Goal: Task Accomplishment & Management: Complete application form

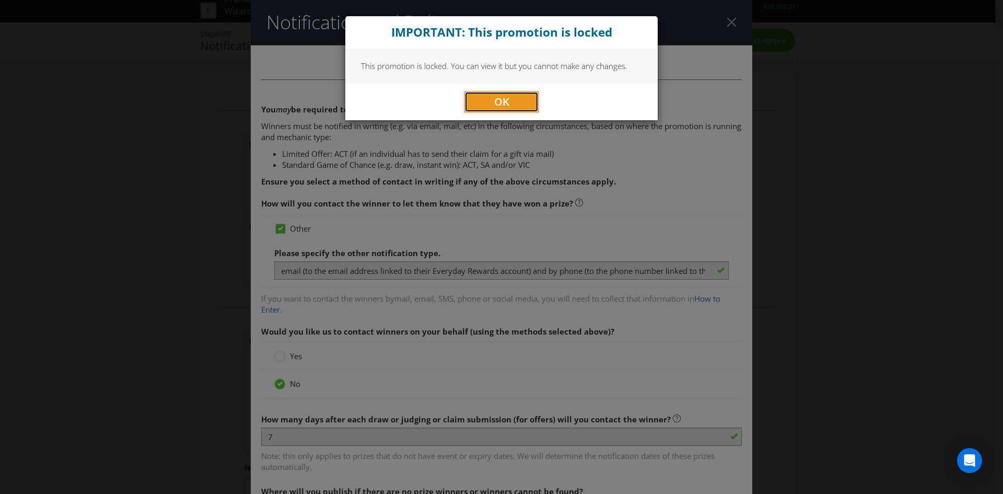
drag, startPoint x: 501, startPoint y: 101, endPoint x: 728, endPoint y: 60, distance: 230.4
click at [501, 101] on span "OK" at bounding box center [501, 102] width 15 height 14
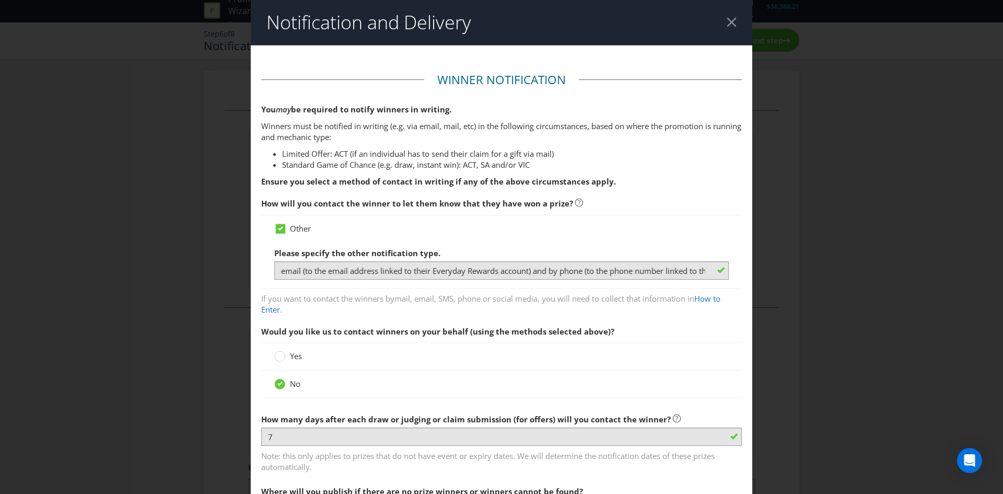
click at [728, 18] on div at bounding box center [732, 22] width 10 height 10
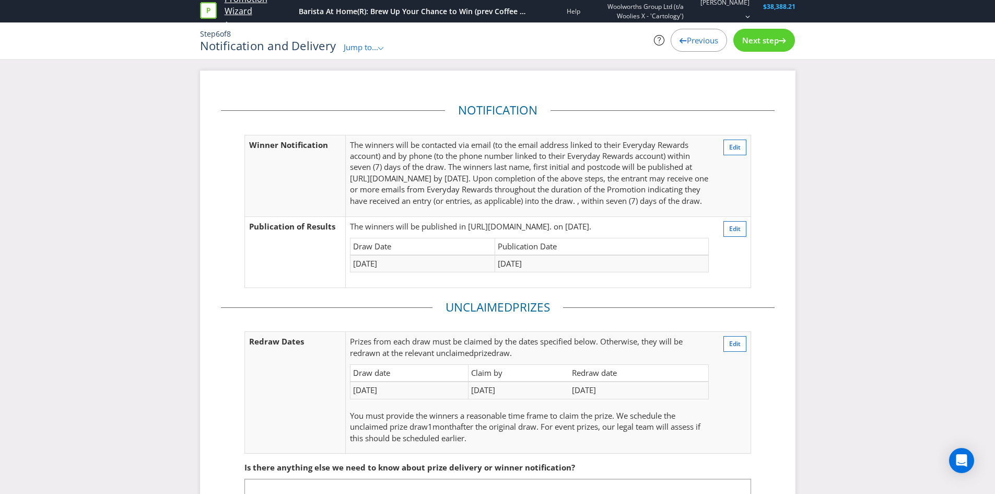
click at [240, 8] on link "Promotion Wizard" at bounding box center [259, 5] width 69 height 24
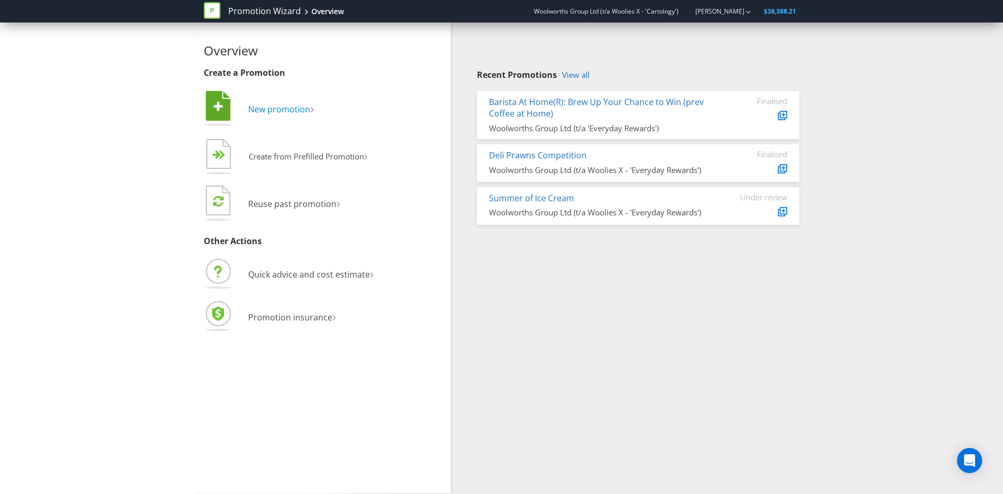
click at [288, 108] on span "New promotion" at bounding box center [279, 108] width 62 height 11
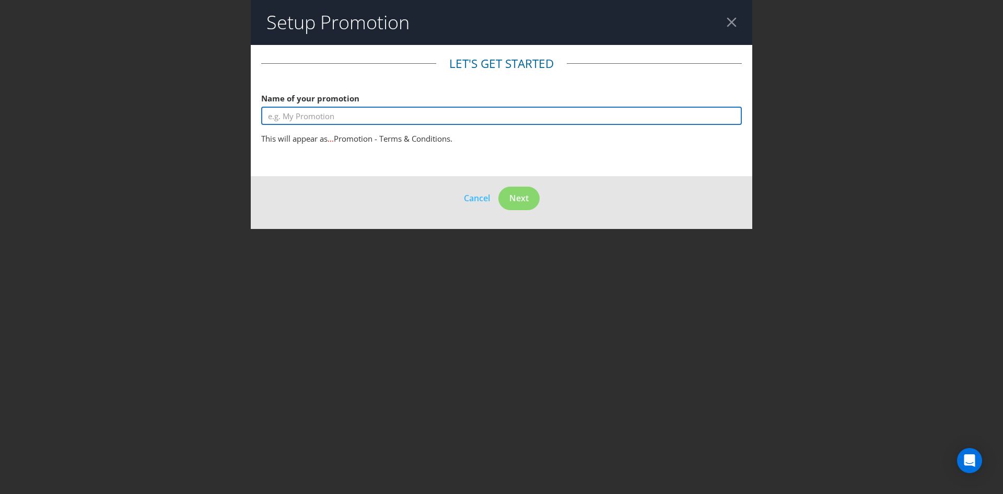
click at [420, 122] on input "text" at bounding box center [501, 116] width 481 height 18
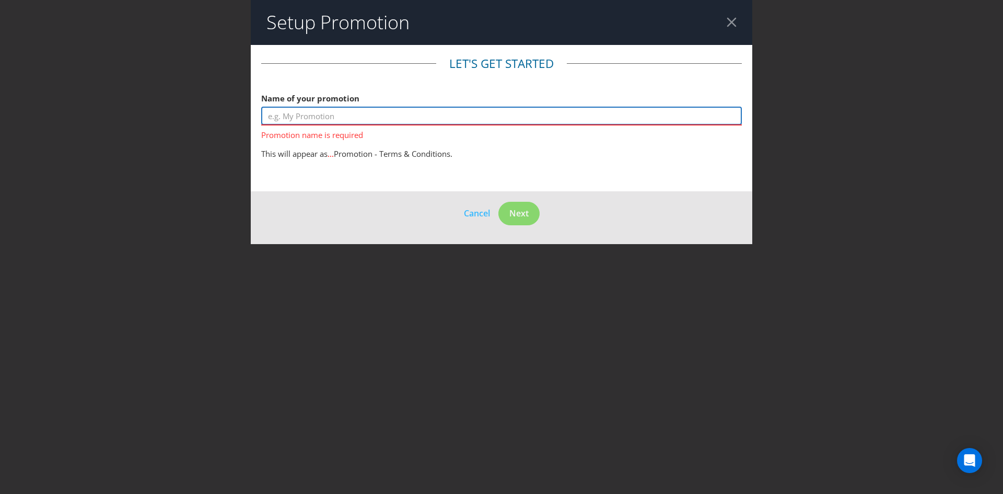
click at [417, 112] on input "text" at bounding box center [501, 116] width 481 height 18
click at [506, 120] on input "text" at bounding box center [501, 116] width 481 height 18
paste input "Craving Convenience"
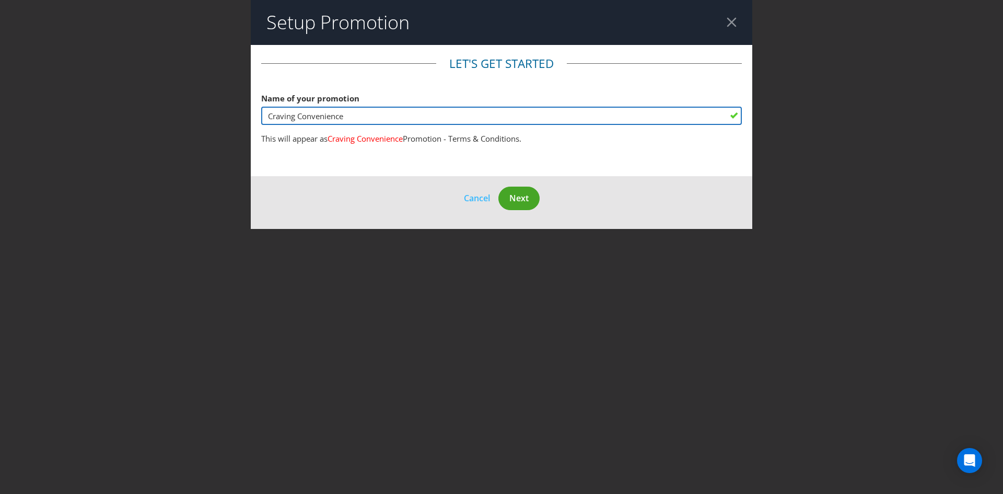
type input "Craving Convenience"
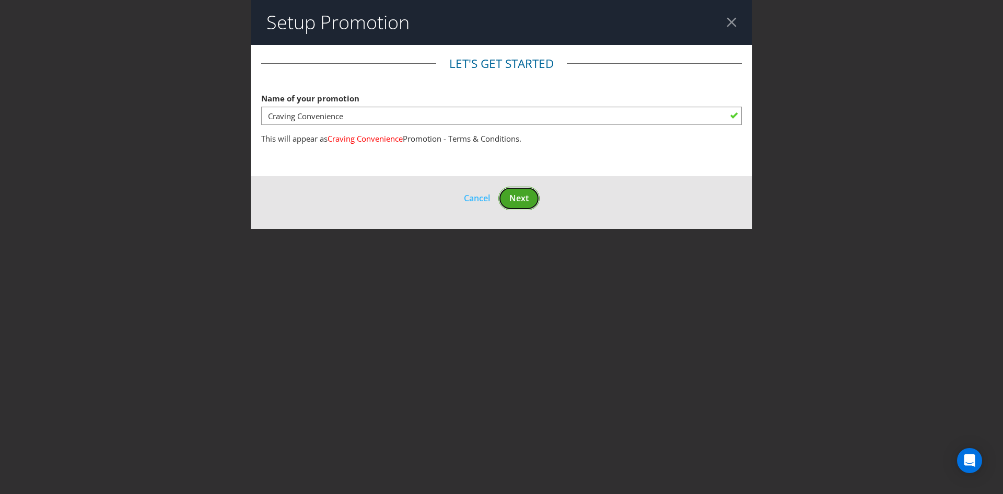
click at [524, 196] on span "Next" at bounding box center [518, 197] width 19 height 11
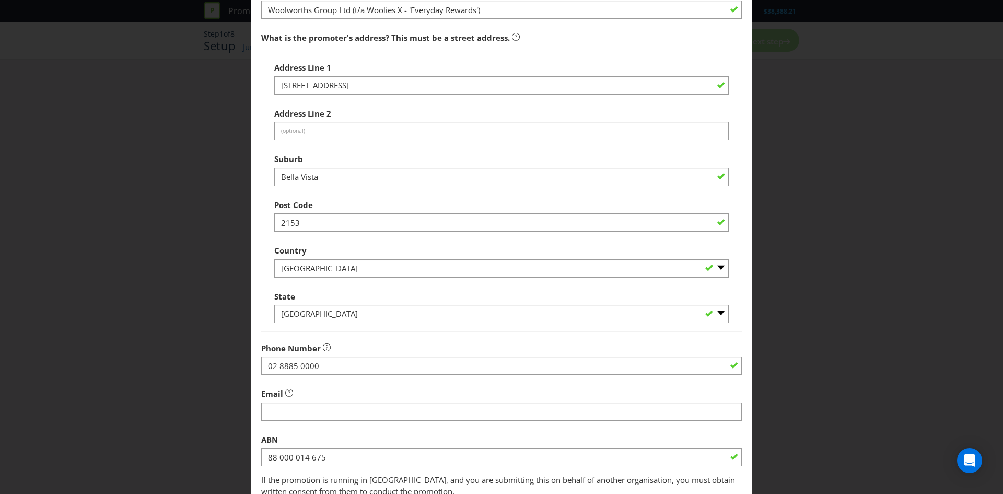
scroll to position [188, 0]
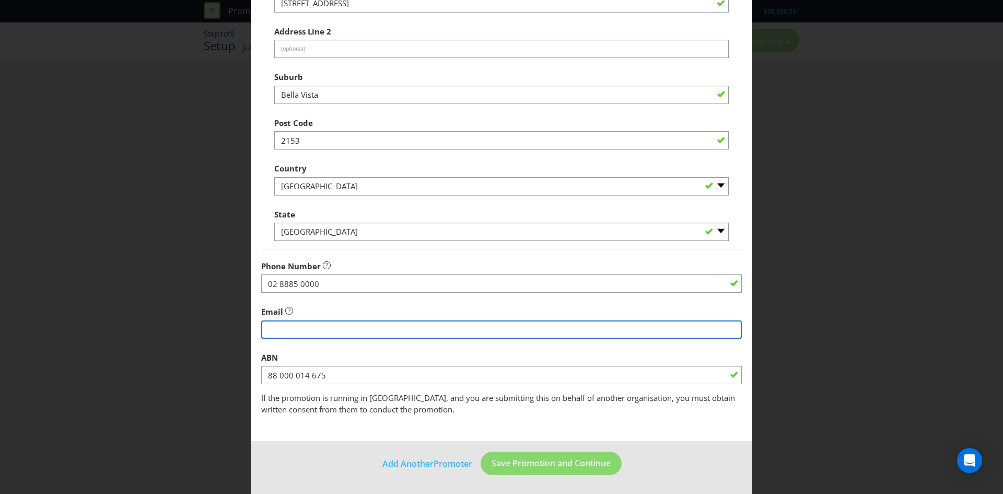
click at [359, 320] on input "string" at bounding box center [501, 329] width 481 height 18
type input "[EMAIL_ADDRESS][DOMAIN_NAME]"
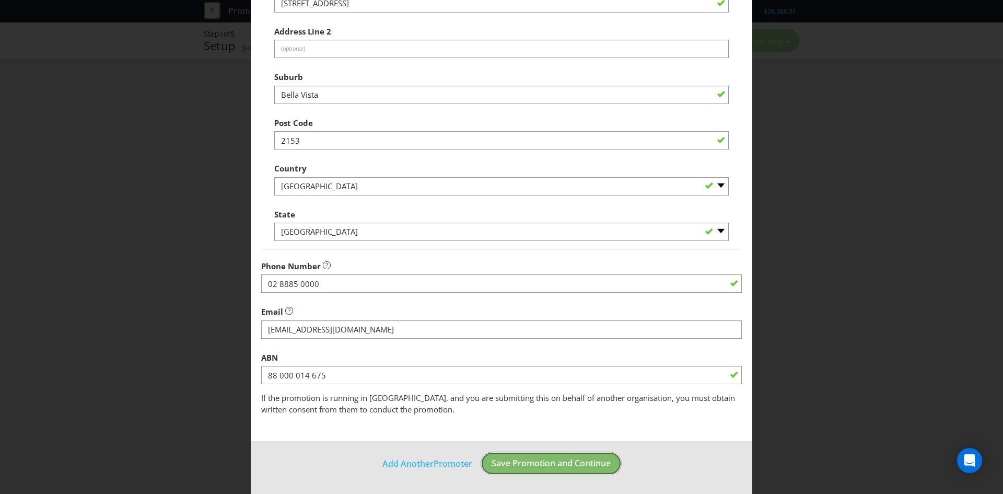
click at [522, 464] on span "Save Promotion and Continue" at bounding box center [551, 462] width 119 height 11
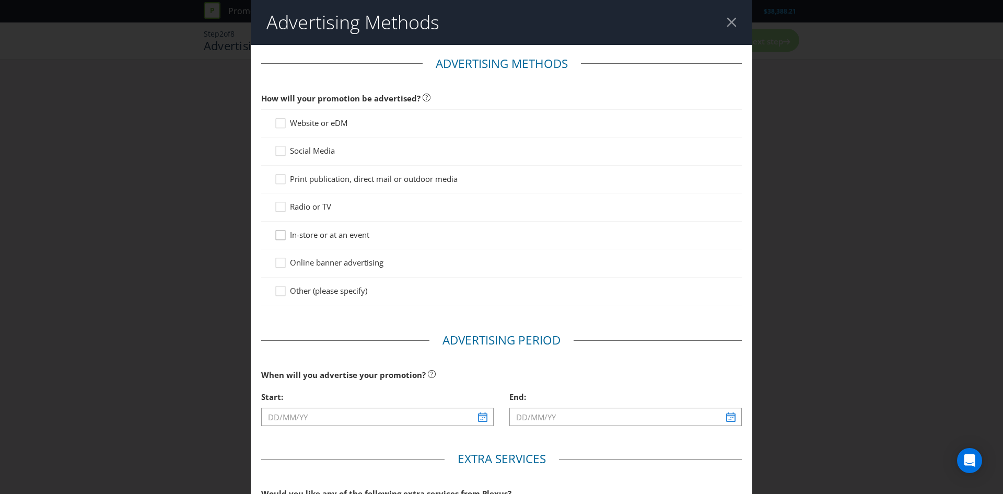
click at [279, 233] on div at bounding box center [280, 231] width 5 height 5
click at [0, 0] on input "In-store or at an event" at bounding box center [0, 0] width 0 height 0
click at [274, 180] on icon at bounding box center [282, 181] width 16 height 16
click at [0, 0] on input "Print publication, direct mail or outdoor media" at bounding box center [0, 0] width 0 height 0
click at [277, 262] on icon at bounding box center [282, 265] width 16 height 16
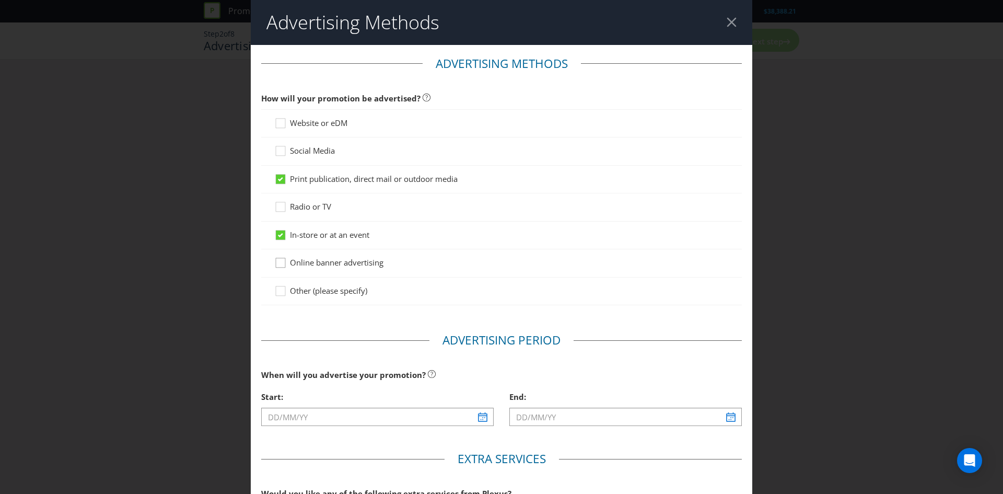
click at [0, 0] on input "Online banner advertising" at bounding box center [0, 0] width 0 height 0
click at [278, 125] on icon at bounding box center [282, 126] width 16 height 16
click at [0, 0] on input "Website or eDM" at bounding box center [0, 0] width 0 height 0
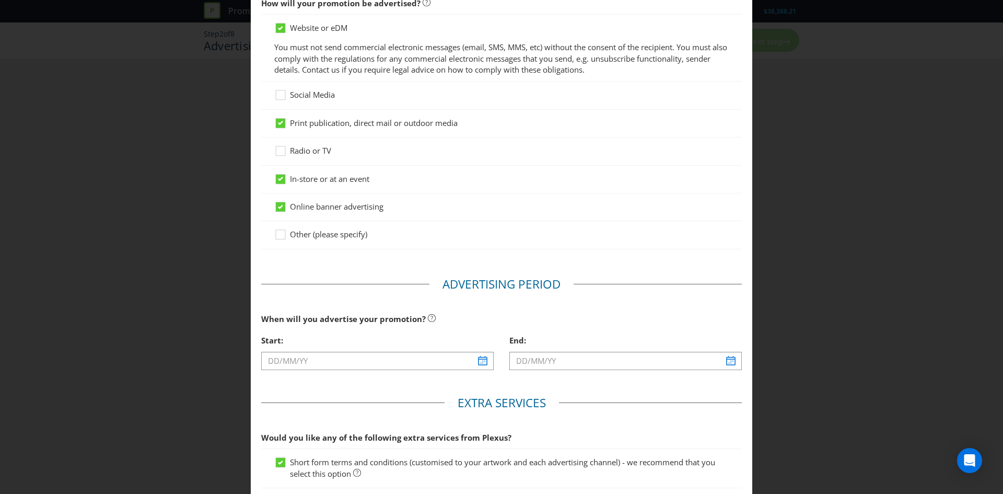
scroll to position [104, 0]
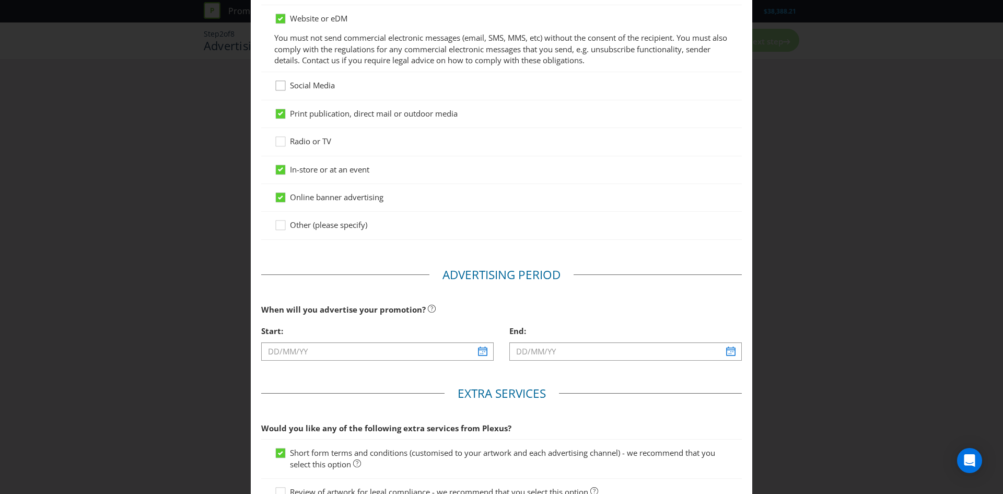
drag, startPoint x: 275, startPoint y: 84, endPoint x: 284, endPoint y: 87, distance: 9.4
click at [276, 84] on div at bounding box center [279, 89] width 10 height 18
click at [0, 0] on input "Social Media" at bounding box center [0, 0] width 0 height 0
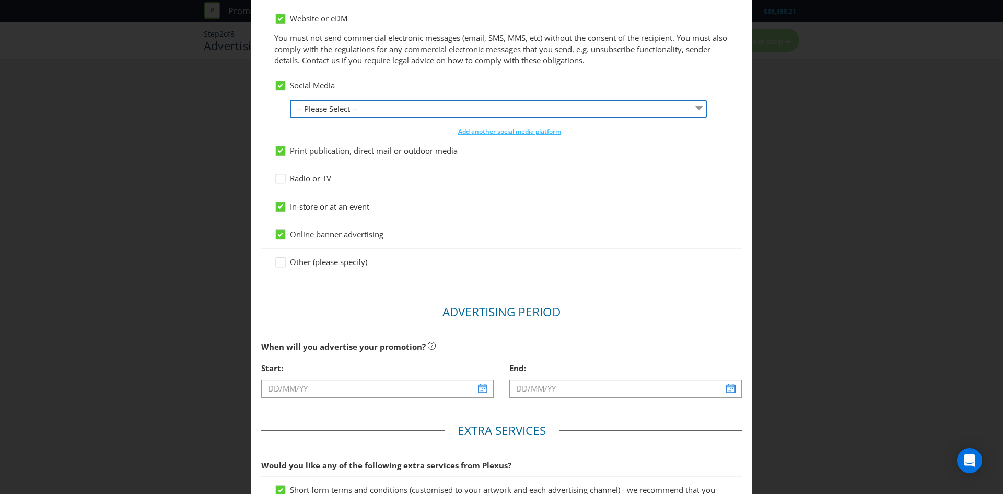
click at [413, 102] on select "-- Please Select -- Facebook X Instagram Snapchat LinkedIn Pinterest Tumblr You…" at bounding box center [498, 109] width 417 height 18
select select "FACEBOOK"
click at [290, 100] on select "-- Please Select -- Facebook X Instagram Snapchat LinkedIn Pinterest Tumblr You…" at bounding box center [498, 109] width 417 height 18
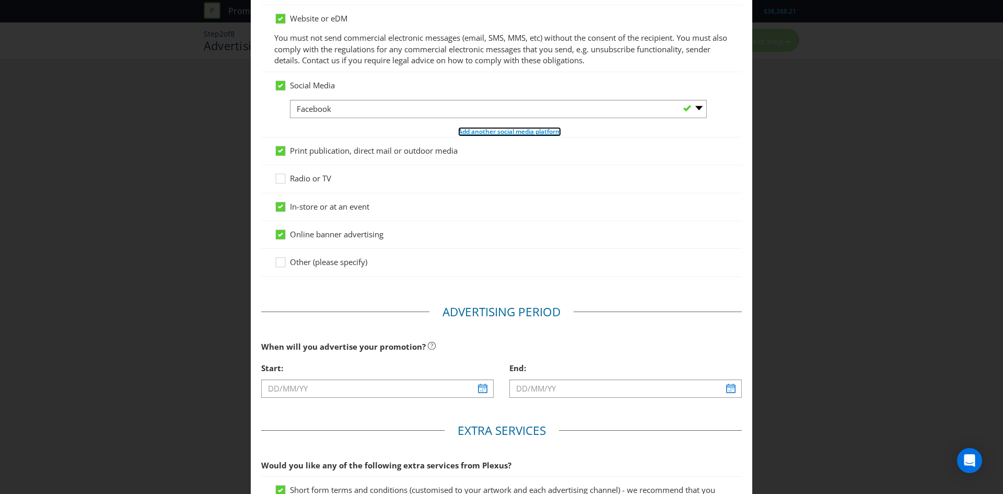
click at [508, 130] on span "Add another social media platform" at bounding box center [509, 131] width 103 height 9
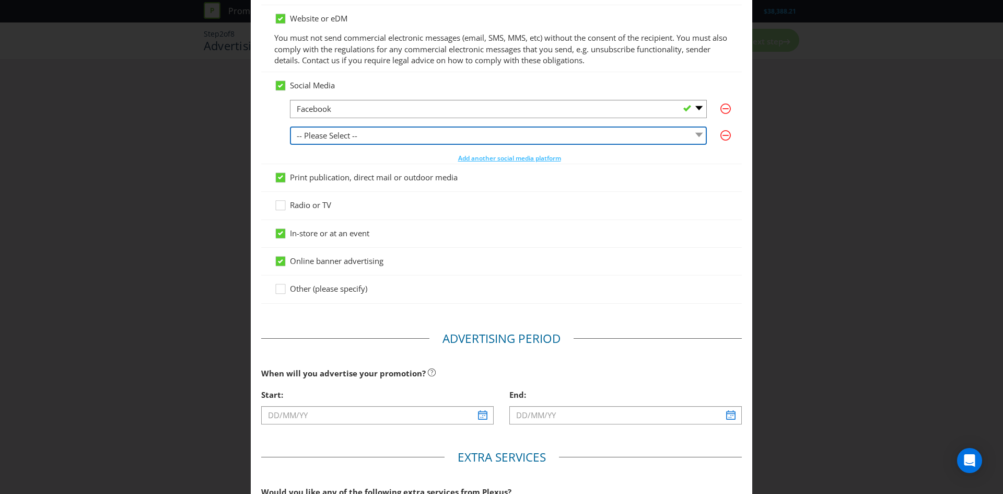
click at [352, 136] on select "-- Please Select -- Facebook X Instagram Snapchat LinkedIn Pinterest Tumblr You…" at bounding box center [498, 135] width 417 height 18
select select "INSTAGRAM"
click at [290, 126] on select "-- Please Select -- Facebook X Instagram Snapchat LinkedIn Pinterest Tumblr You…" at bounding box center [498, 135] width 417 height 18
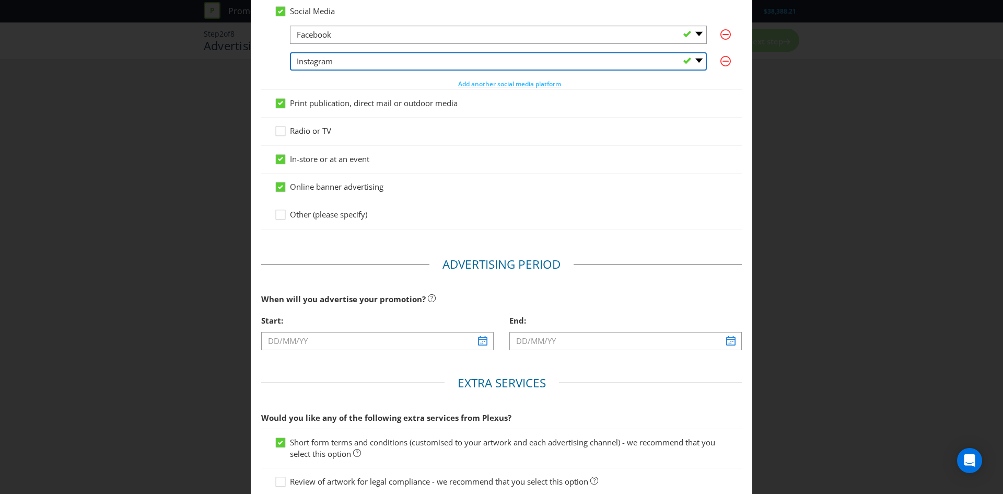
scroll to position [261, 0]
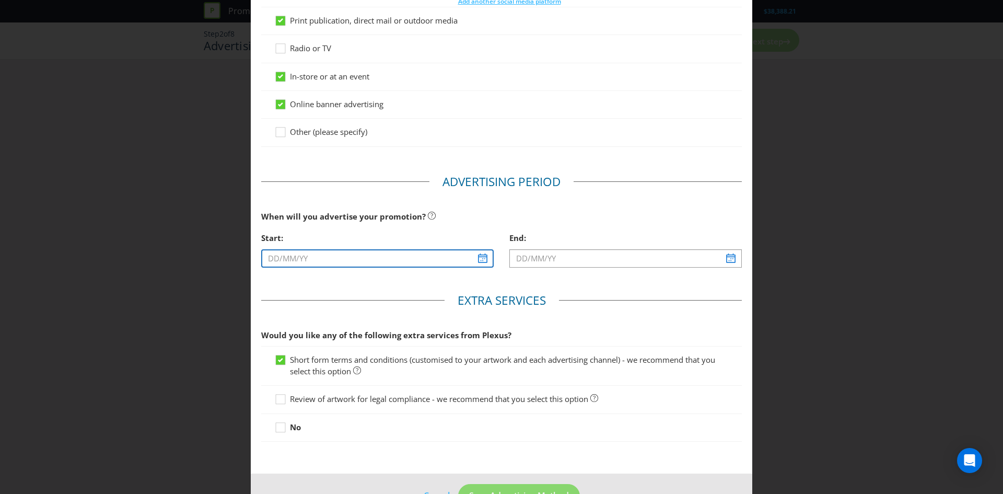
click at [478, 260] on input "text" at bounding box center [377, 258] width 232 height 18
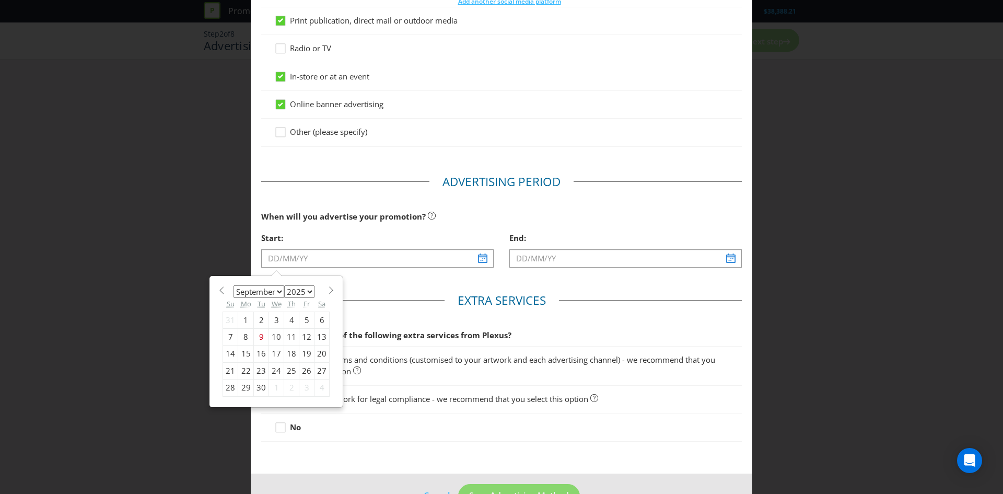
click at [275, 291] on select "January February March April May June July August September October November De…" at bounding box center [258, 291] width 51 height 13
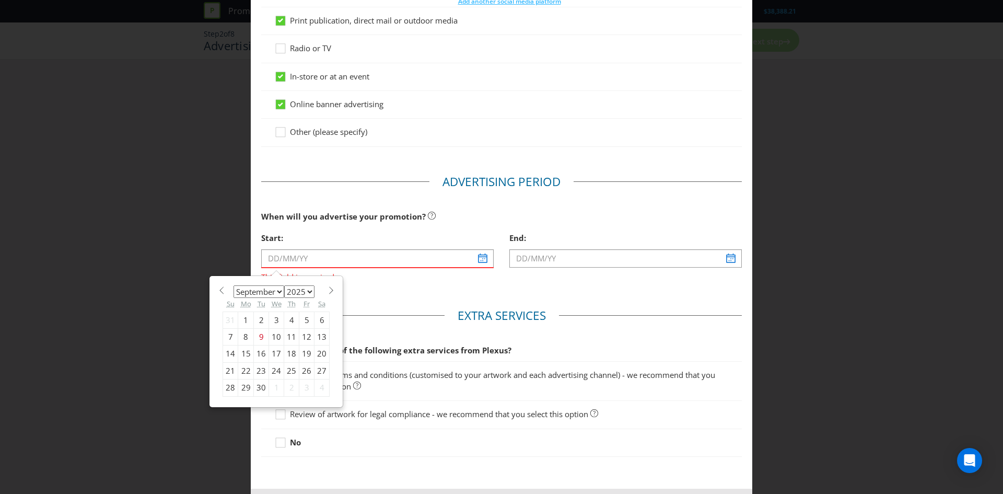
select select "1"
click at [233, 285] on select "January February March April May June July August September October November De…" at bounding box center [258, 291] width 51 height 13
click at [256, 356] on div "11" at bounding box center [261, 353] width 15 height 17
type input "[DATE]"
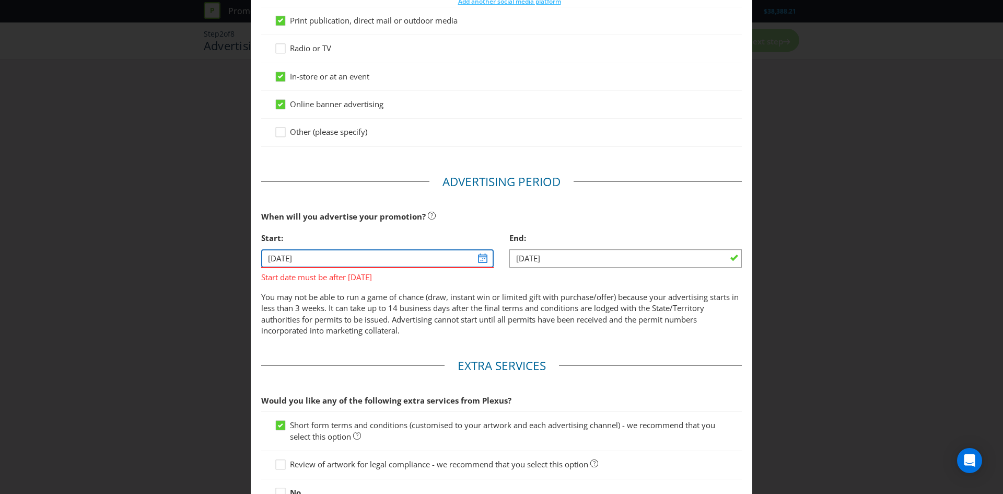
click at [418, 265] on input "[DATE]" at bounding box center [377, 258] width 232 height 18
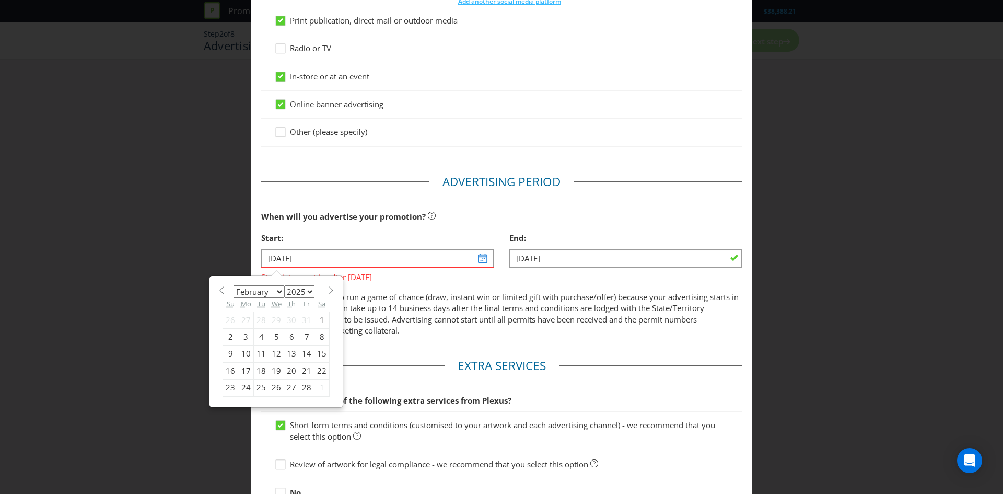
click at [298, 291] on select "2025 2026 2027 2028 2029 2030 2031 2032 2033 2034 2035" at bounding box center [299, 291] width 30 height 13
select select "2026"
click at [284, 285] on select "2025 2026 2027 2028 2029 2030 2031 2032 2033 2034 2035" at bounding box center [299, 291] width 30 height 13
click at [272, 336] on div "11" at bounding box center [276, 336] width 15 height 17
type input "[DATE]"
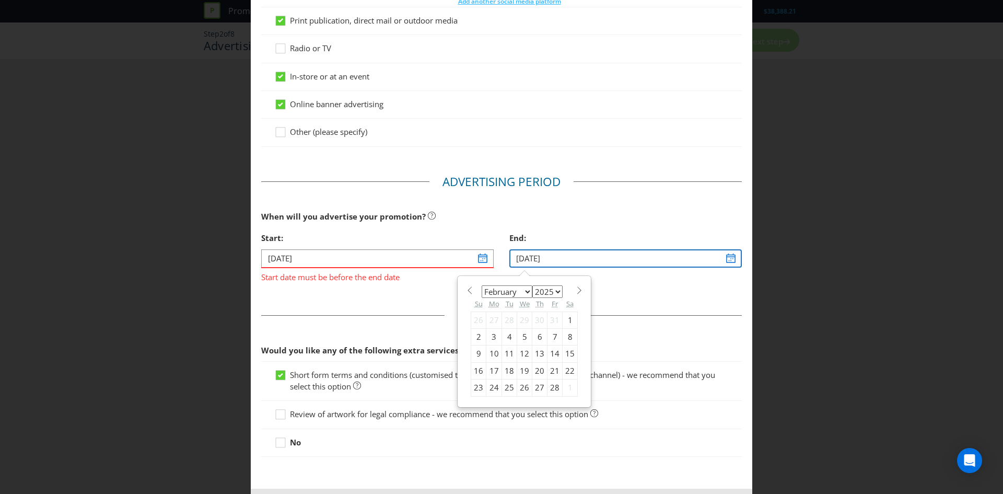
click at [562, 264] on input "[DATE]" at bounding box center [625, 258] width 232 height 18
drag, startPoint x: 520, startPoint y: 290, endPoint x: 520, endPoint y: 296, distance: 5.8
click at [520, 291] on select "January February March April May June July August September October November De…" at bounding box center [507, 291] width 51 height 13
select select "2"
click at [482, 285] on select "January February March April May June July August September October November De…" at bounding box center [507, 291] width 51 height 13
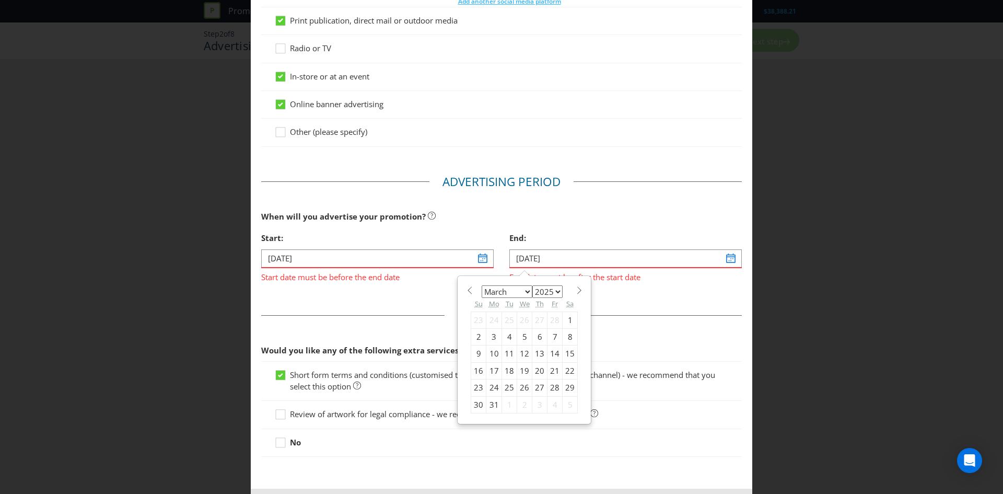
click at [489, 355] on div "10" at bounding box center [494, 353] width 16 height 17
type input "[DATE]"
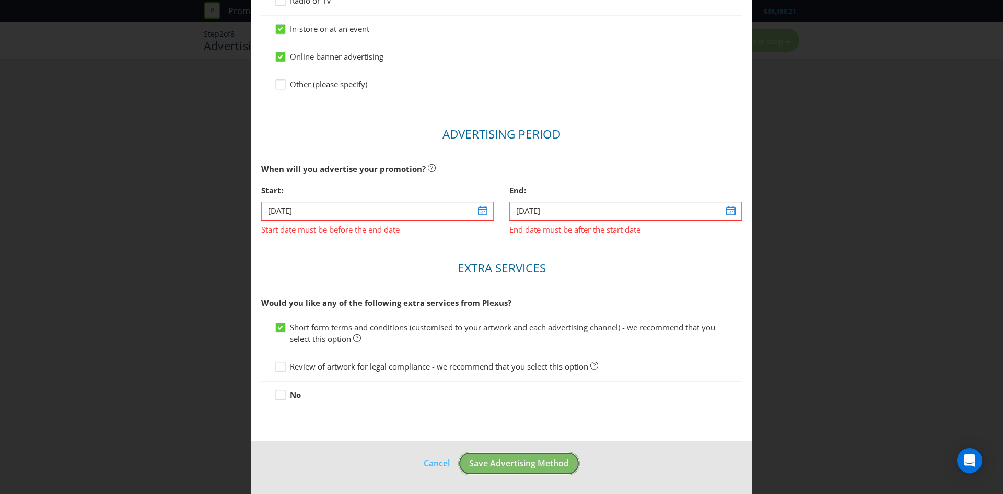
click at [529, 467] on span "Save Advertising Method" at bounding box center [519, 462] width 100 height 11
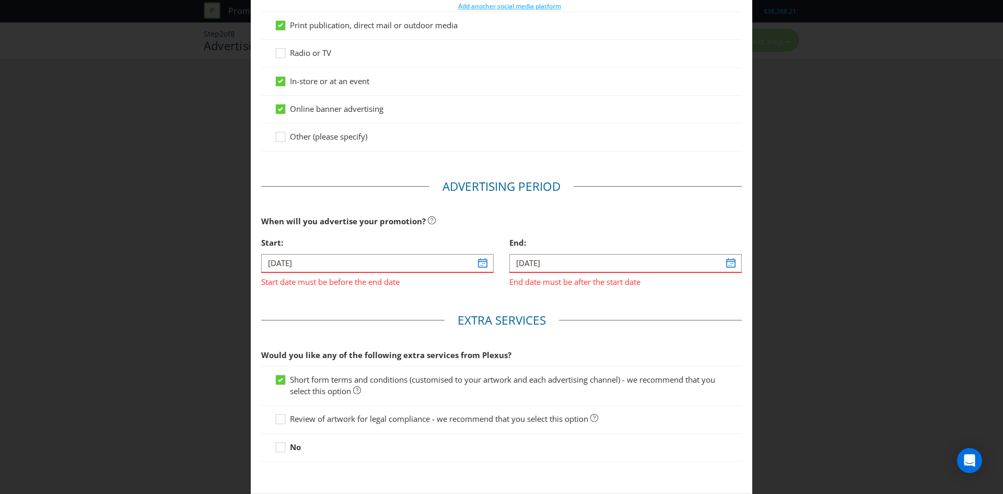
scroll to position [309, 0]
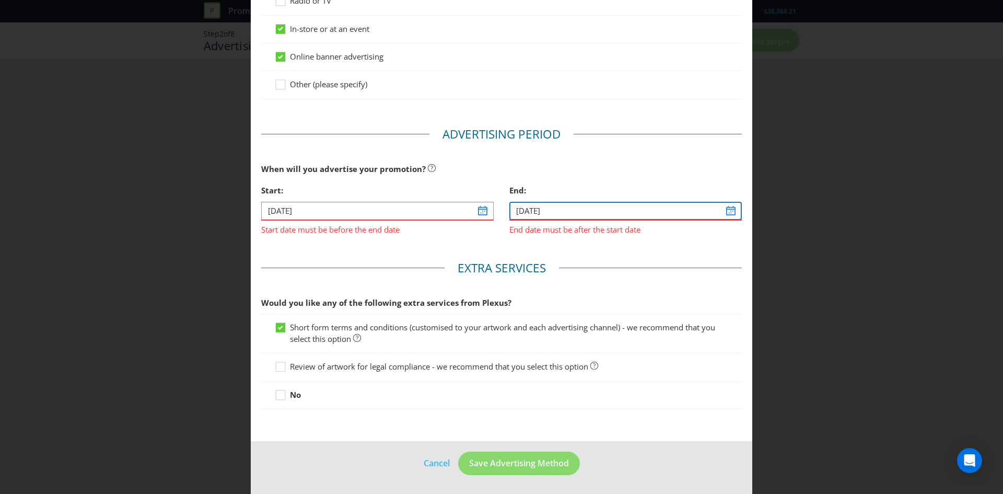
click at [584, 214] on input "[DATE]" at bounding box center [625, 211] width 232 height 18
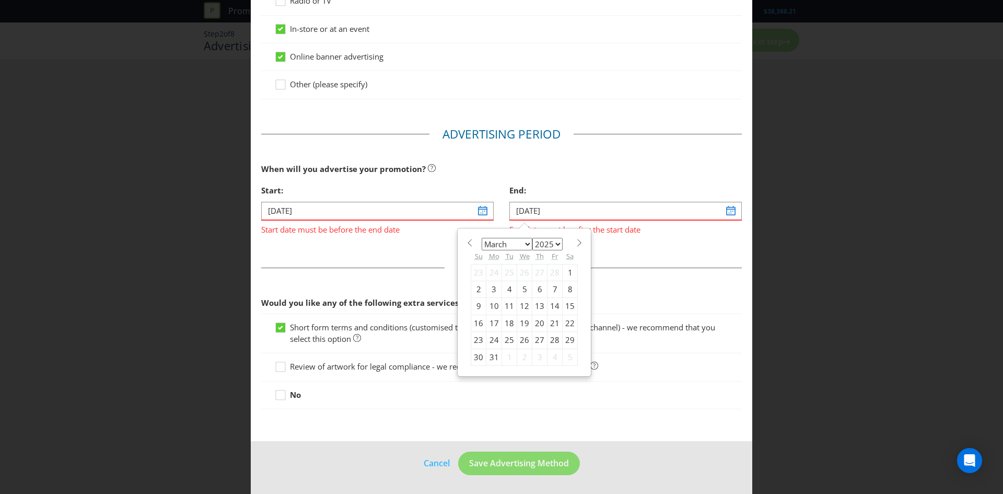
click at [575, 242] on span at bounding box center [579, 243] width 8 height 8
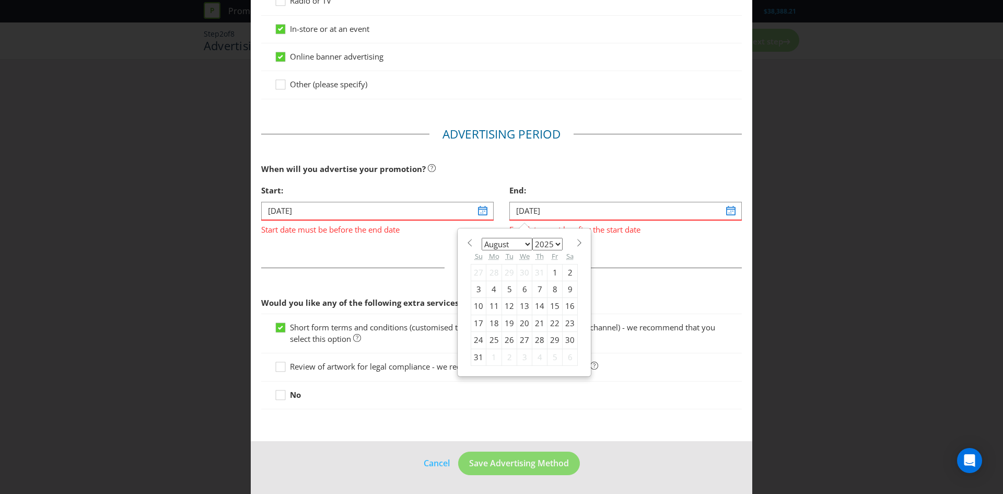
click at [575, 242] on span at bounding box center [579, 243] width 8 height 8
click at [575, 243] on span at bounding box center [579, 243] width 8 height 8
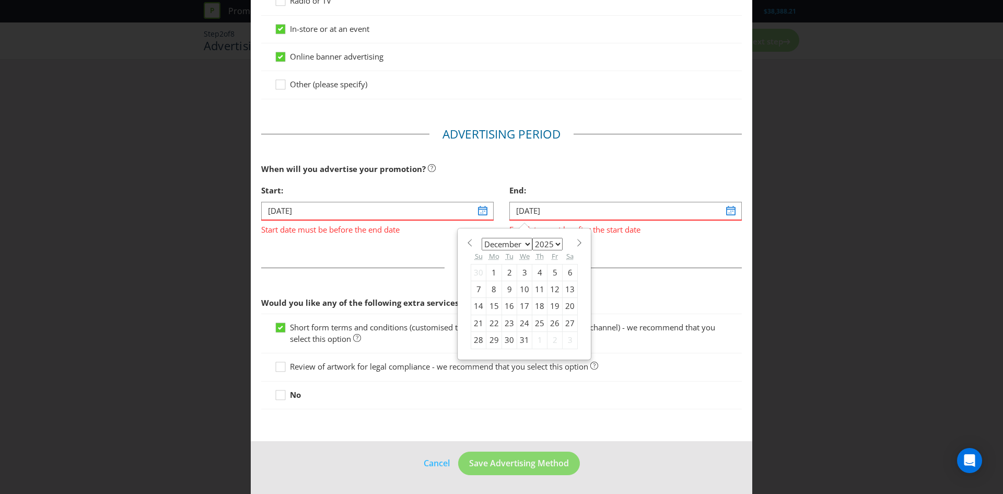
select select "0"
select select "2026"
click at [575, 243] on span at bounding box center [579, 243] width 8 height 8
select select "2"
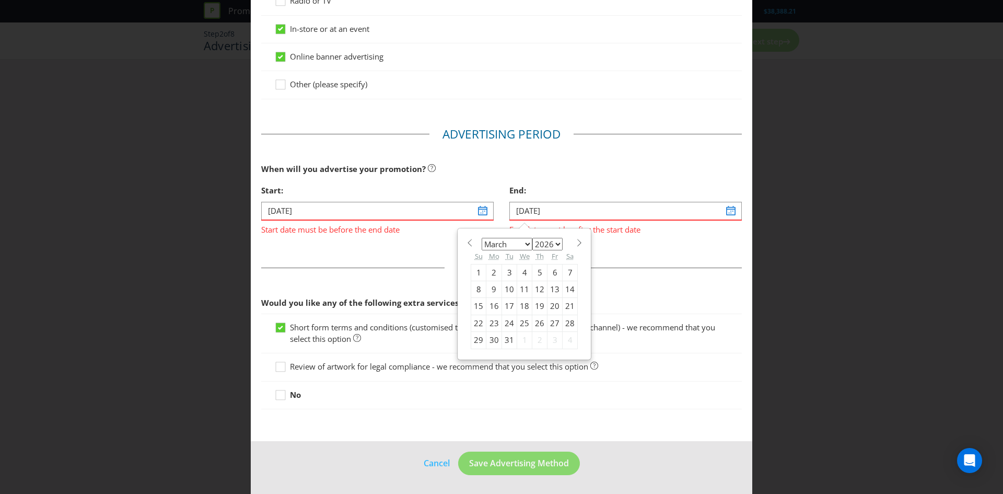
click at [502, 291] on div "10" at bounding box center [509, 288] width 15 height 17
type input "[DATE]"
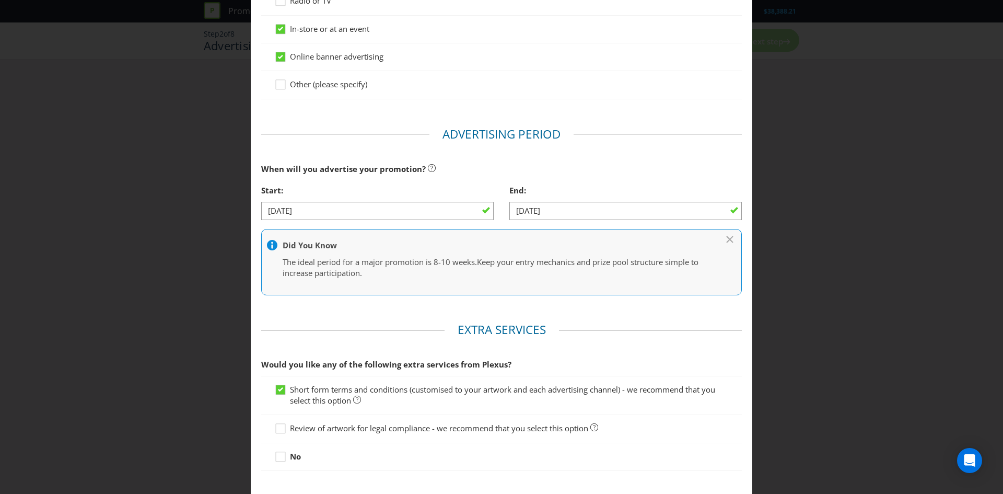
scroll to position [370, 0]
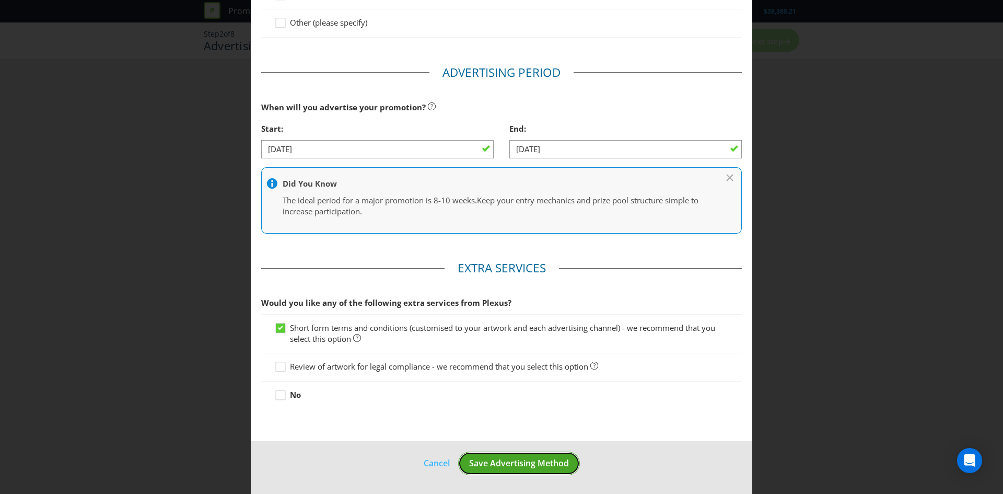
click at [518, 463] on span "Save Advertising Method" at bounding box center [519, 462] width 100 height 11
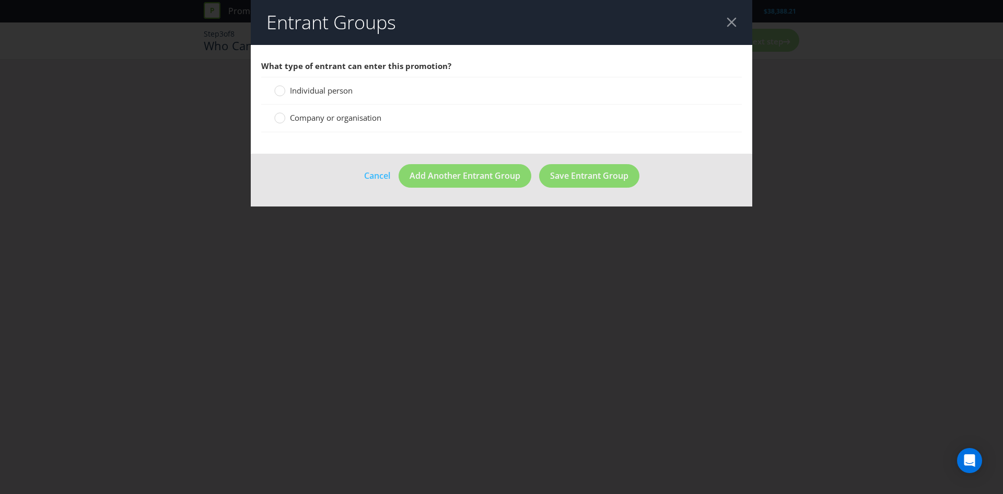
click at [317, 90] on span "Individual person" at bounding box center [321, 90] width 63 height 10
click at [0, 0] on input "Individual person" at bounding box center [0, 0] width 0 height 0
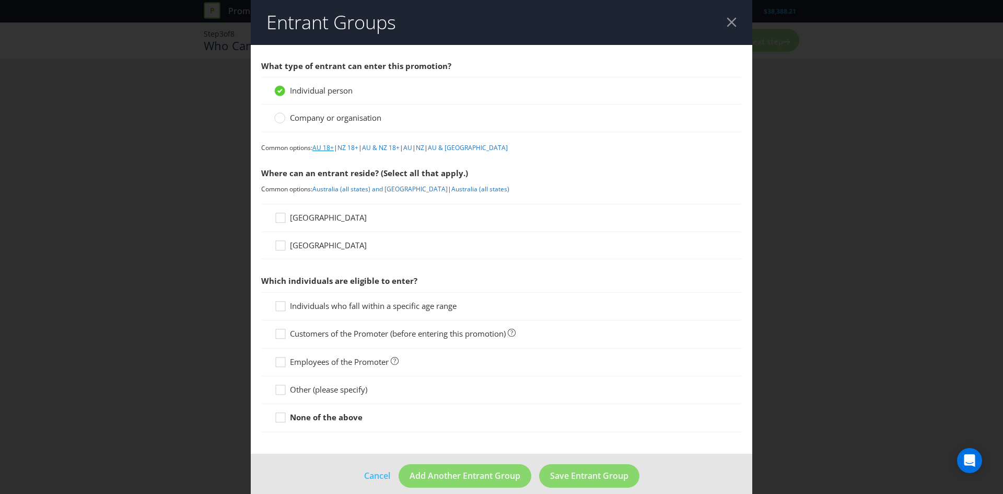
click at [320, 148] on link "AU 18+" at bounding box center [322, 147] width 21 height 9
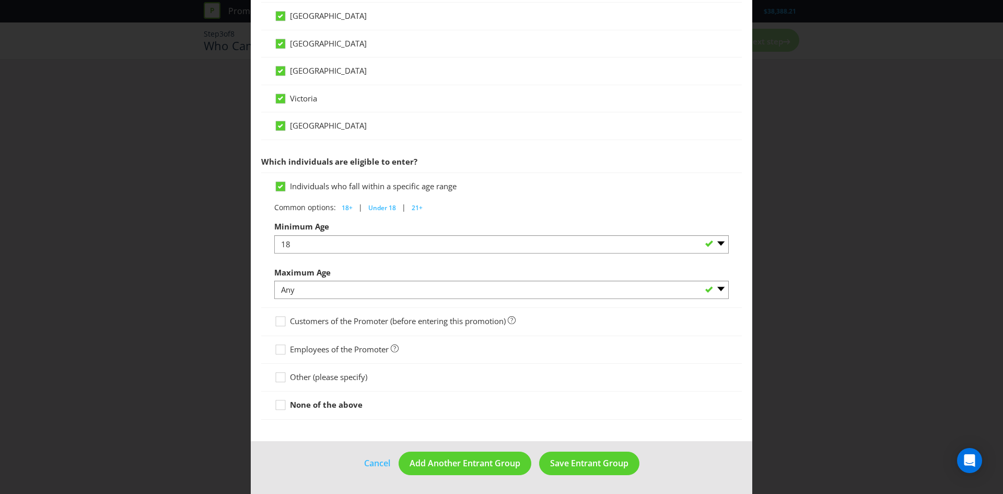
click at [330, 382] on div at bounding box center [501, 382] width 454 height 1
click at [335, 375] on span "Other (please specify)" at bounding box center [328, 376] width 77 height 10
click at [0, 0] on input "Other (please specify)" at bounding box center [0, 0] width 0 height 0
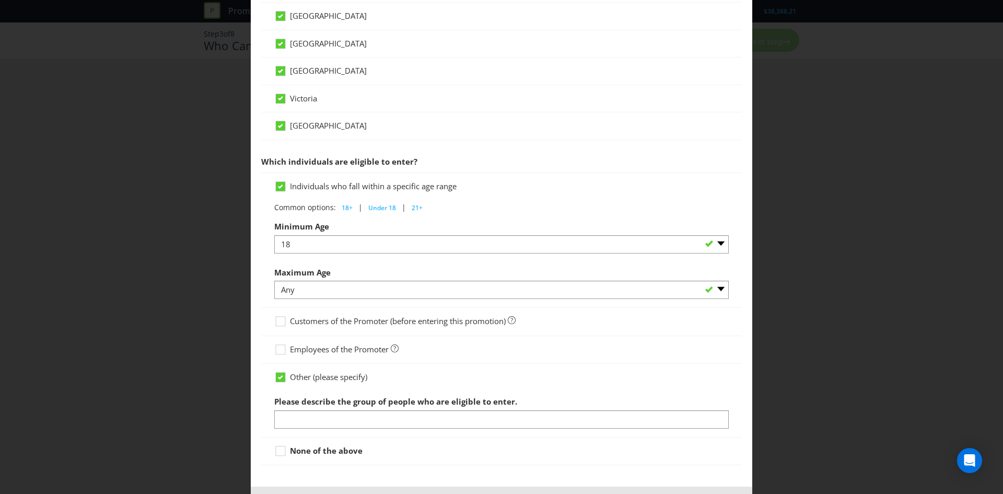
click at [376, 407] on label "Please describe the group of people who are eligible to enter." at bounding box center [396, 399] width 245 height 16
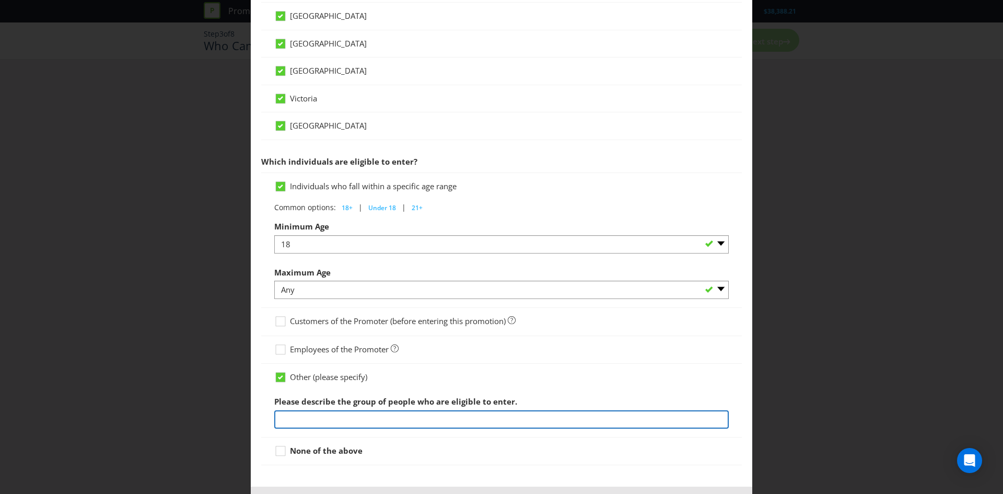
drag, startPoint x: 384, startPoint y: 411, endPoint x: 387, endPoint y: 417, distance: 7.3
click at [384, 411] on input "text" at bounding box center [501, 419] width 454 height 18
type input "an Existing Everyday Rewards Member with a valid email address registered with …"
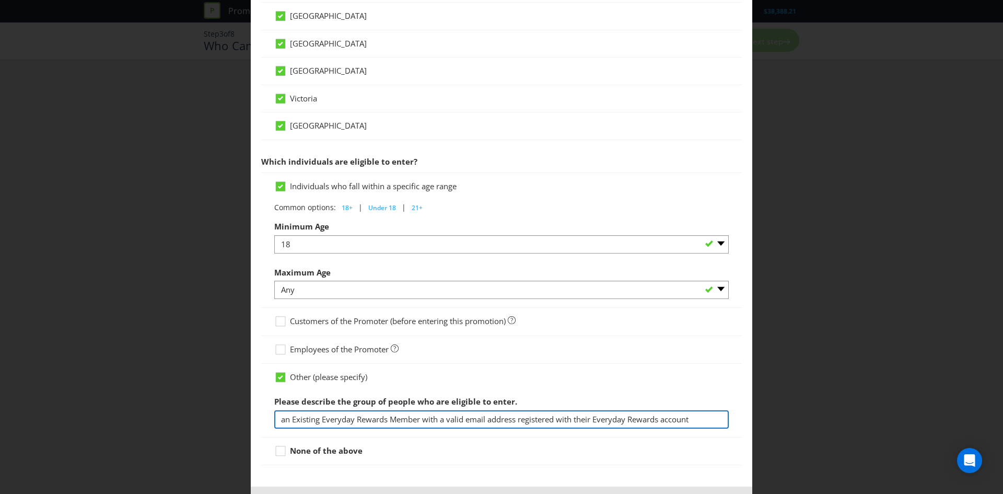
scroll to position [445, 0]
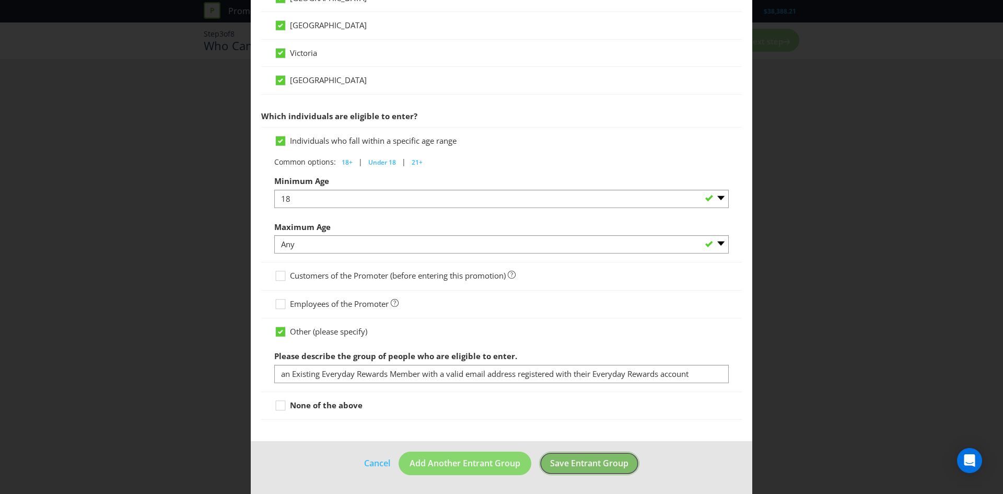
click at [588, 471] on button "Save Entrant Group" at bounding box center [589, 463] width 100 height 24
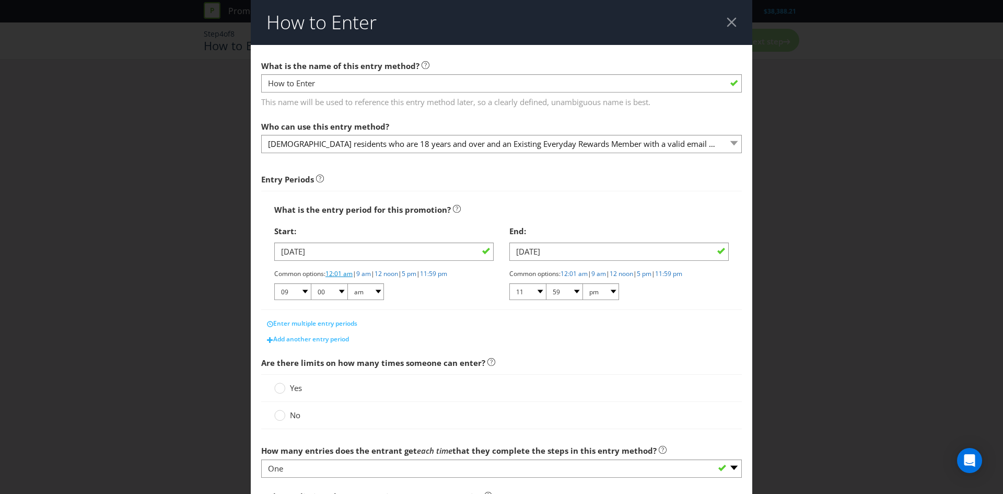
click at [334, 275] on link "12:01 am" at bounding box center [338, 273] width 27 height 9
select select "12"
select select "01"
click at [682, 272] on link "11:59 pm" at bounding box center [668, 273] width 27 height 9
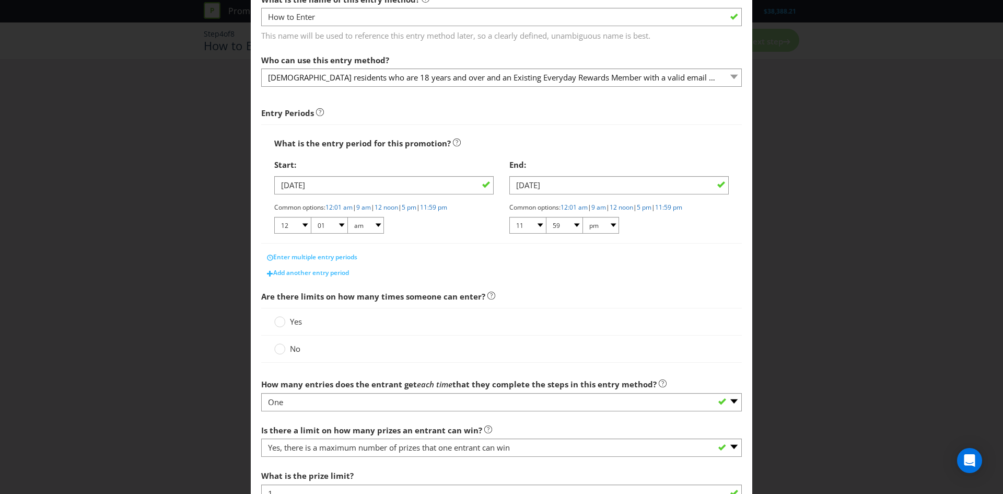
scroll to position [70, 0]
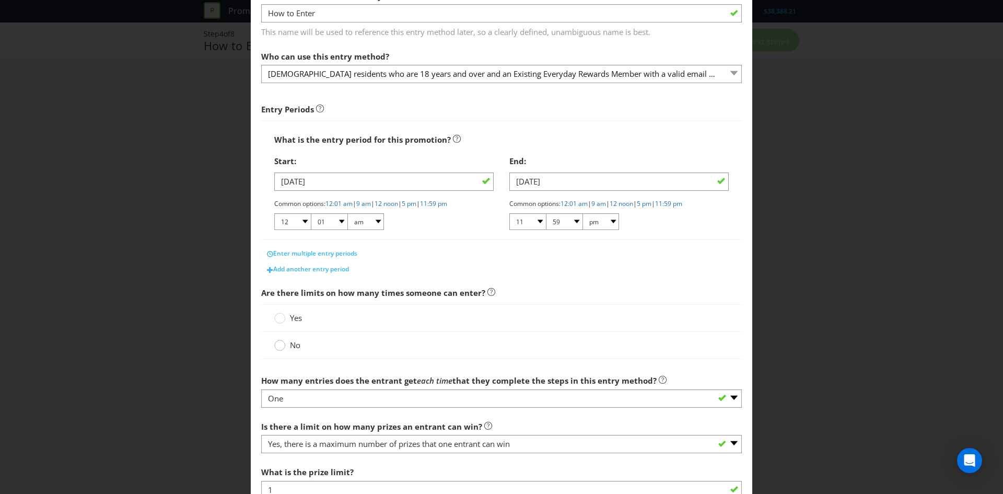
click at [278, 344] on div at bounding box center [279, 341] width 5 height 5
click at [0, 0] on input "No" at bounding box center [0, 0] width 0 height 0
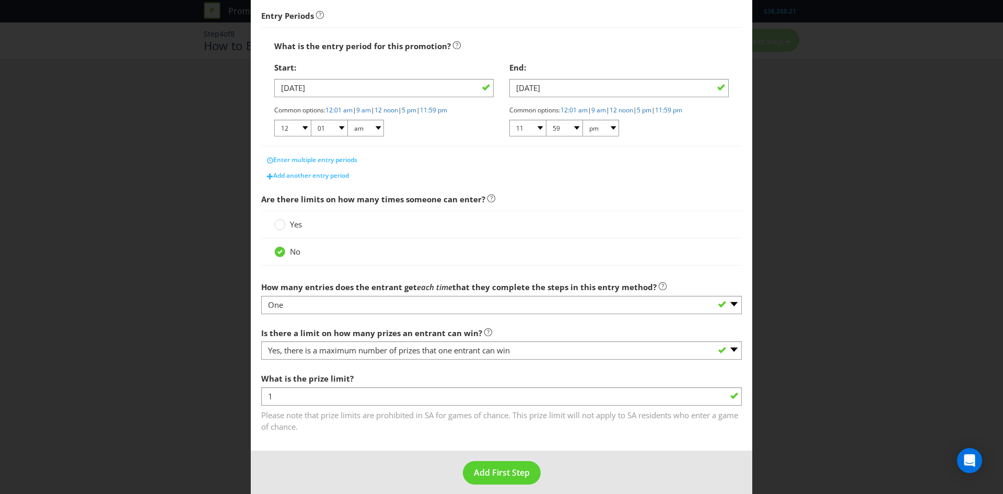
scroll to position [173, 0]
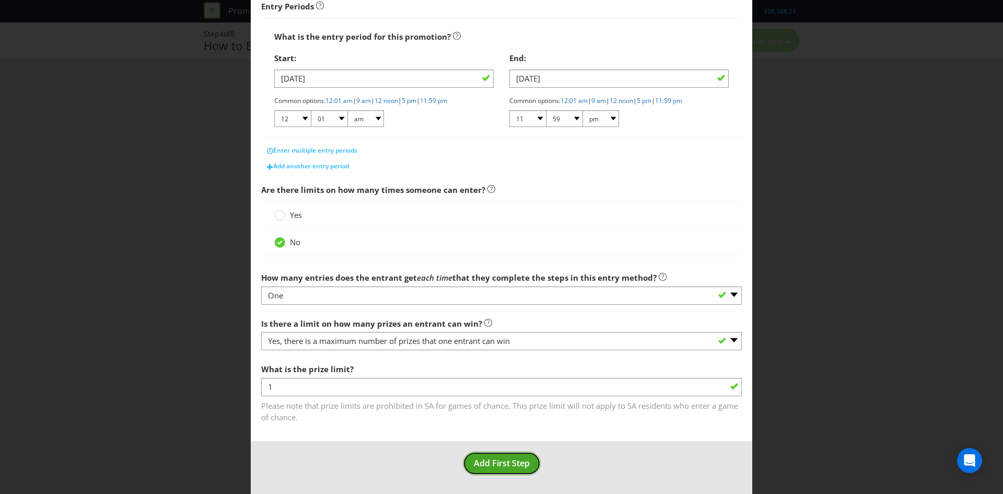
click at [496, 462] on span "Add First Step" at bounding box center [502, 462] width 56 height 11
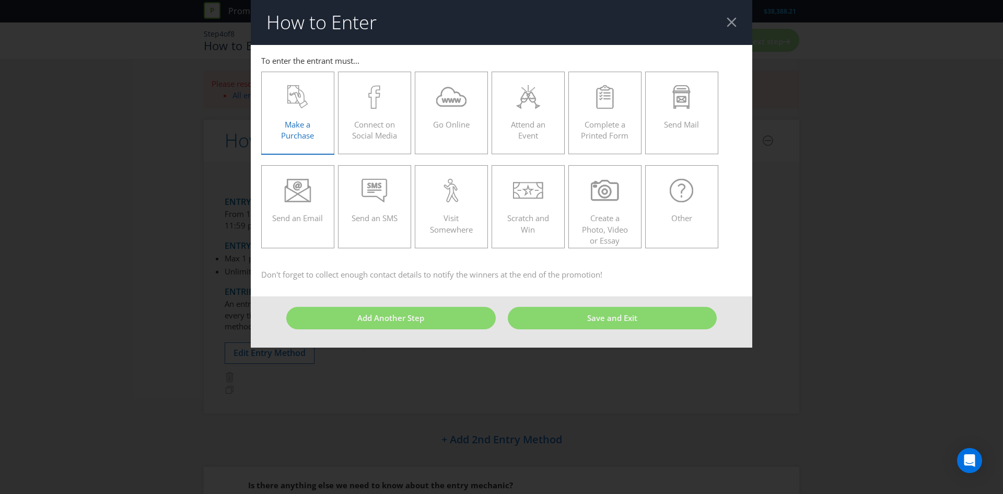
click at [304, 128] on span "Make a Purchase" at bounding box center [297, 129] width 33 height 21
click at [0, 0] on input "Make a Purchase" at bounding box center [0, 0] width 0 height 0
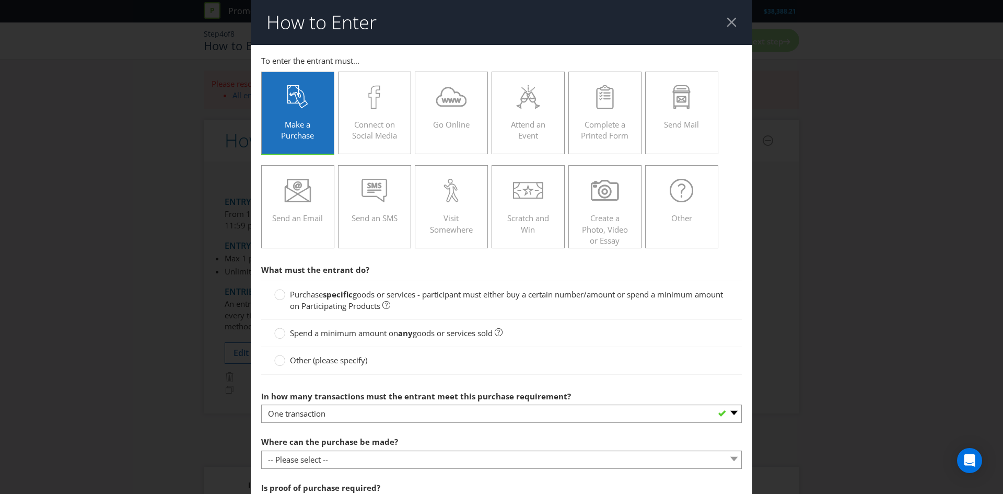
click at [365, 306] on span "goods or services - participant must either buy a certain number/amount or spen…" at bounding box center [506, 299] width 433 height 21
click at [0, 0] on input "Purchase specific goods or services - participant must either buy a certain num…" at bounding box center [0, 0] width 0 height 0
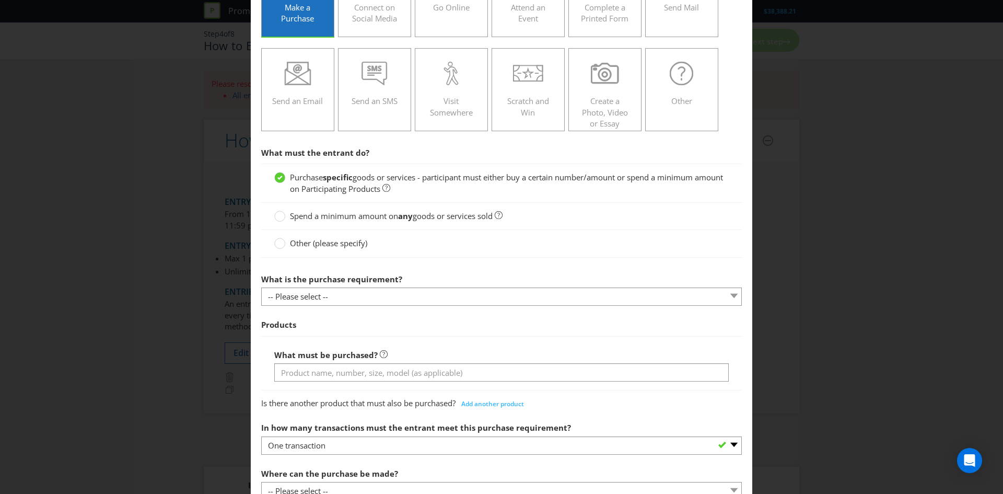
scroll to position [118, 0]
click at [425, 285] on div "What is the purchase requirement? -- Please select -- Buy a certain number of t…" at bounding box center [501, 287] width 481 height 38
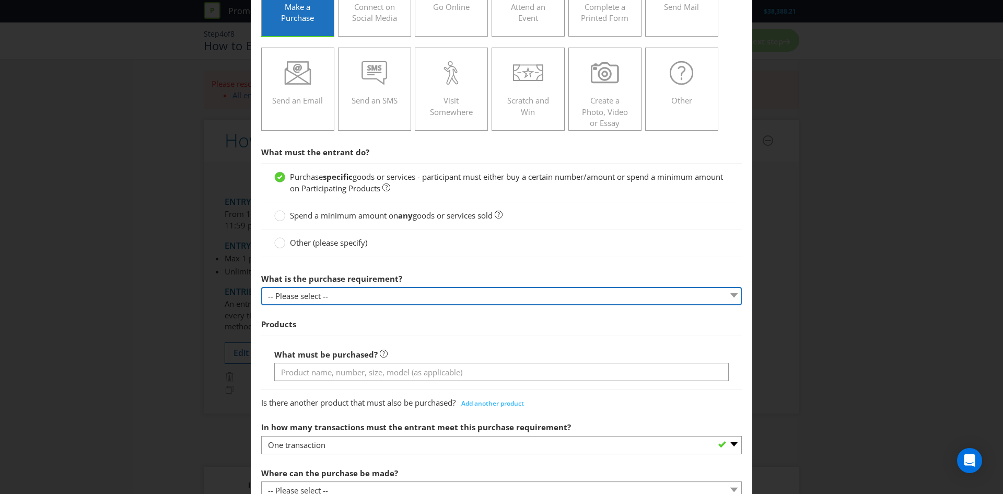
click at [425, 294] on select "-- Please select -- Buy a certain number of these products or services Spend a …" at bounding box center [501, 296] width 481 height 18
select select "MINIMUM_QUANTITY"
click at [261, 287] on select "-- Please select -- Buy a certain number of these products or services Spend a …" at bounding box center [501, 296] width 481 height 18
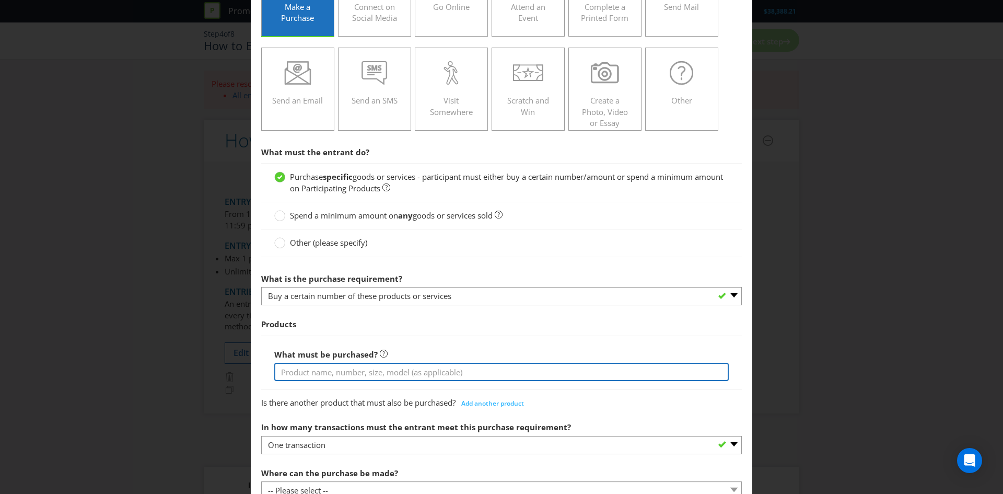
click at [428, 375] on input "text" at bounding box center [501, 372] width 454 height 18
type input "A"
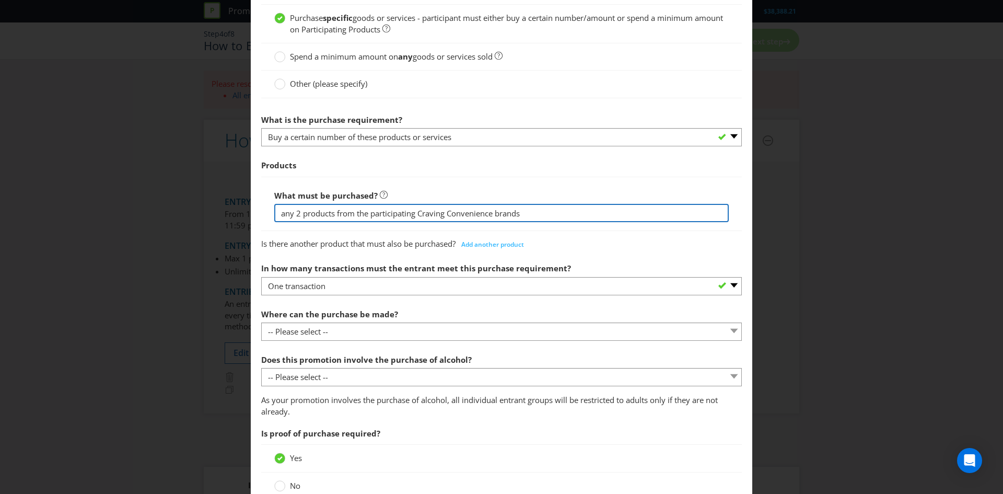
scroll to position [277, 0]
type input "any 2 products from the participating Craving Convenience brands"
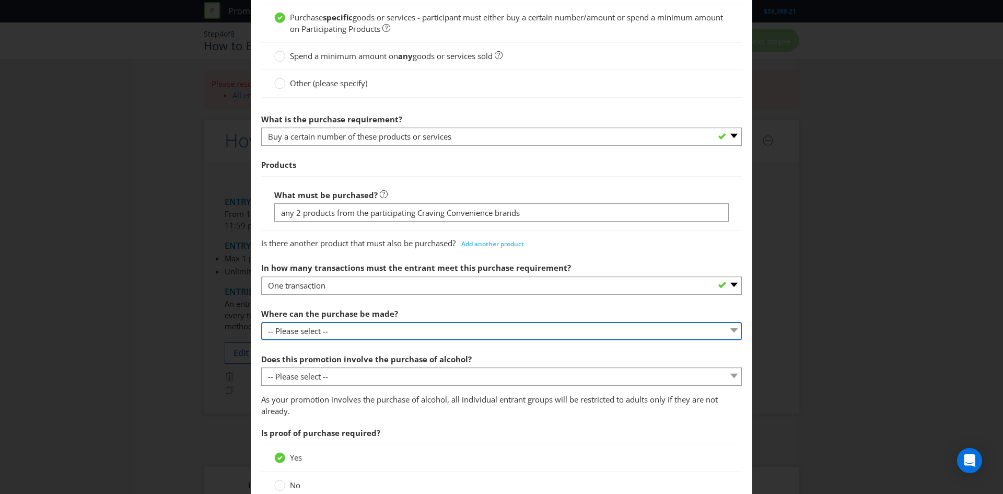
click at [514, 337] on select "-- Please select -- Any stores displaying promotional material (including onlin…" at bounding box center [501, 331] width 481 height 18
select select "OTHER"
click at [261, 322] on select "-- Please select -- Any stores displaying promotional material (including onlin…" at bounding box center [501, 331] width 481 height 18
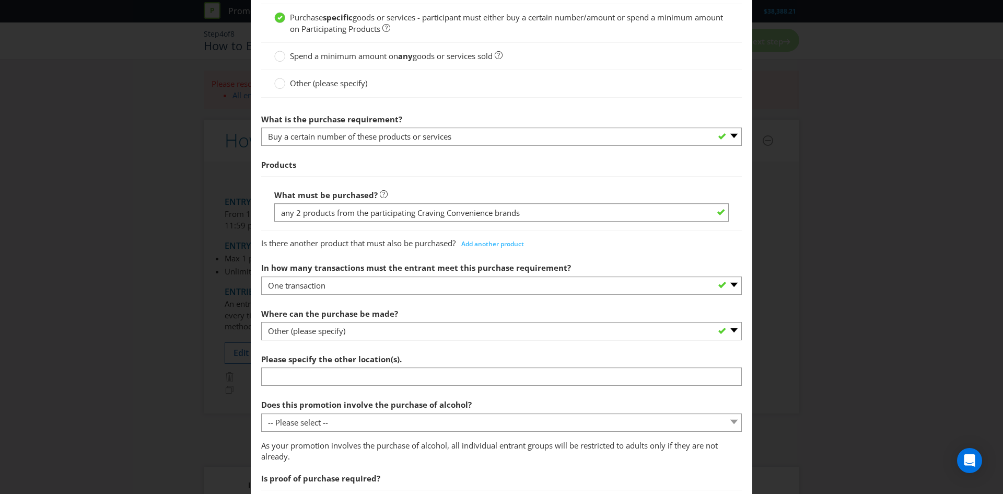
click at [466, 362] on div "Please specify the other location(s)." at bounding box center [501, 367] width 481 height 38
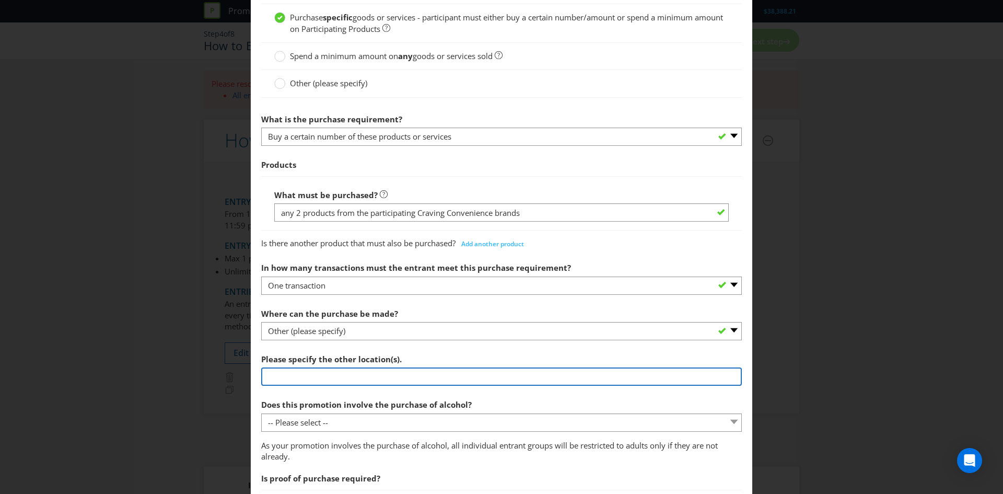
click at [473, 382] on input "text" at bounding box center [501, 376] width 481 height 18
type input "any Woolworths supermarket in [GEOGRAPHIC_DATA], Woolworths Metro in [GEOGRAPHI…"
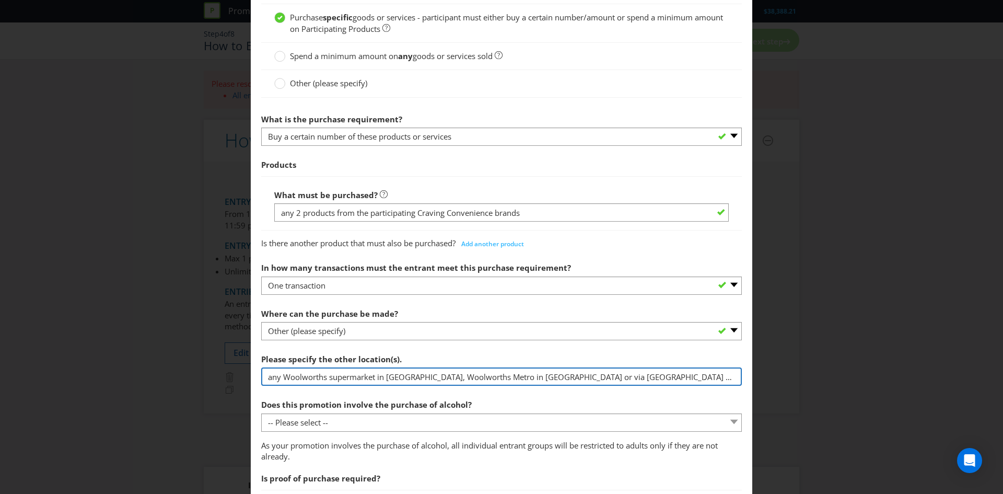
click at [687, 374] on input "any Woolworths supermarket in [GEOGRAPHIC_DATA], Woolworths Metro in [GEOGRAPHI…" at bounding box center [501, 376] width 481 height 18
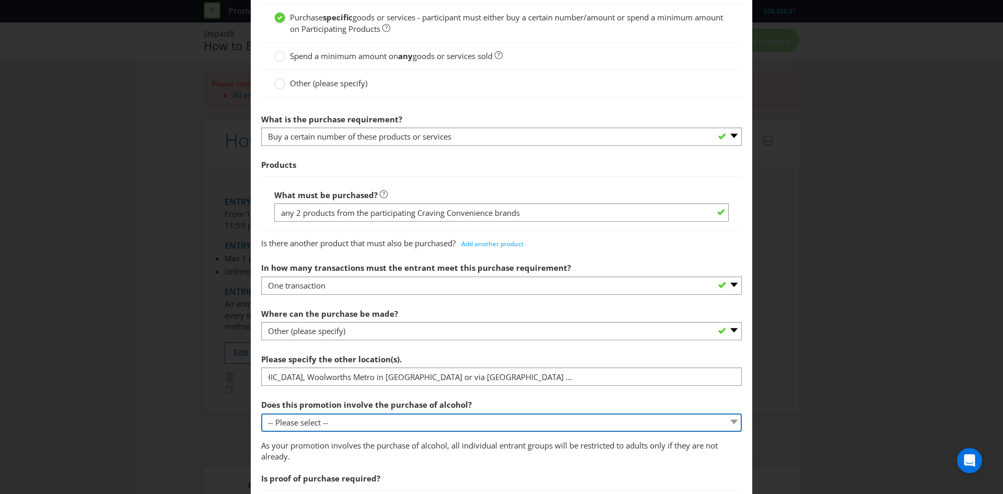
click at [678, 413] on select "-- Please select -- Yes, for on-premises consumption Yes, for off-premises cons…" at bounding box center [501, 422] width 481 height 18
select select "NO"
click at [261, 413] on select "-- Please select -- Yes, for on-premises consumption Yes, for off-premises cons…" at bounding box center [501, 422] width 481 height 18
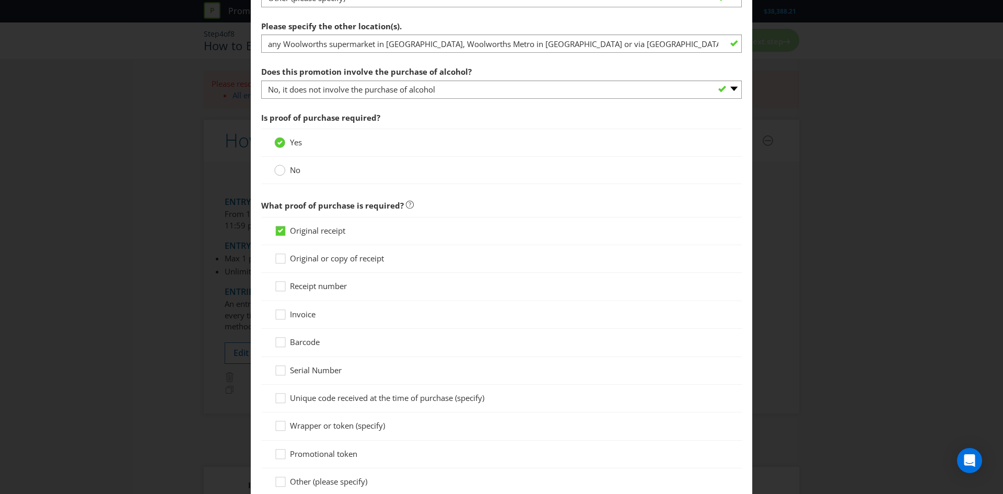
click at [280, 169] on div at bounding box center [279, 166] width 5 height 5
click at [0, 0] on input "No" at bounding box center [0, 0] width 0 height 0
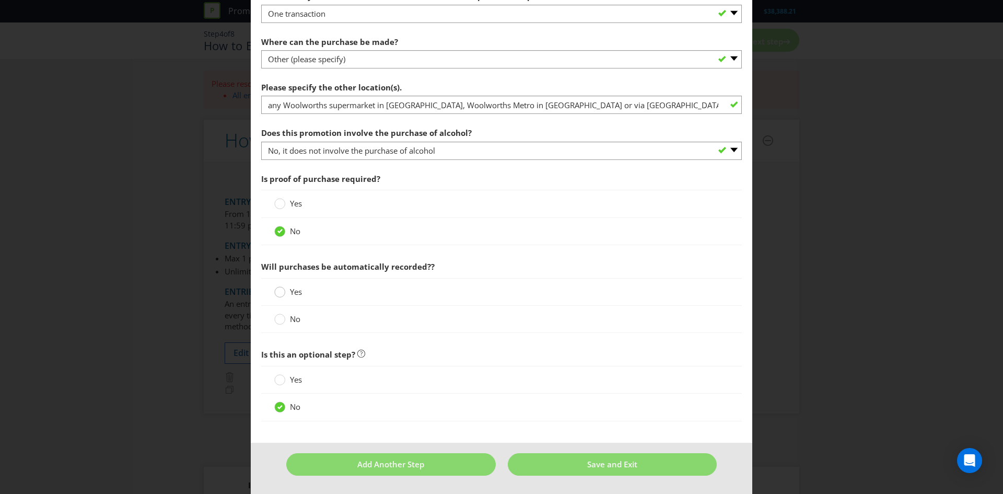
click at [280, 289] on div at bounding box center [279, 288] width 5 height 5
click at [0, 0] on input "Yes" at bounding box center [0, 0] width 0 height 0
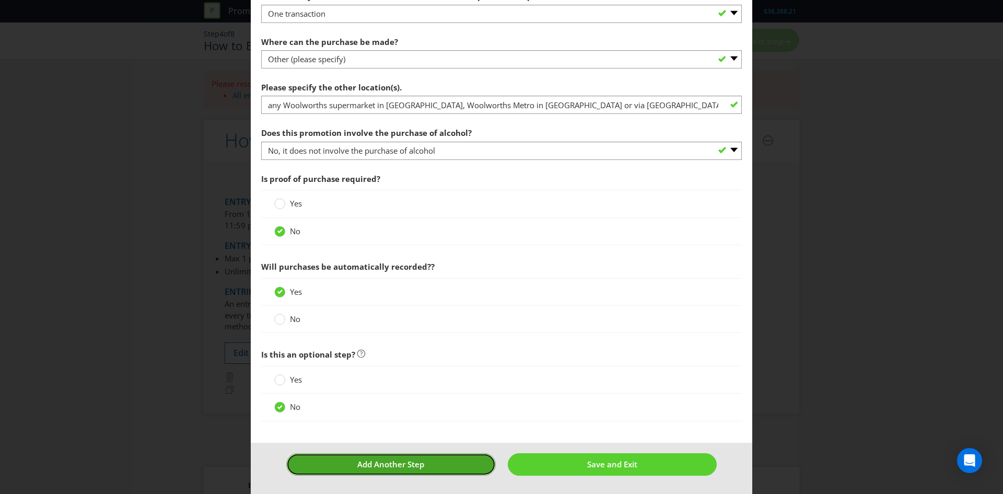
click at [451, 464] on button "Add Another Step" at bounding box center [390, 464] width 209 height 22
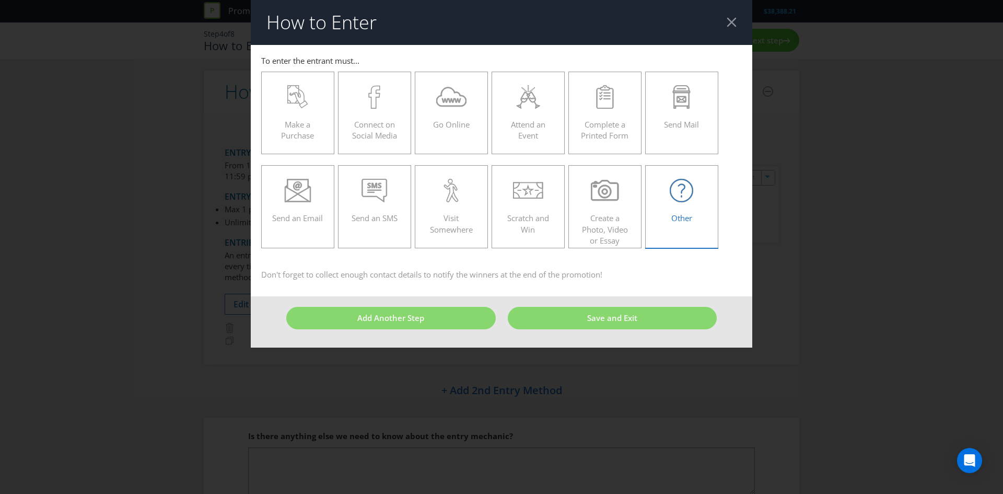
click at [694, 195] on div at bounding box center [681, 191] width 51 height 24
click at [0, 0] on input "Other" at bounding box center [0, 0] width 0 height 0
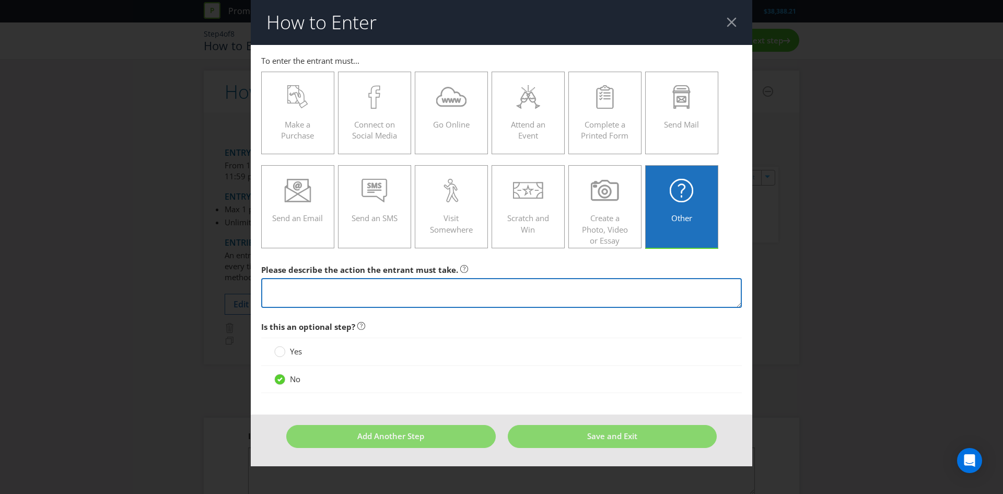
click at [365, 291] on textarea at bounding box center [501, 293] width 481 height 30
paste textarea "Scan their Everyday Rewards Card in-store at the checkout or enter their Everyd…"
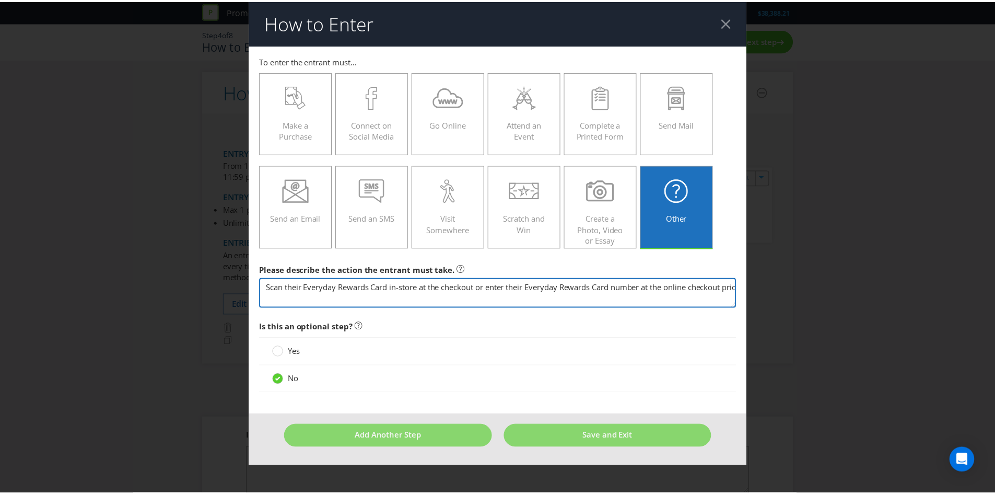
scroll to position [0, 113]
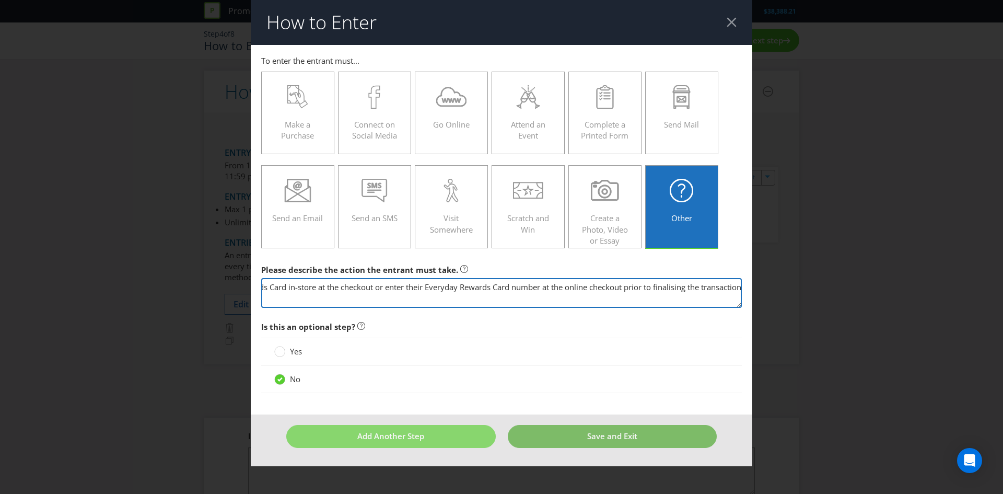
type textarea "Scan their Everyday Rewards Card in-store at the checkout or enter their Everyd…"
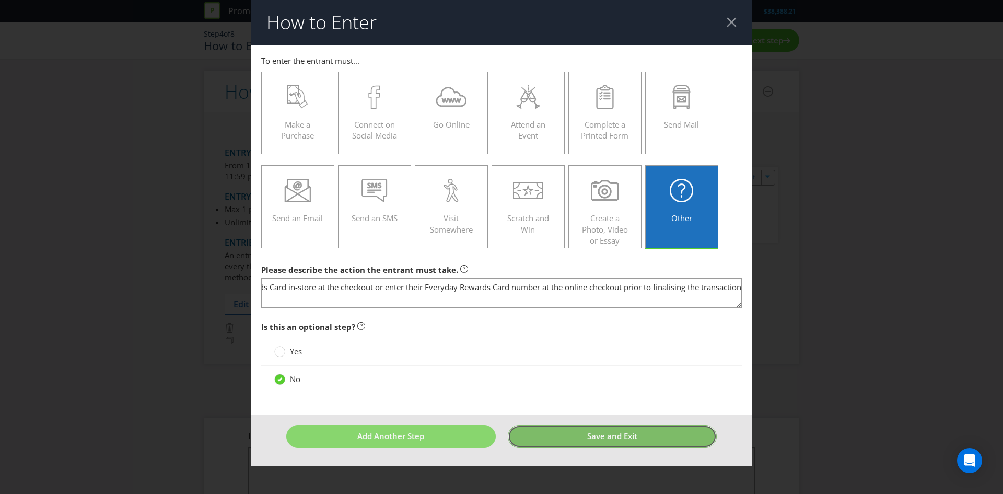
click at [579, 437] on button "Save and Exit" at bounding box center [612, 436] width 209 height 22
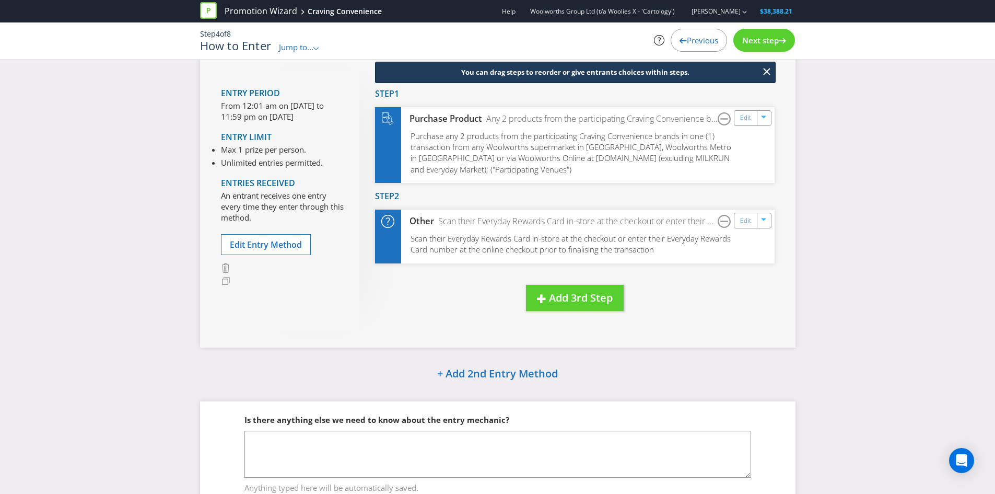
scroll to position [111, 0]
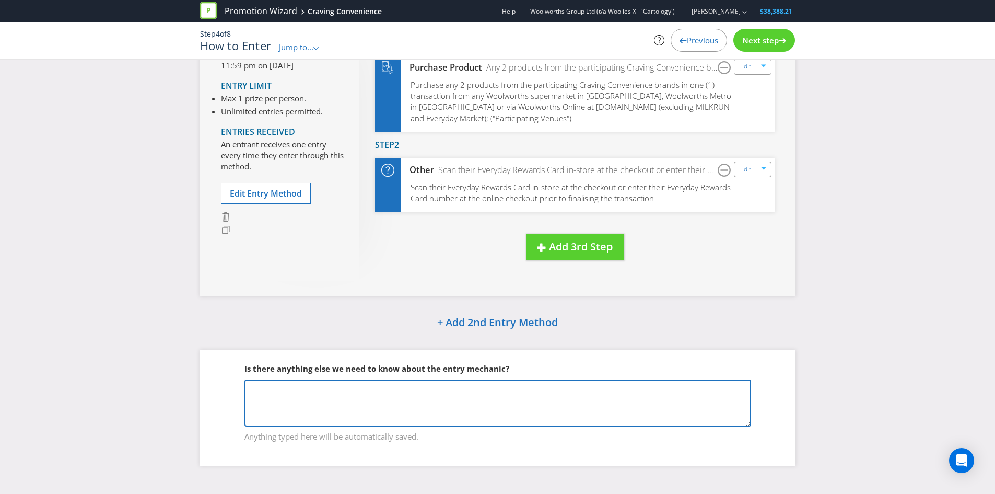
click at [570, 408] on textarea at bounding box center [497, 402] width 507 height 47
type textarea "p"
click at [438, 399] on textarea "Participating Brands to be featured in Annexure A:" at bounding box center [497, 402] width 507 height 47
paste textarea "Leggos, Latina, My Muscle Chef, La Famiglia, [PERSON_NAME], Salad Servers, Wool…"
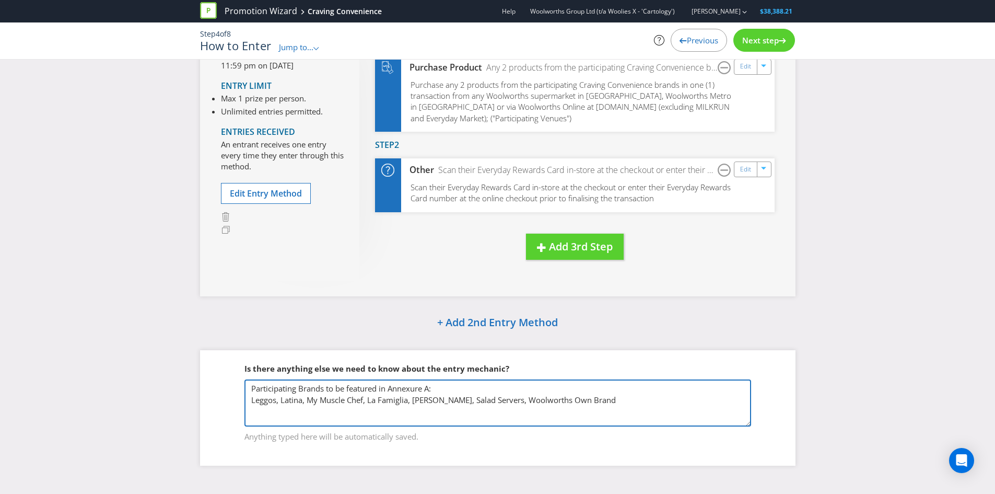
click at [278, 400] on textarea "Participating Brands to be featured in Annexure A: Leggos, Latina, My Muscle Ch…" at bounding box center [497, 402] width 507 height 47
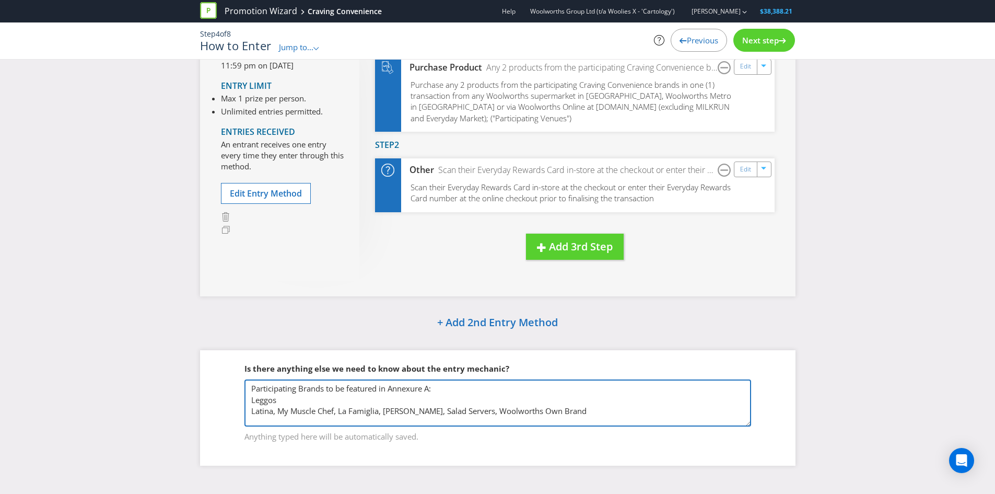
click at [278, 411] on textarea "Participating Brands to be featured in Annexure A: Leggos Latina, My Muscle Che…" at bounding box center [497, 402] width 507 height 47
click at [312, 421] on textarea "Participating Brands to be featured in Annexure A: Leggos Latina My Muscle Chef…" at bounding box center [497, 402] width 507 height 47
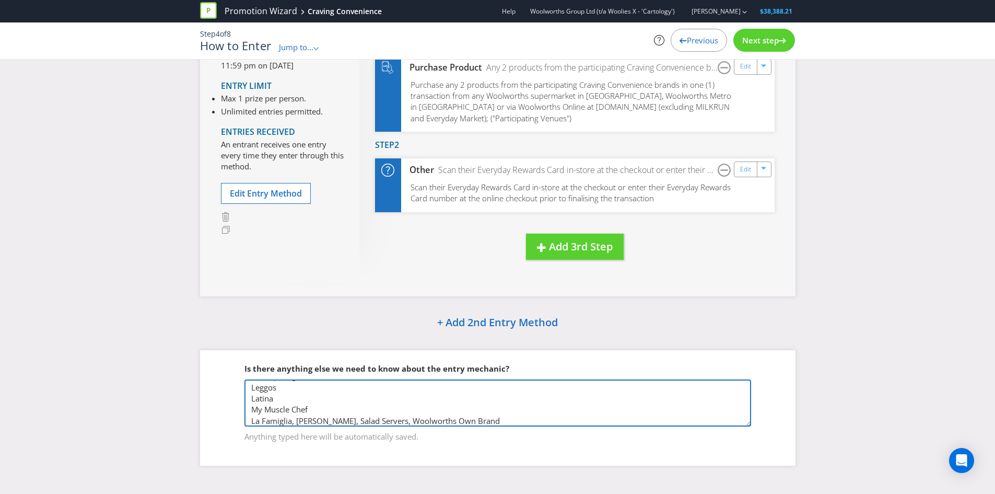
click at [297, 422] on textarea "Participating Brands to be featured in Annexure A: Leggos Latina My Muscle Chef…" at bounding box center [497, 402] width 507 height 47
click at [295, 422] on textarea "Participating Brands to be featured in Annexure A: Leggos Latina My Muscle Chef…" at bounding box center [497, 402] width 507 height 47
click at [305, 420] on textarea "Participating Brands to be featured in Annexure A: Leggos Latina My Muscle Chef…" at bounding box center [497, 402] width 507 height 47
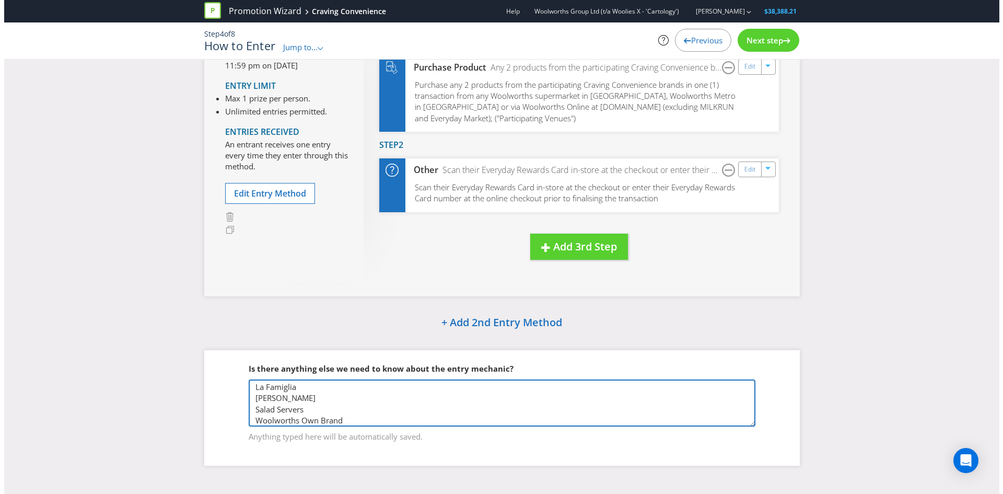
scroll to position [0, 0]
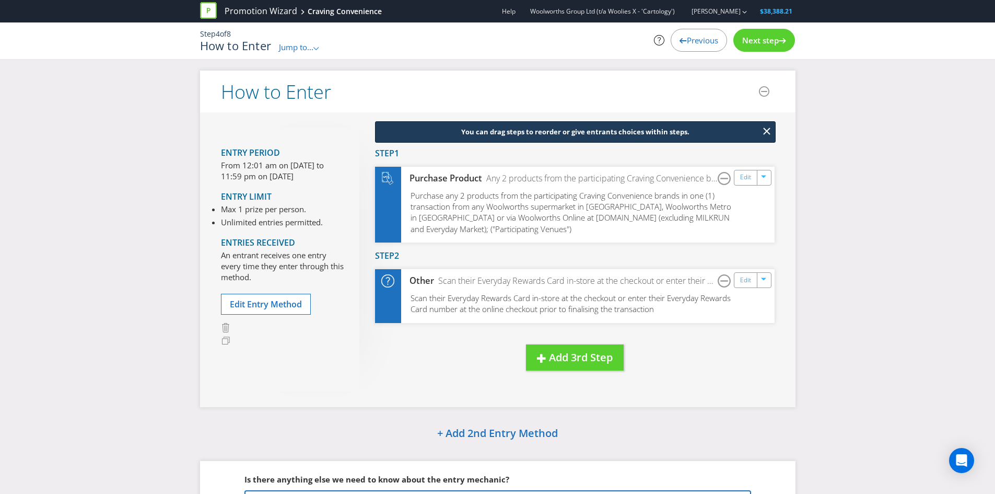
type textarea "Participating Brands to be featured in Annexure A: Leggos Latina My Muscle Chef…"
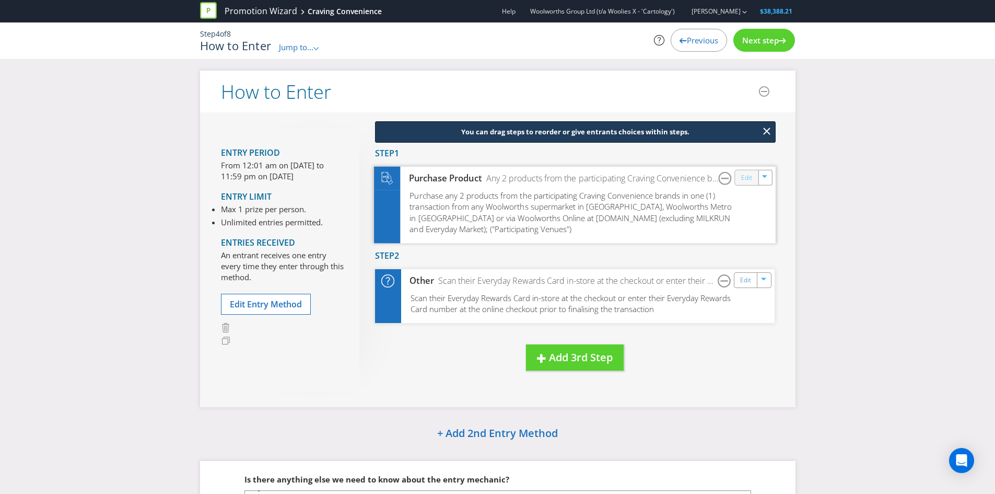
click at [744, 176] on link "Edit" at bounding box center [746, 177] width 11 height 12
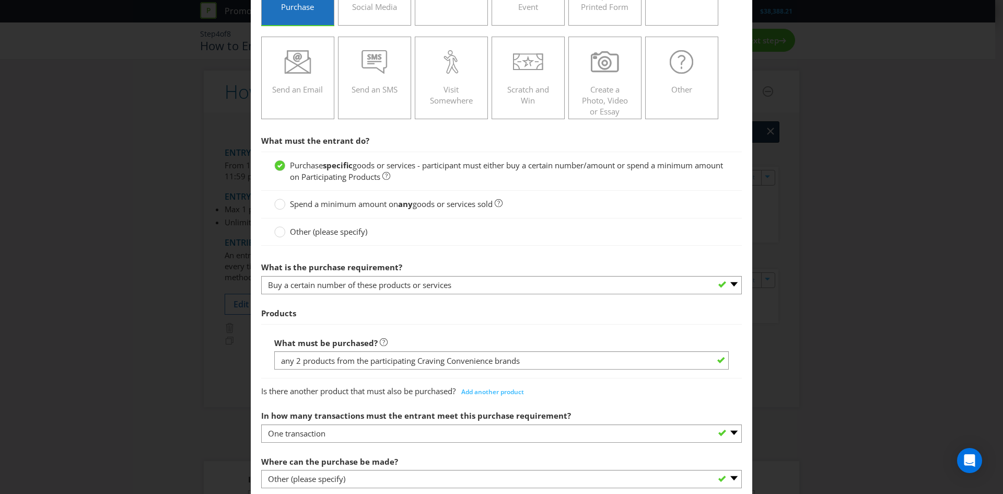
scroll to position [214, 0]
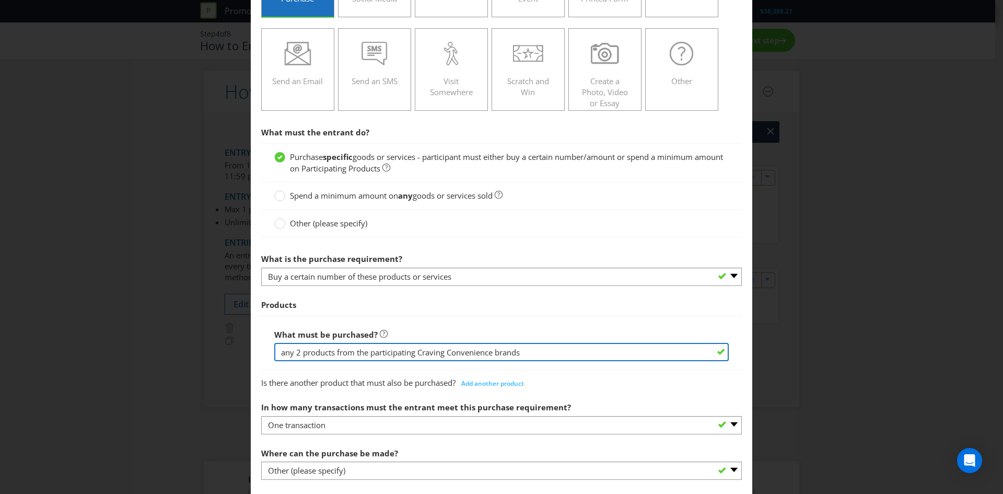
click at [302, 352] on input "any 2 products from the participating Craving Convenience brands" at bounding box center [501, 352] width 454 height 18
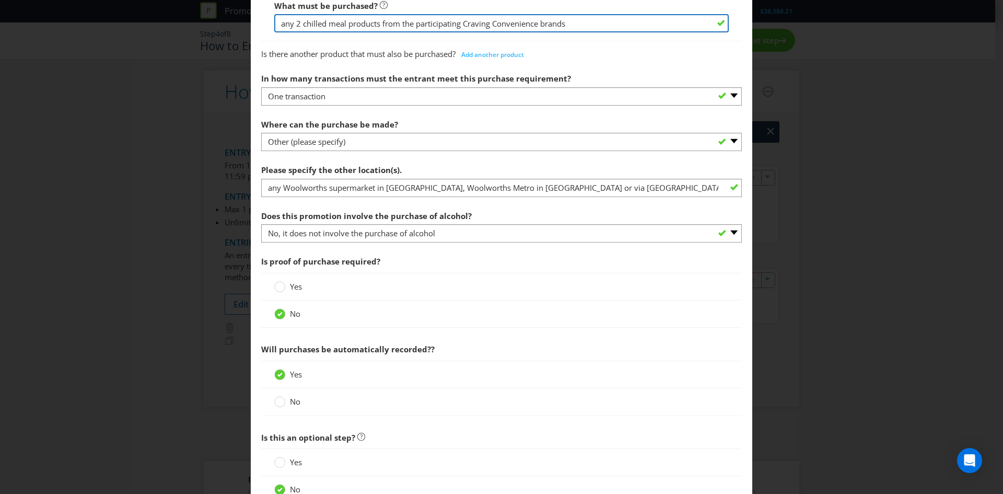
scroll to position [625, 0]
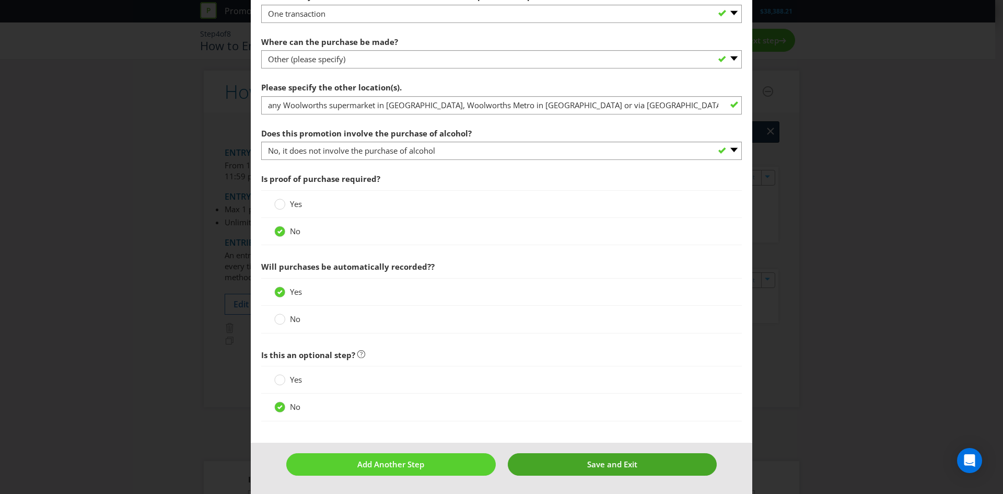
type input "any 2 chilled meal products from the participating Craving Convenience brands"
click at [612, 463] on span "Save and Exit" at bounding box center [612, 464] width 50 height 10
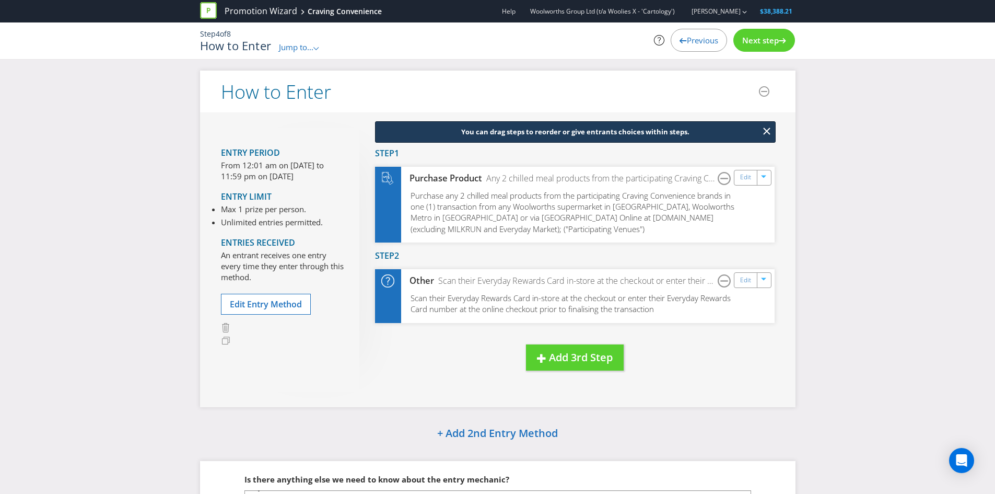
click at [759, 41] on span "Next step" at bounding box center [760, 40] width 37 height 10
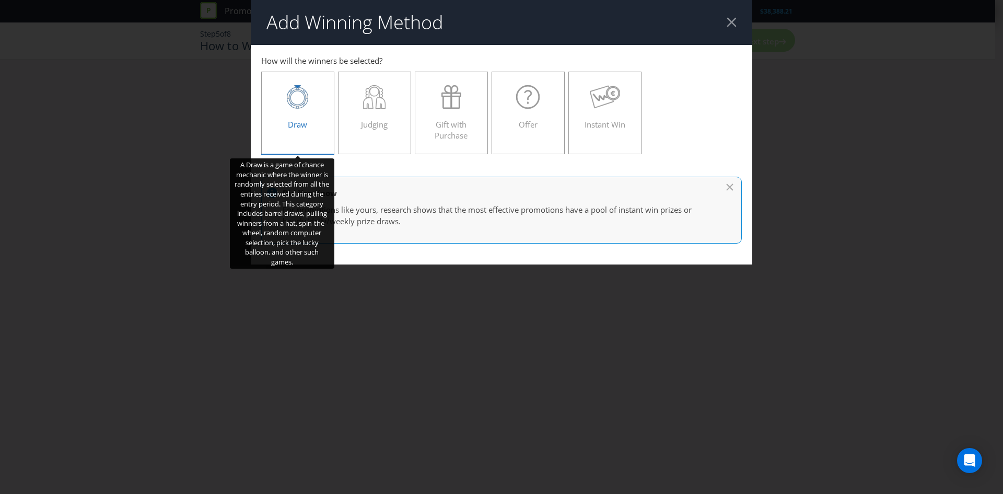
click at [296, 118] on div "Draw" at bounding box center [297, 108] width 51 height 47
click at [0, 0] on input "Draw" at bounding box center [0, 0] width 0 height 0
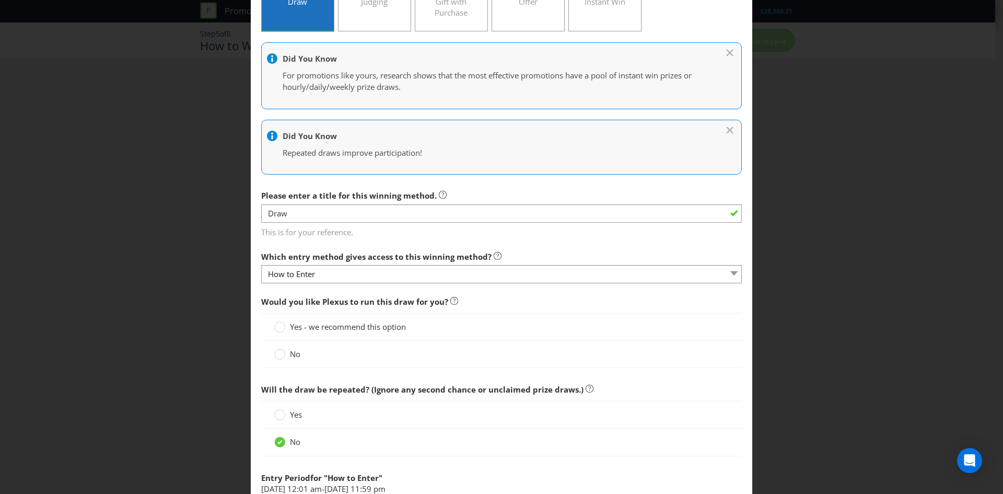
scroll to position [125, 0]
click at [330, 326] on span "Yes - we recommend this option" at bounding box center [348, 324] width 116 height 10
click at [0, 0] on input "Yes - we recommend this option" at bounding box center [0, 0] width 0 height 0
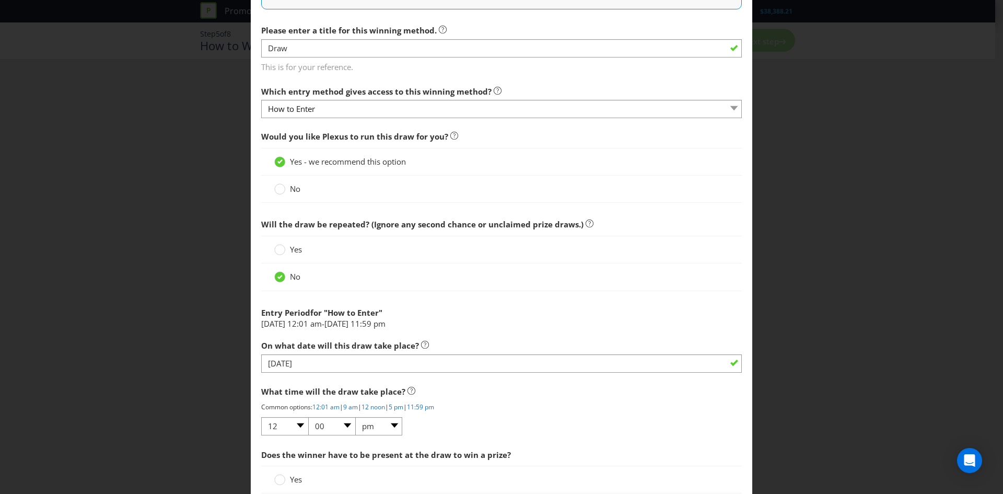
scroll to position [383, 0]
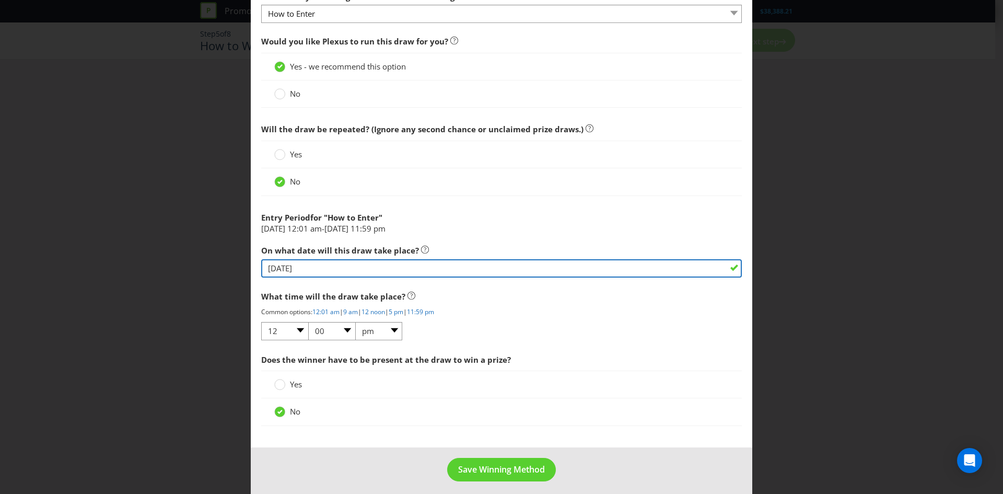
click at [378, 272] on input "[DATE]" at bounding box center [501, 268] width 481 height 18
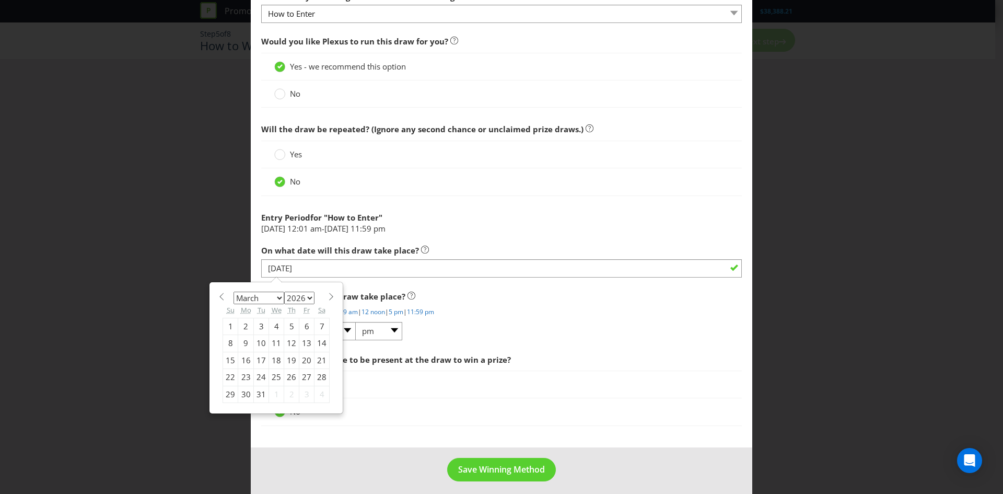
click at [291, 359] on div "19" at bounding box center [291, 360] width 15 height 17
type input "[DATE]"
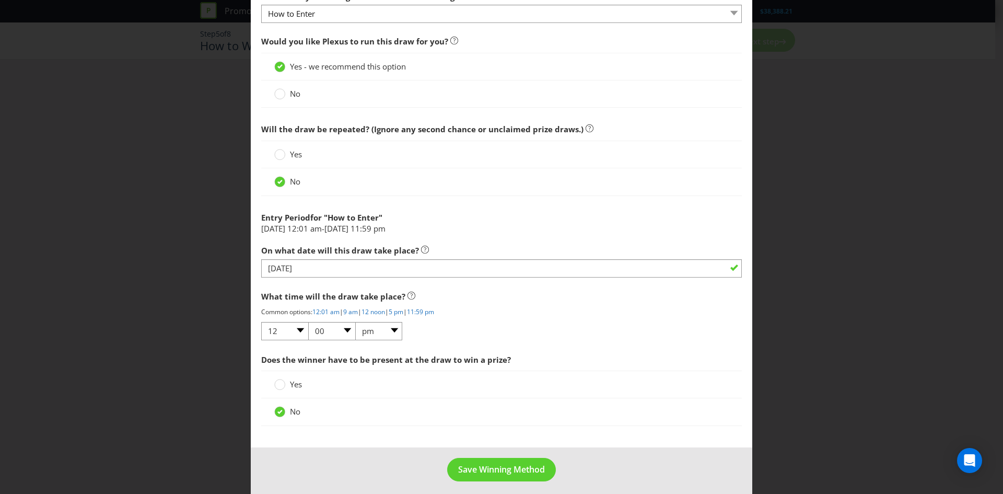
scroll to position [389, 0]
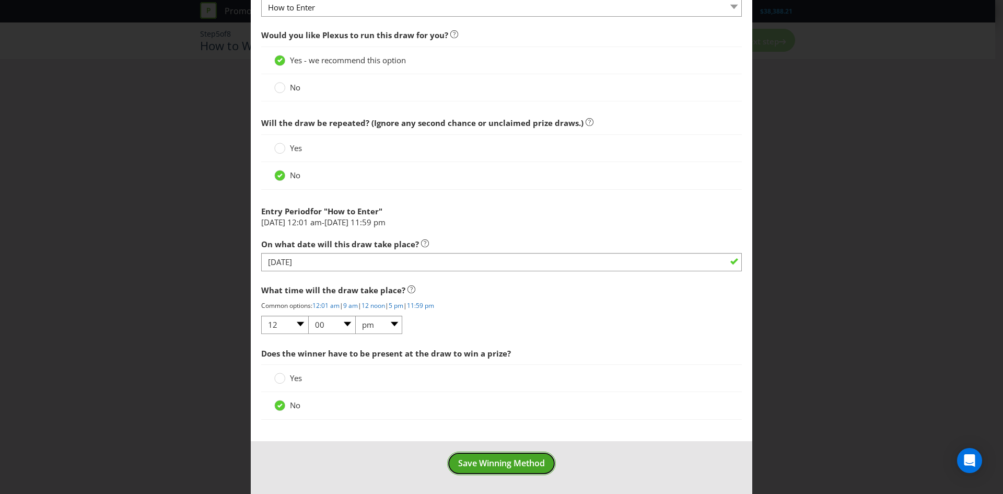
click at [486, 465] on span "Save Winning Method" at bounding box center [501, 462] width 87 height 11
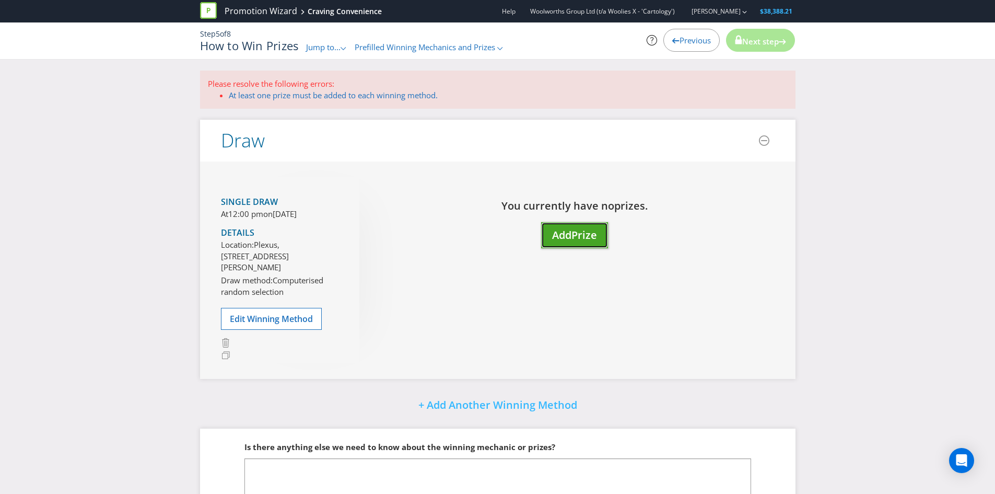
click at [562, 223] on button "Add Prize" at bounding box center [574, 235] width 67 height 27
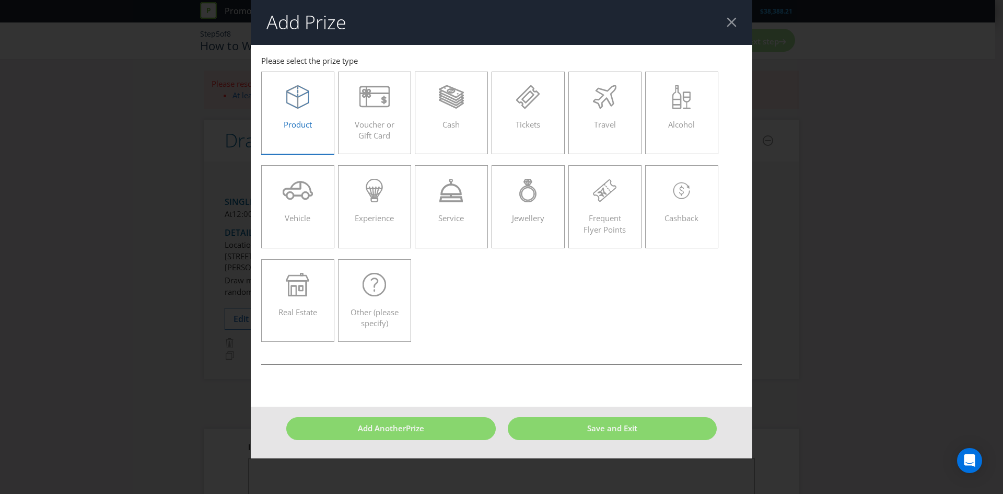
click at [317, 127] on div "Product" at bounding box center [297, 108] width 51 height 47
click at [0, 0] on input "Product" at bounding box center [0, 0] width 0 height 0
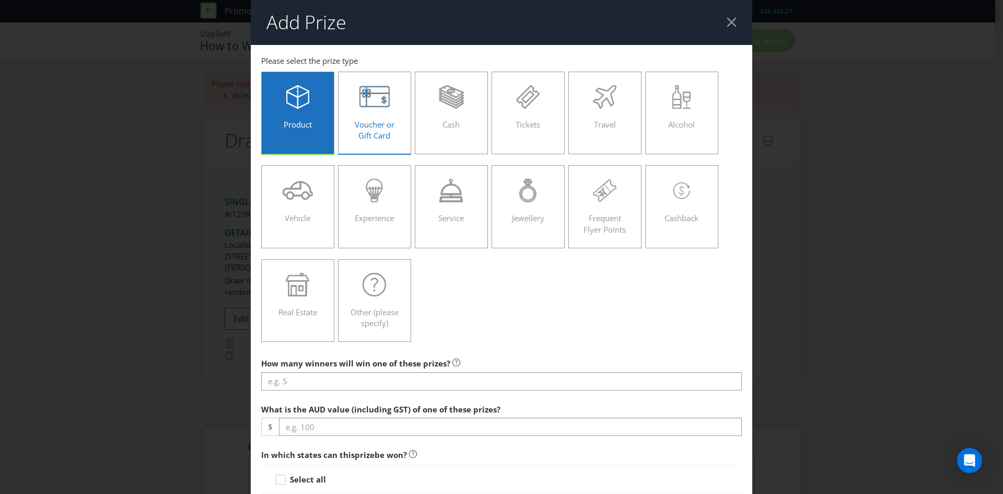
click at [388, 131] on span "Voucher or Gift Card" at bounding box center [375, 129] width 40 height 21
click at [0, 0] on input "Voucher or Gift Card" at bounding box center [0, 0] width 0 height 0
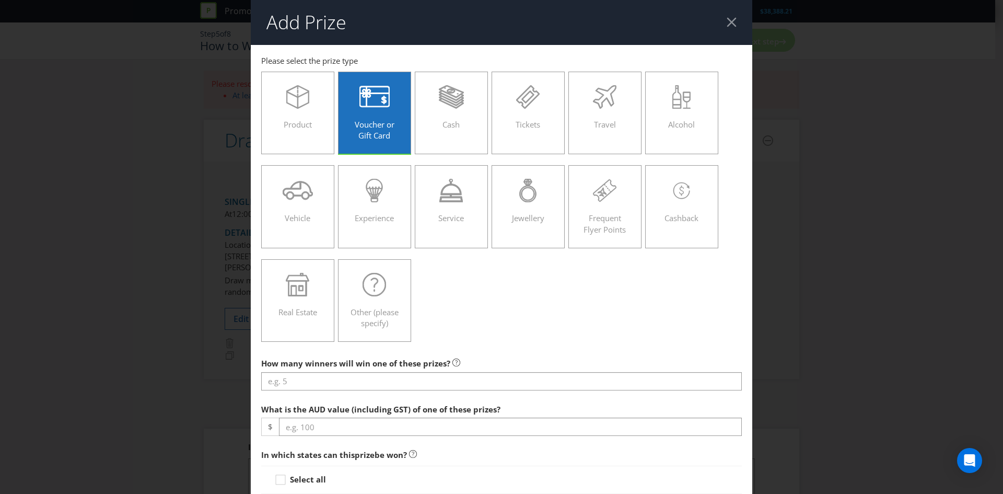
scroll to position [216, 0]
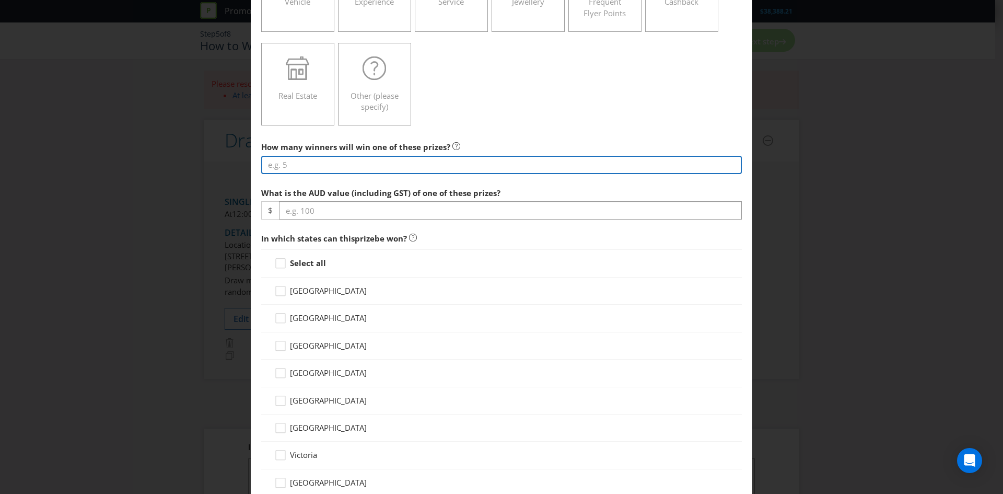
click at [400, 159] on input "number" at bounding box center [501, 165] width 481 height 18
type input "100"
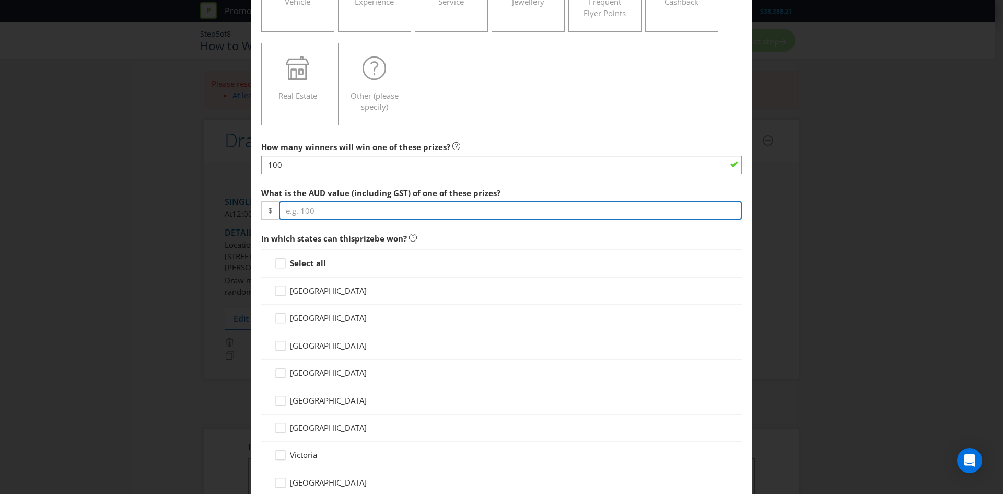
click at [380, 211] on input "number" at bounding box center [510, 210] width 463 height 18
type input "400"
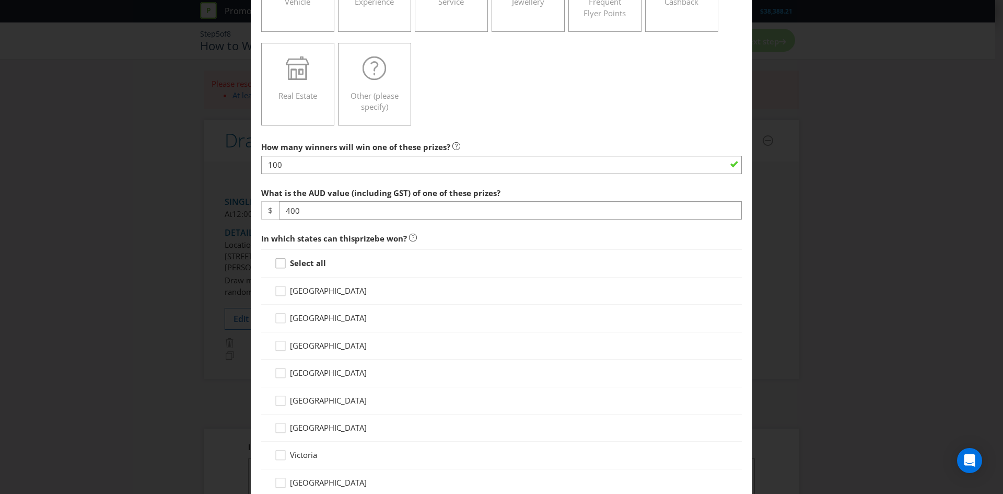
click at [283, 259] on icon at bounding box center [280, 263] width 9 height 9
click at [0, 0] on input "Select all" at bounding box center [0, 0] width 0 height 0
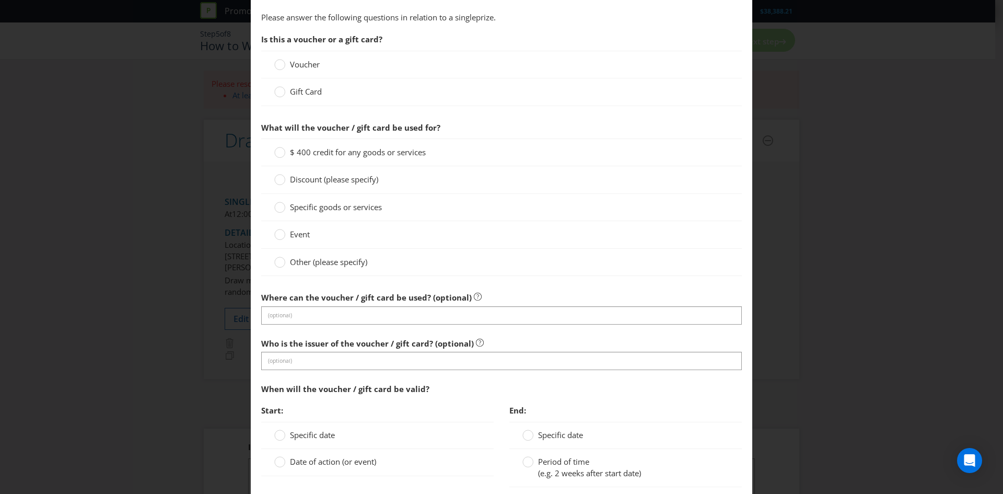
scroll to position [757, 0]
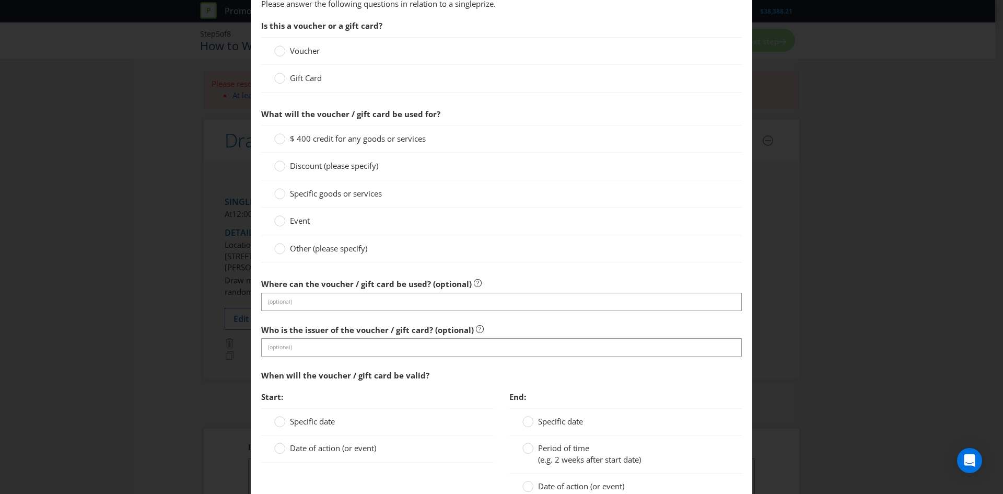
click at [293, 77] on span "Gift Card" at bounding box center [306, 78] width 32 height 10
click at [0, 0] on input "Gift Card" at bounding box center [0, 0] width 0 height 0
click at [288, 240] on div "Other (please specify)" at bounding box center [501, 248] width 481 height 27
click at [284, 245] on label "Other (please specify)" at bounding box center [321, 248] width 95 height 11
click at [0, 0] on input "Other (please specify)" at bounding box center [0, 0] width 0 height 0
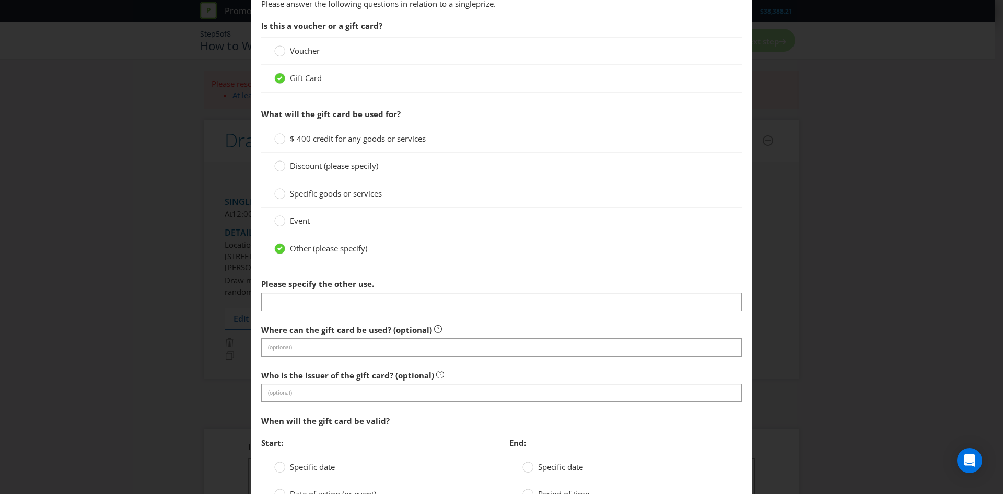
click at [307, 315] on section "Is this a voucher or a gift card? Voucher Gift Card What will the gift card be …" at bounding box center [501, 310] width 481 height 591
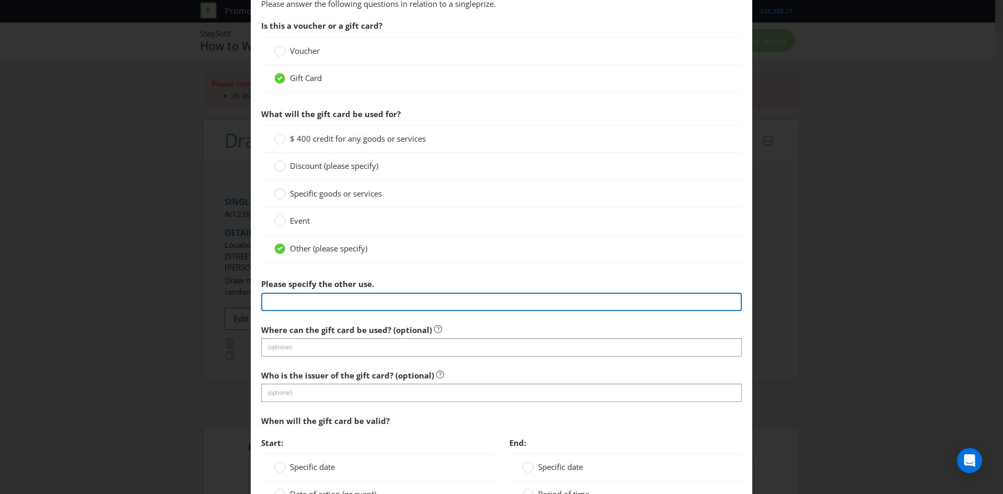
click at [320, 299] on input "text" at bounding box center [501, 302] width 481 height 18
type input "Woolworths Supermarket eGift Card"
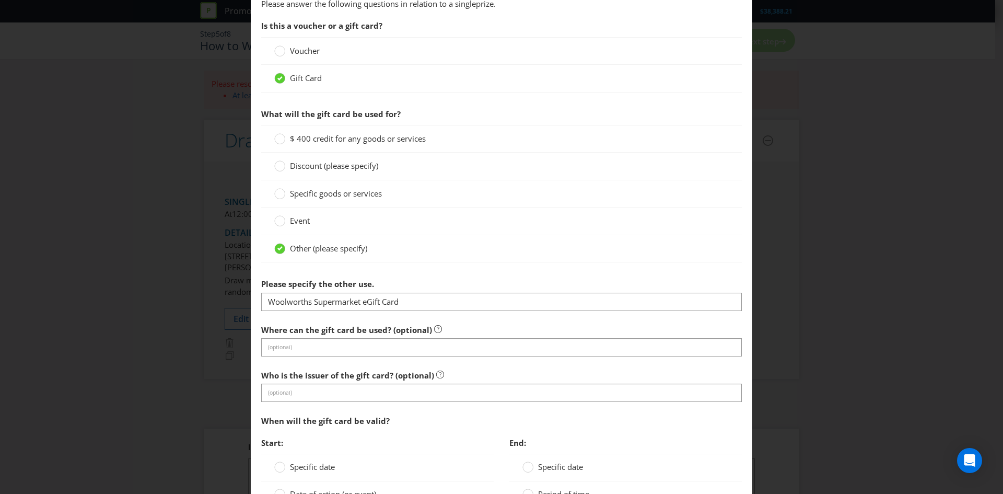
click at [307, 357] on section "Is this a voucher or a gift card? Voucher Gift Card What will the gift card be …" at bounding box center [501, 310] width 481 height 591
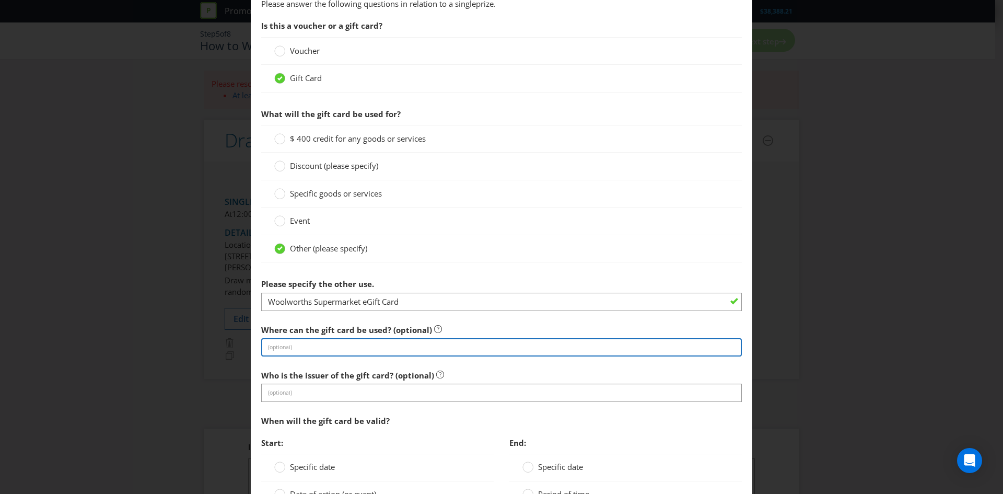
click at [319, 346] on input "text" at bounding box center [501, 347] width 481 height 18
type input "in store and online at Woolworths Supermarket stores only."
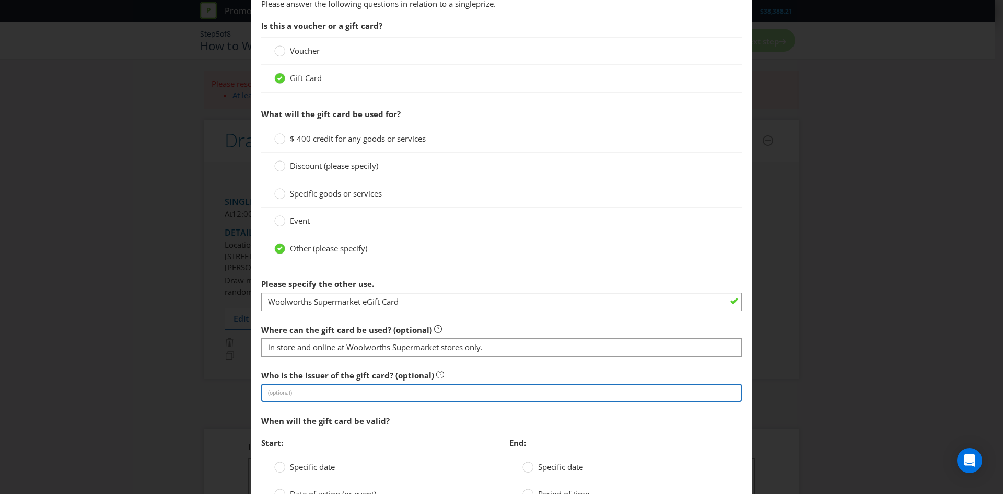
click at [322, 395] on input "text" at bounding box center [501, 392] width 481 height 18
type input "Woolworths"
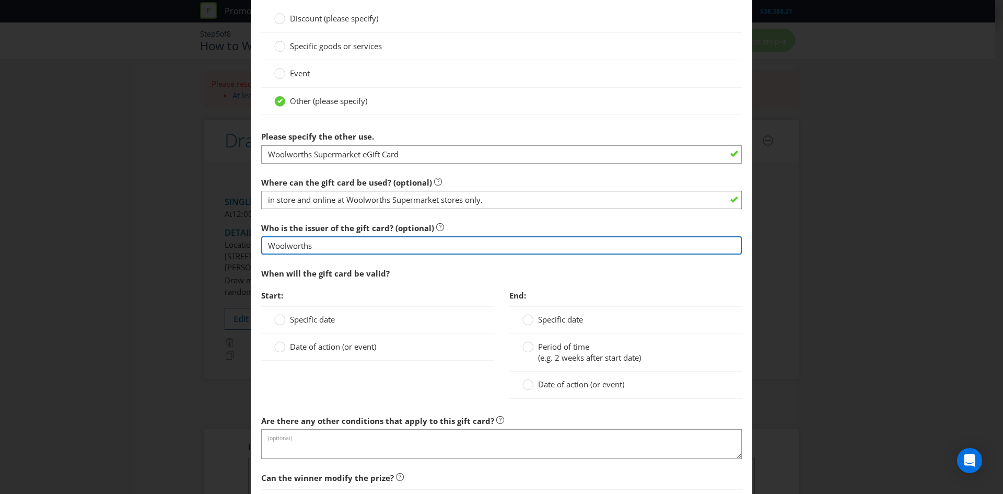
scroll to position [905, 0]
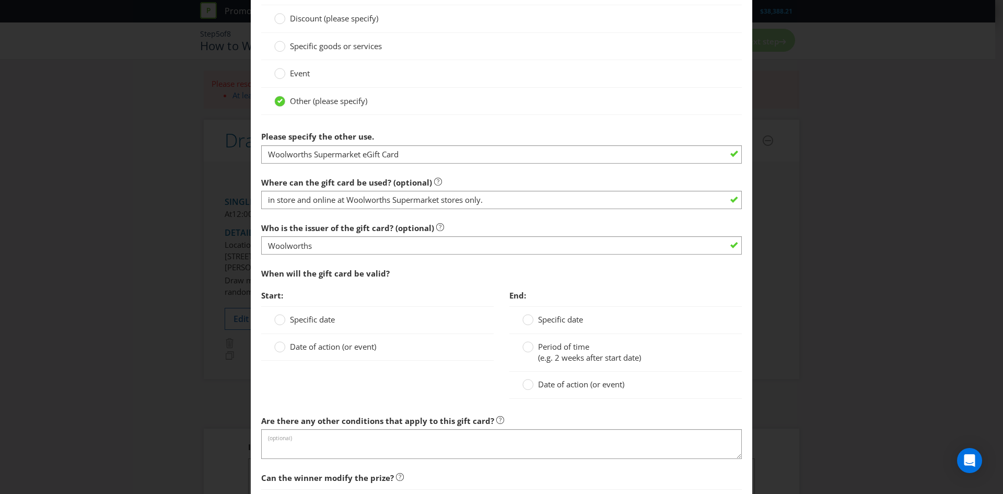
click at [306, 342] on span "Date of action (or event)" at bounding box center [333, 346] width 86 height 10
click at [0, 0] on input "Date of action (or event)" at bounding box center [0, 0] width 0 height 0
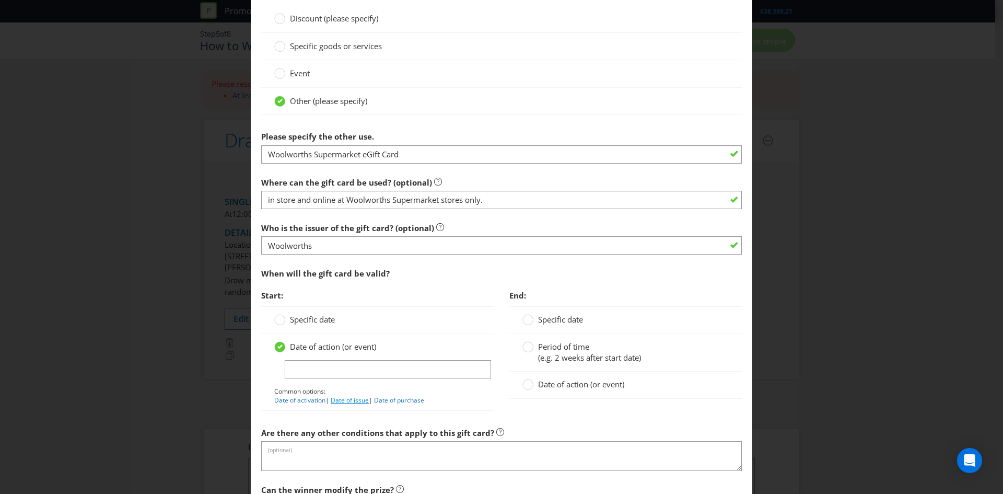
click at [335, 404] on link "Date of issue" at bounding box center [350, 399] width 38 height 9
type input "Date of issue"
click at [581, 380] on span "Date of action (or event)" at bounding box center [581, 384] width 86 height 10
click at [0, 0] on input "Date of action (or event)" at bounding box center [0, 0] width 0 height 0
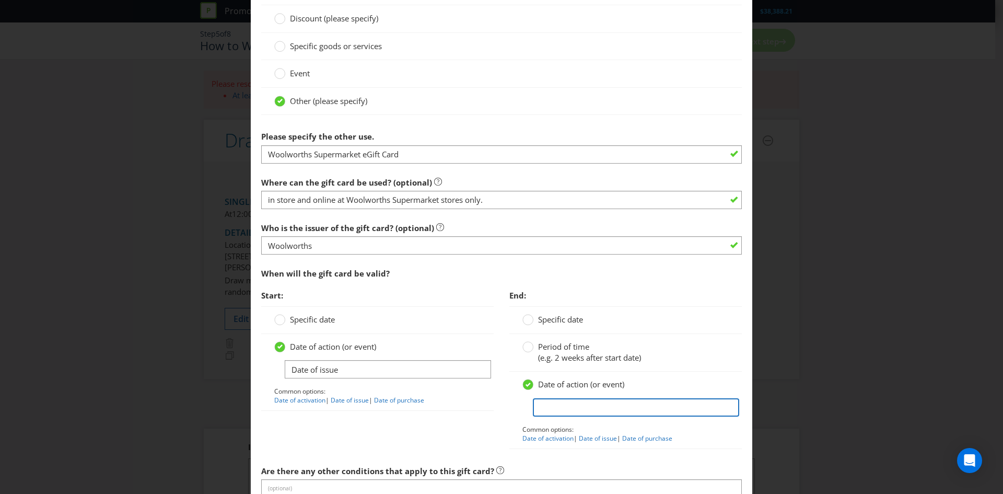
click at [586, 404] on input "text" at bounding box center [636, 407] width 206 height 18
type input "no expiry date"
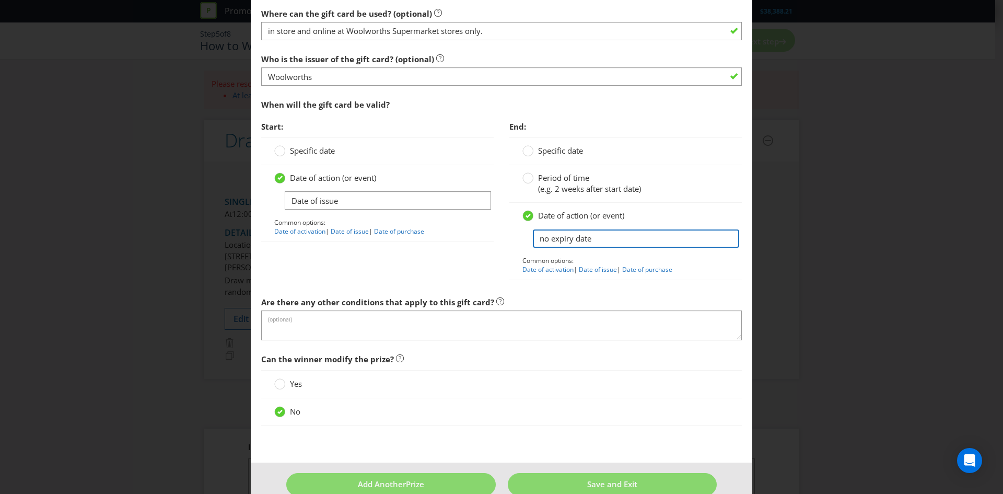
scroll to position [1074, 0]
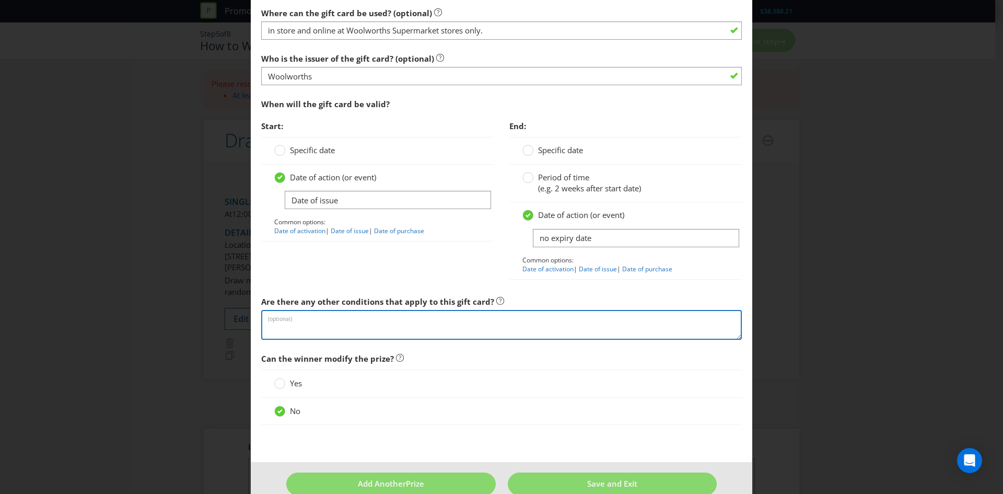
click at [496, 320] on textarea at bounding box center [501, 325] width 481 height 30
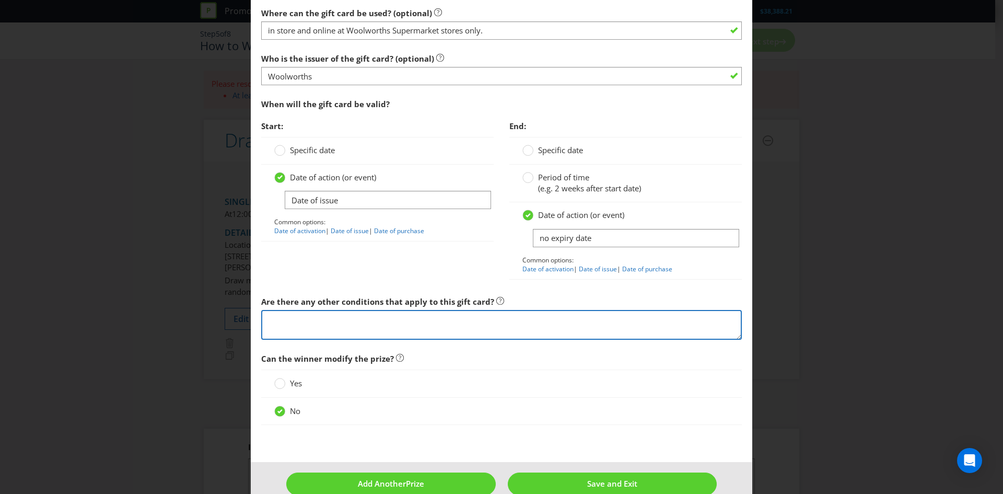
click at [394, 333] on textarea at bounding box center [501, 325] width 481 height 30
paste textarea "The Woolworths Supermarket eGift Cards will be sent to the winner’s email addre…"
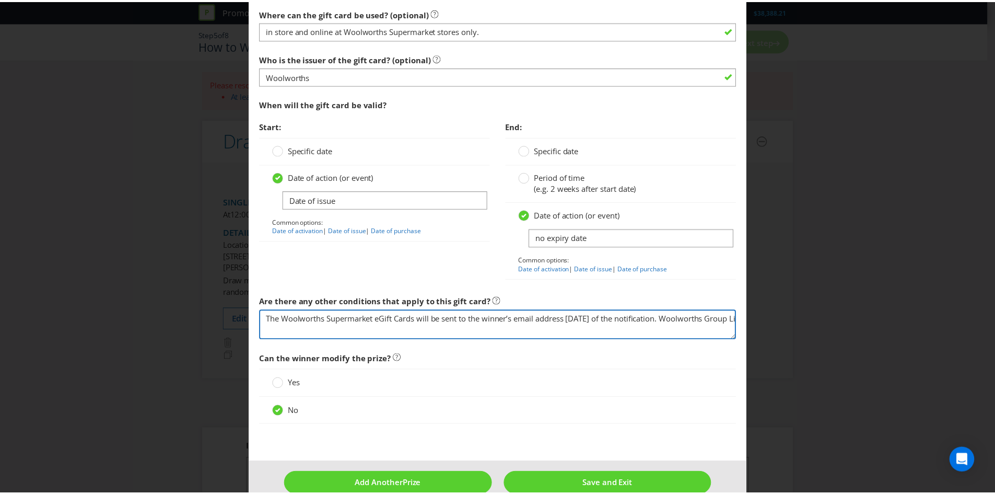
scroll to position [75, 0]
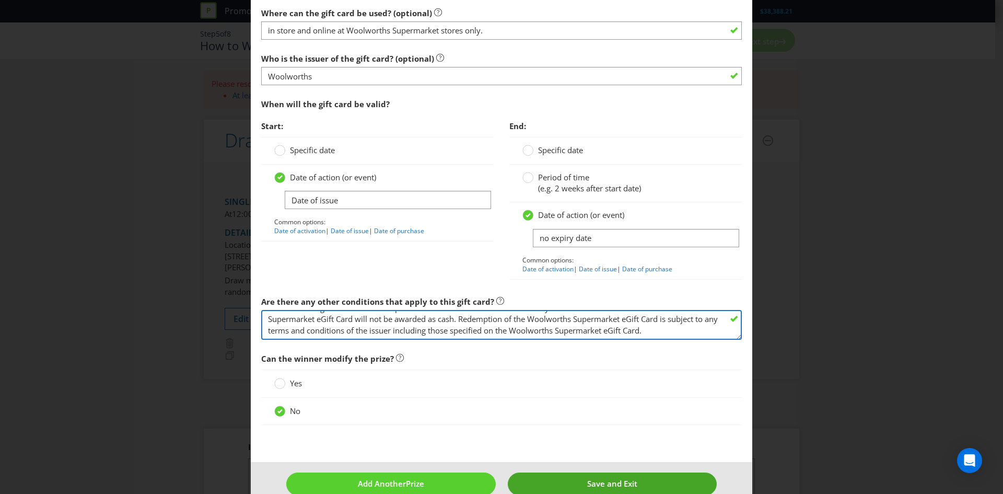
type textarea "The Woolworths Supermarket eGift Cards will be sent to the winner’s email addre…"
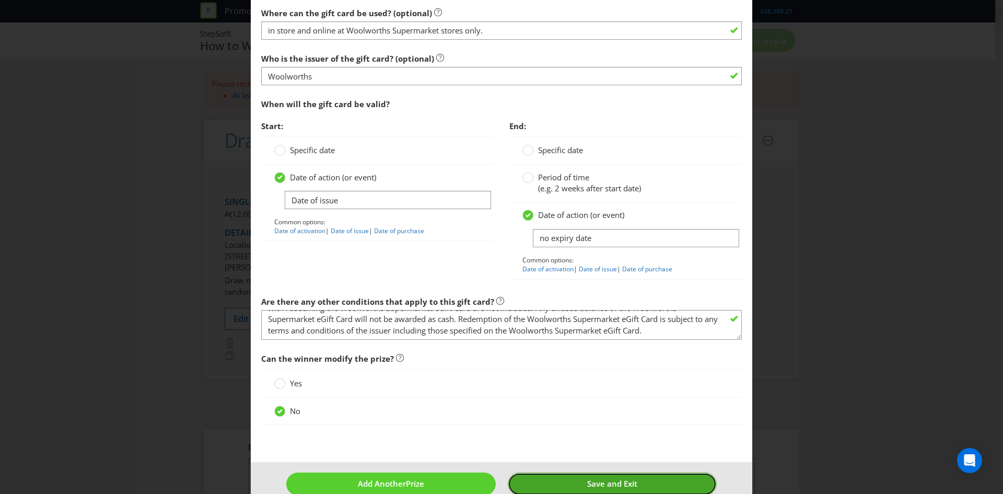
click at [562, 478] on button "Save and Exit" at bounding box center [612, 483] width 209 height 22
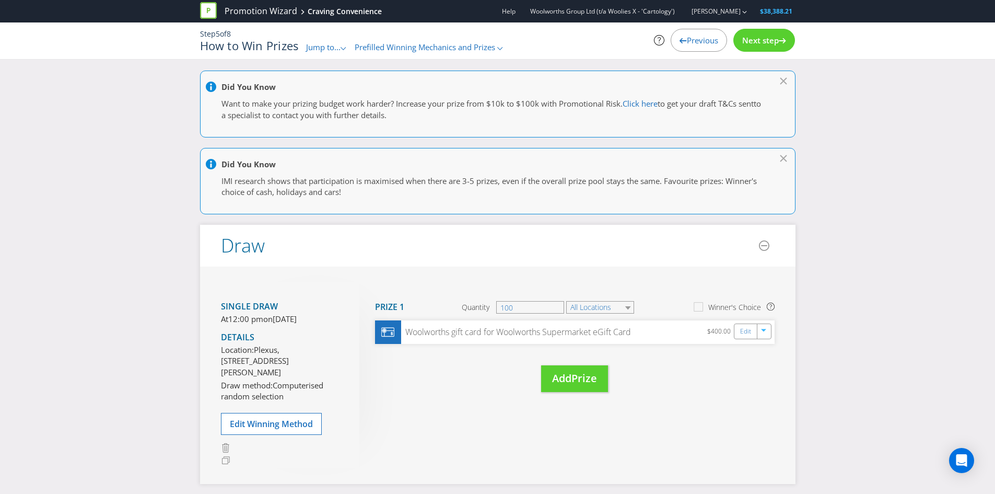
scroll to position [182, 0]
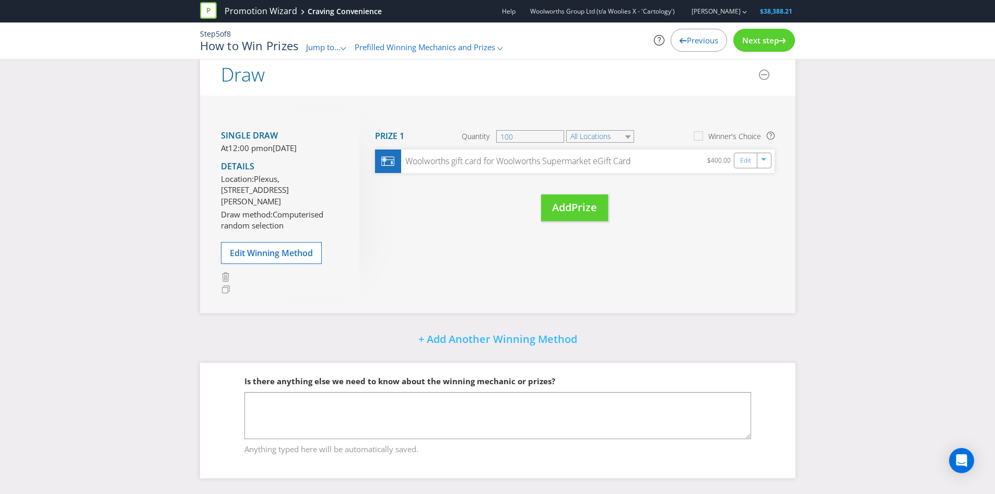
click at [765, 40] on span "Next step" at bounding box center [760, 40] width 37 height 10
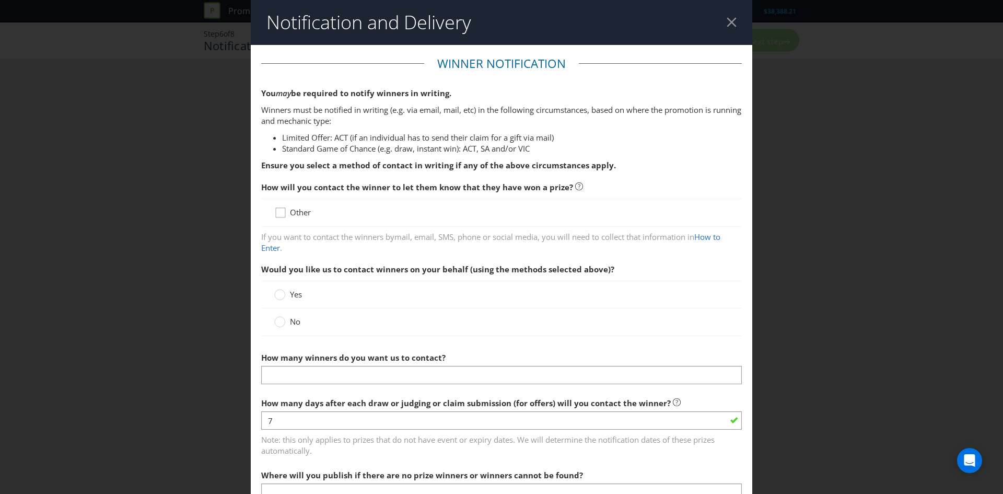
click at [281, 211] on div at bounding box center [280, 208] width 5 height 5
click at [0, 0] on input "Other" at bounding box center [0, 0] width 0 height 0
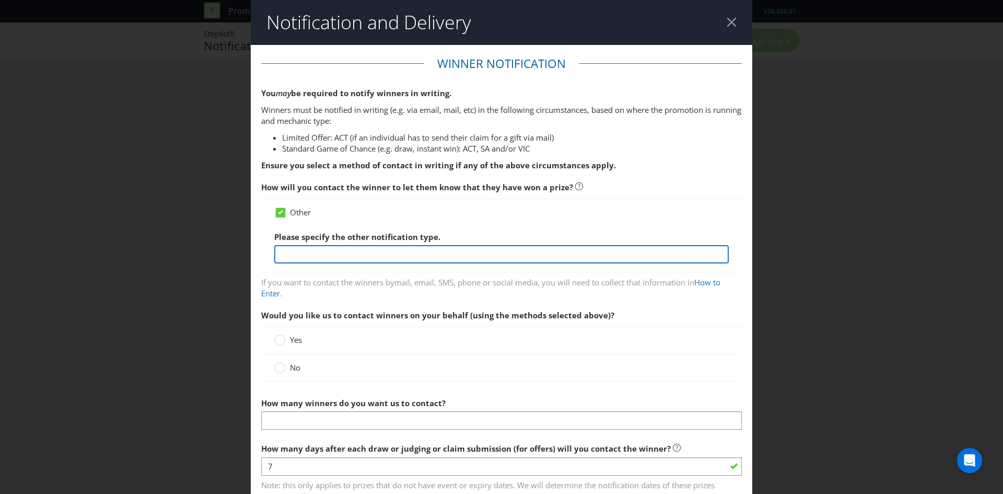
click at [340, 248] on input "text" at bounding box center [501, 254] width 454 height 18
type input "Email (to the email address linked to their Everyday Rewards account) and by ph…"
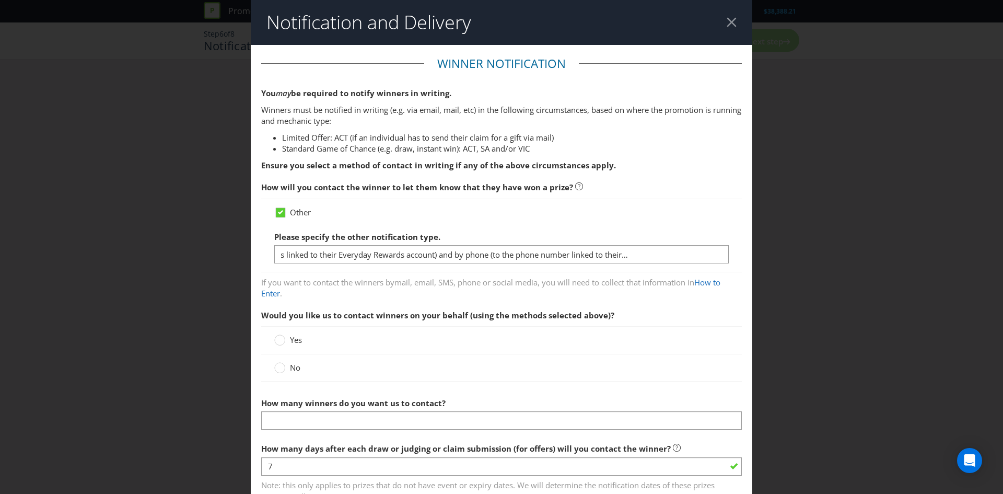
click at [289, 359] on div "No" at bounding box center [501, 367] width 481 height 27
click at [282, 372] on icon at bounding box center [279, 367] width 11 height 11
click at [0, 0] on input "No" at bounding box center [0, 0] width 0 height 0
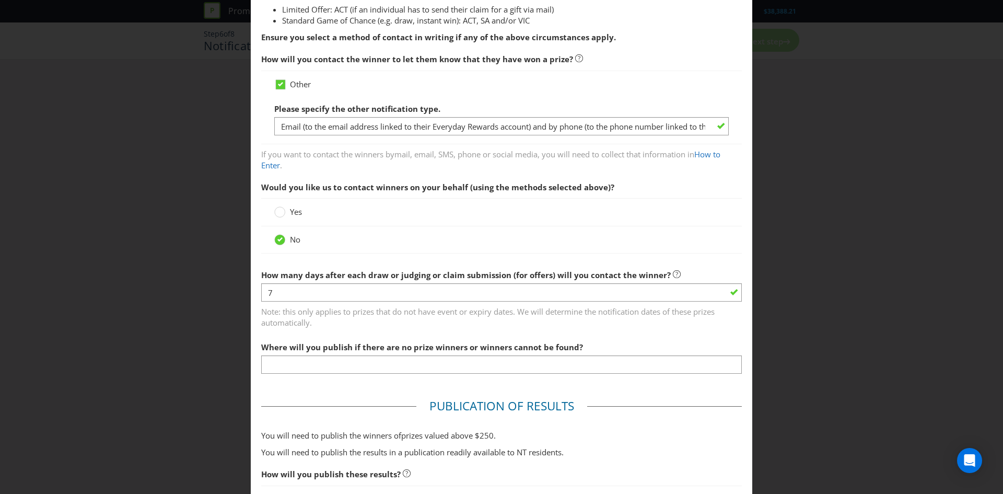
scroll to position [131, 0]
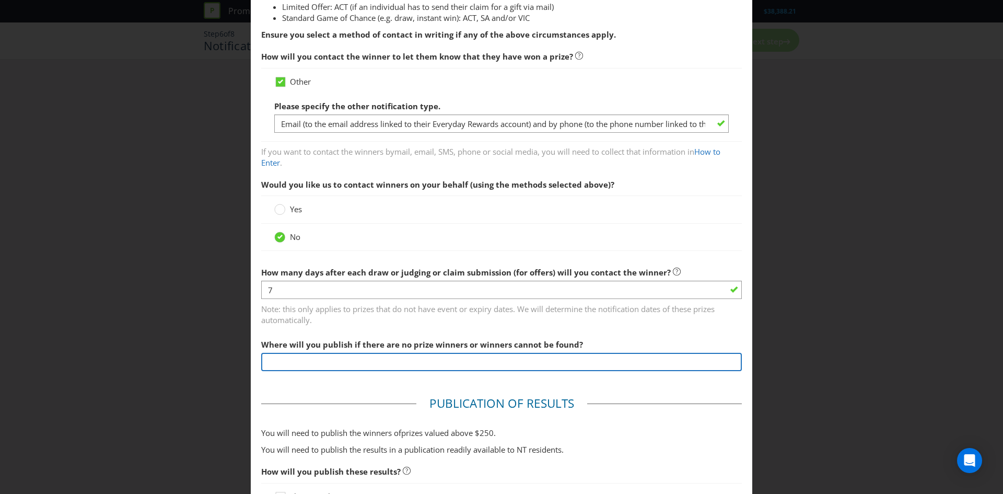
click at [317, 358] on input "text" at bounding box center [501, 362] width 481 height 18
type input "[URL][DOMAIN_NAME]"
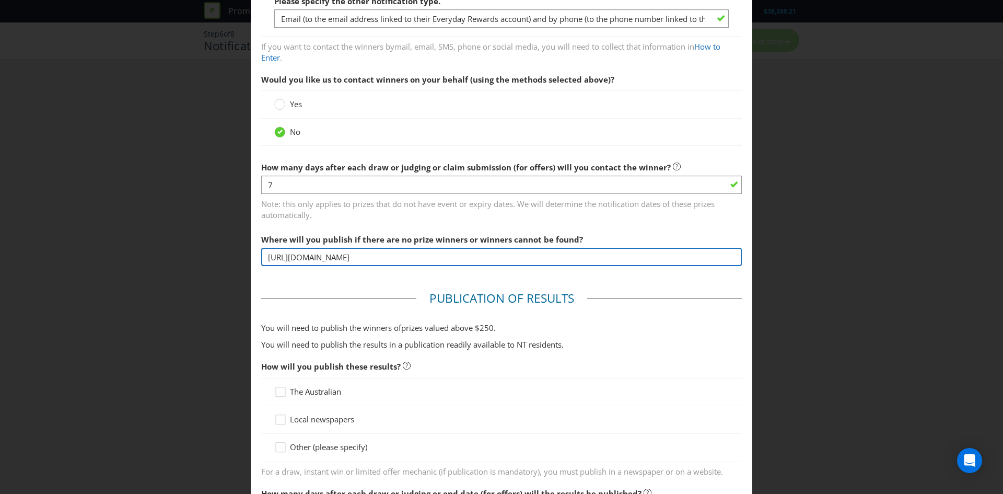
scroll to position [282, 0]
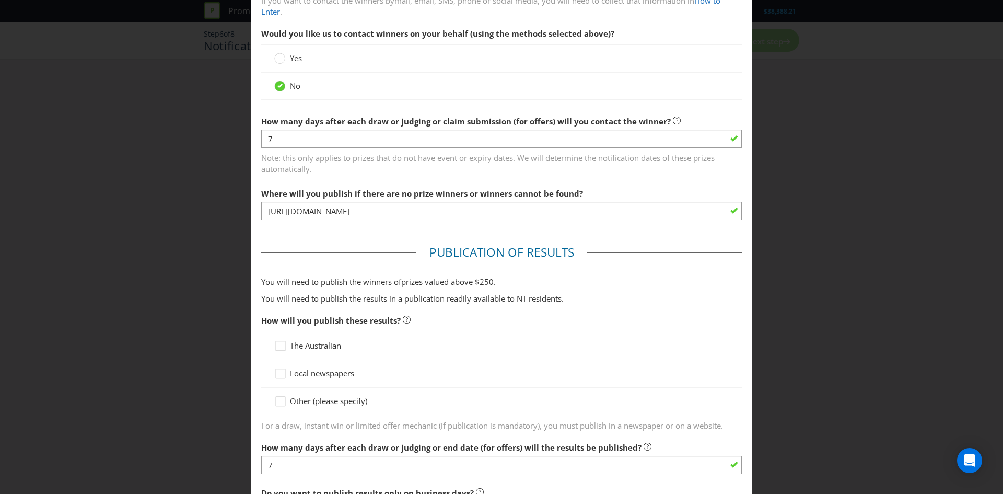
click at [307, 404] on span "Other (please specify)" at bounding box center [328, 400] width 77 height 10
click at [0, 0] on input "Other (please specify)" at bounding box center [0, 0] width 0 height 0
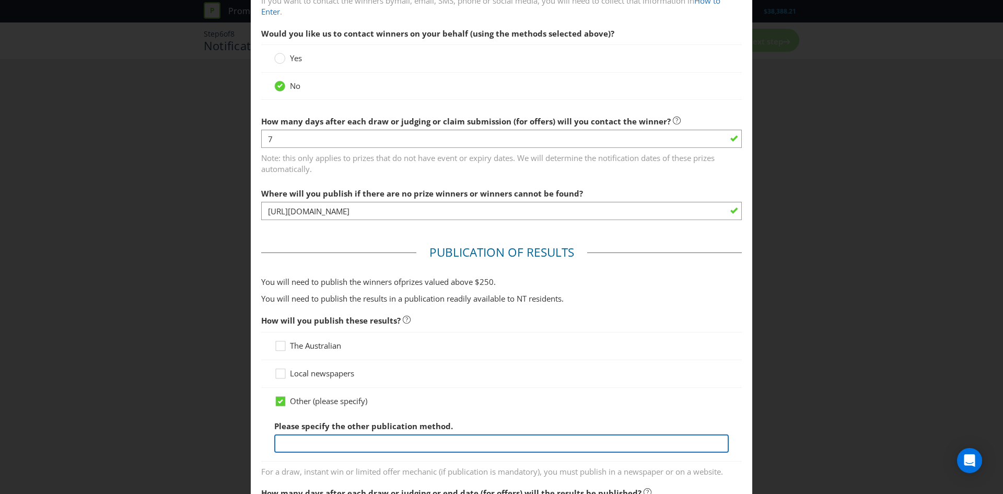
click at [308, 437] on input "text" at bounding box center [501, 443] width 454 height 18
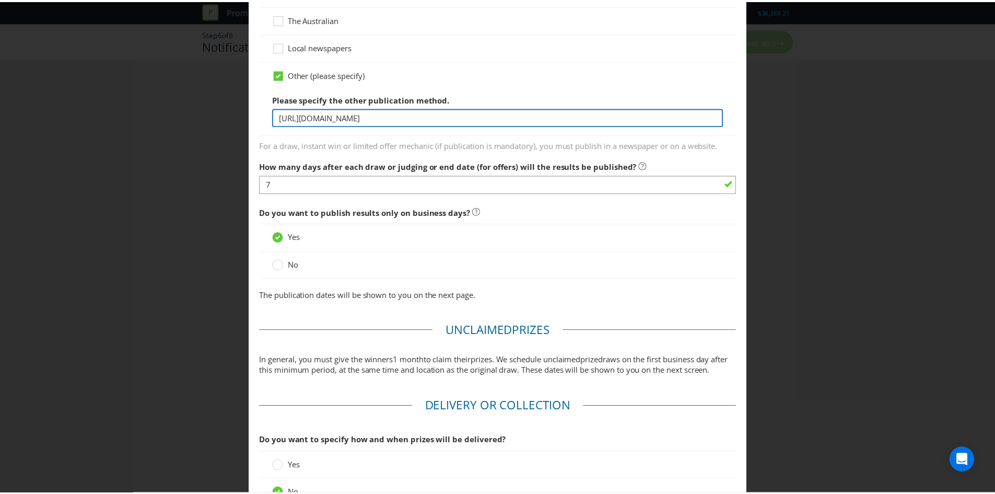
scroll to position [722, 0]
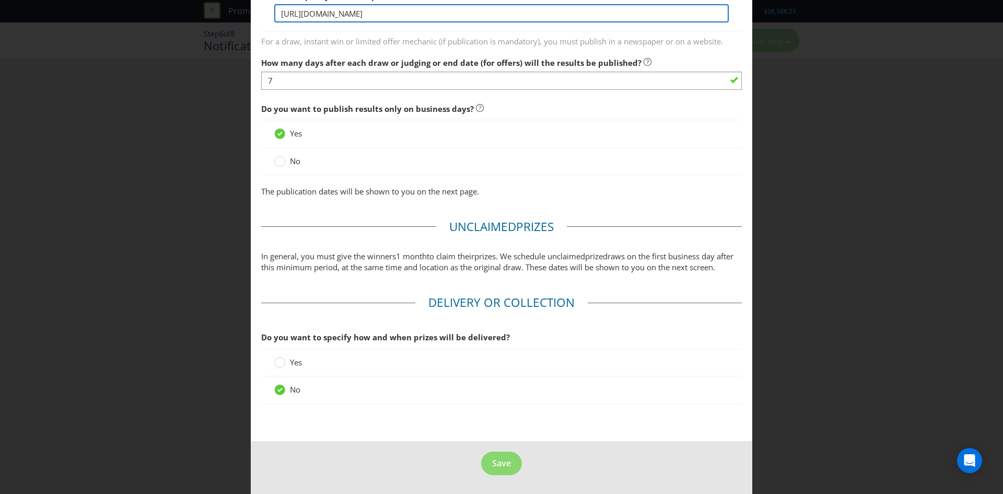
type input "[URL][DOMAIN_NAME]"
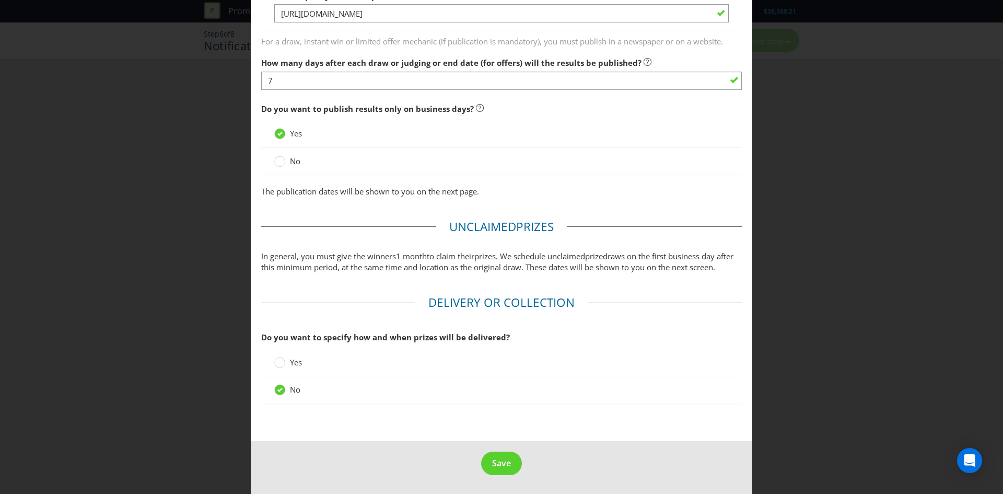
click at [504, 451] on footer "Save" at bounding box center [501, 467] width 501 height 53
click at [504, 463] on span "Save" at bounding box center [501, 462] width 19 height 11
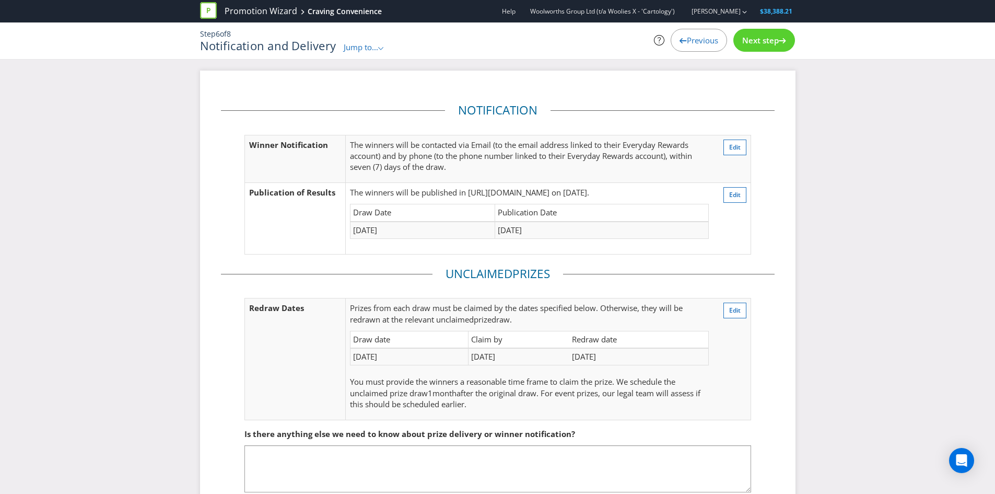
scroll to position [64, 0]
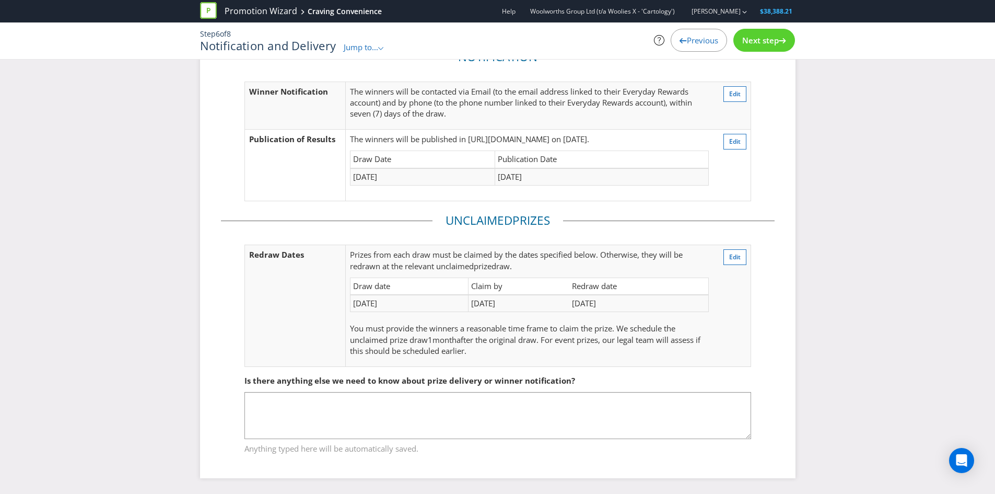
click at [785, 36] on div at bounding box center [782, 38] width 7 height 7
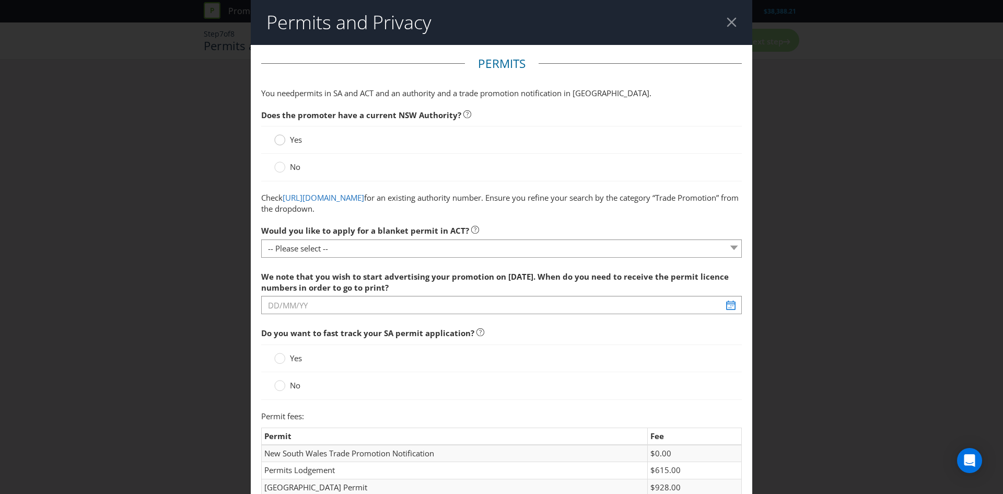
click at [278, 141] on circle at bounding box center [280, 140] width 10 height 10
click at [0, 0] on input "Yes" at bounding box center [0, 0] width 0 height 0
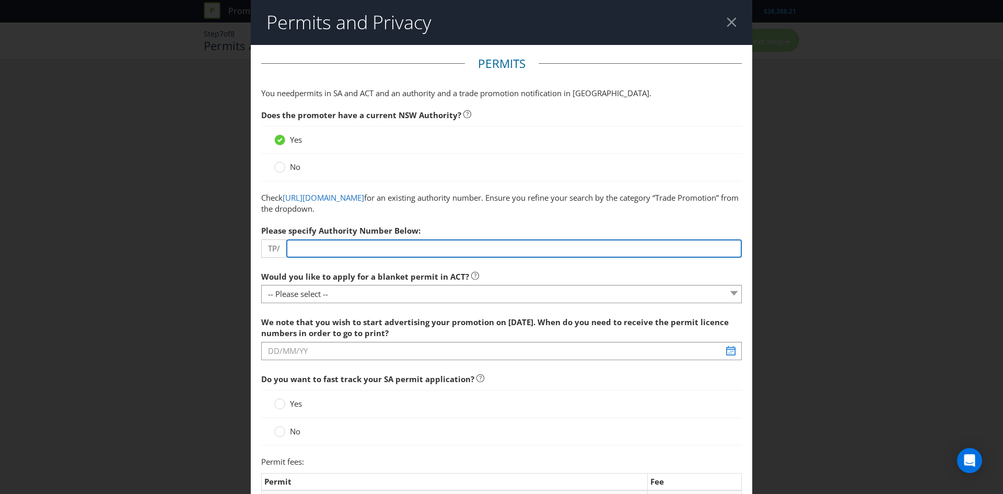
click at [350, 242] on input "number" at bounding box center [513, 248] width 455 height 18
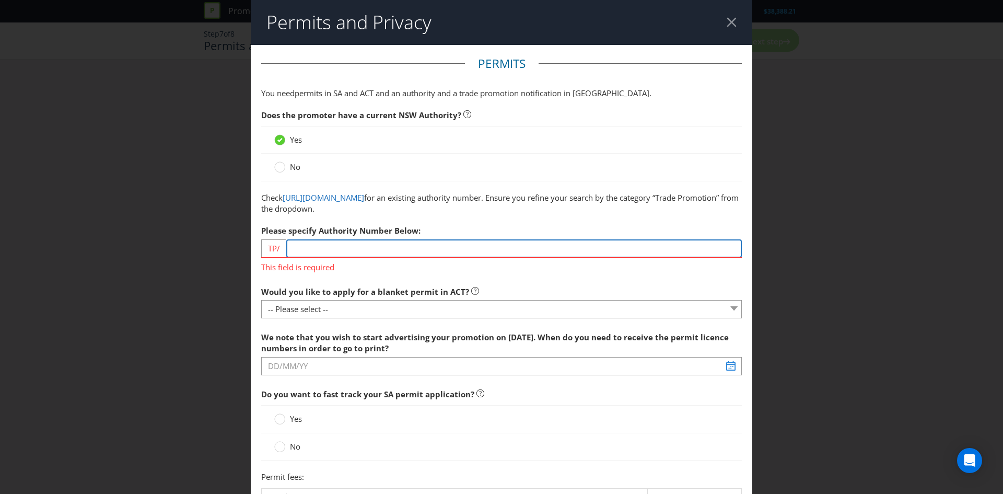
click at [399, 255] on input "number" at bounding box center [513, 248] width 455 height 18
paste input "03638"
type input "03638"
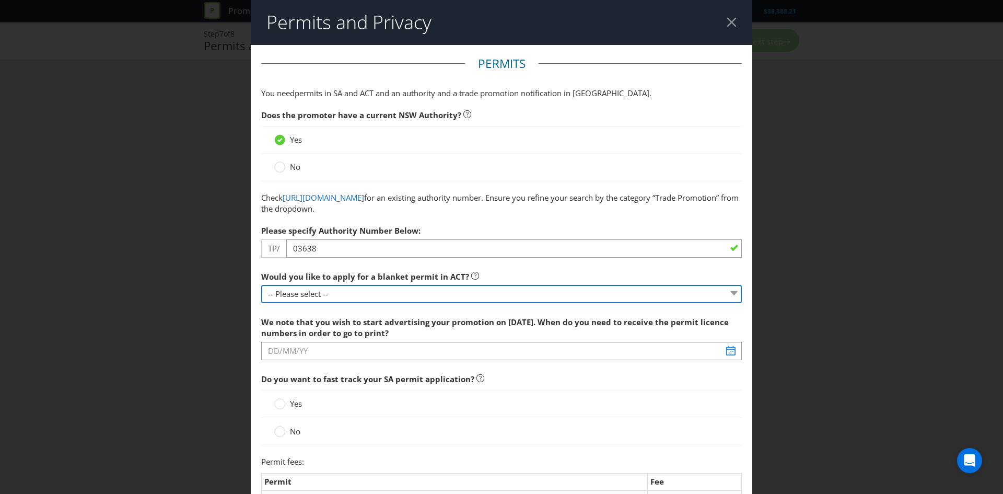
select select "NO_NONE"
click at [261, 285] on select "-- Please select -- Yes, please apply for a new blanket permit No, this promoti…" at bounding box center [501, 294] width 481 height 18
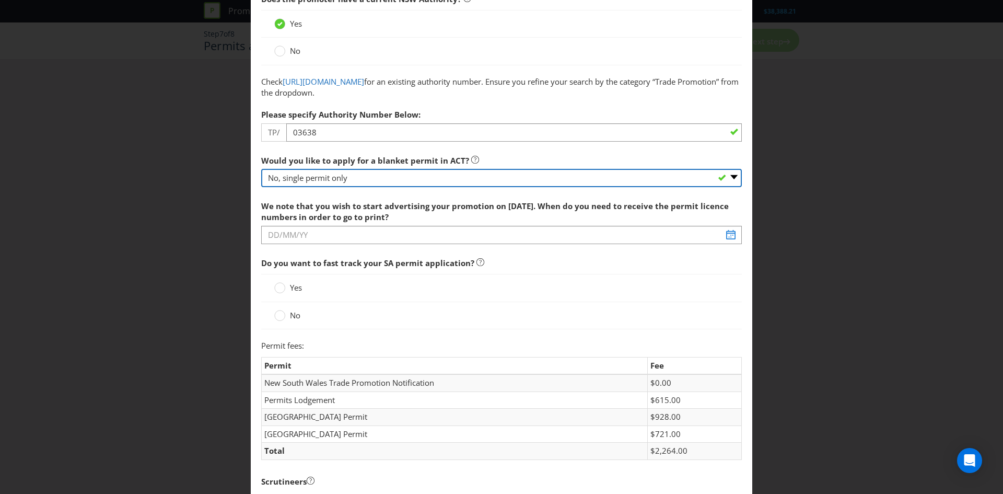
scroll to position [117, 0]
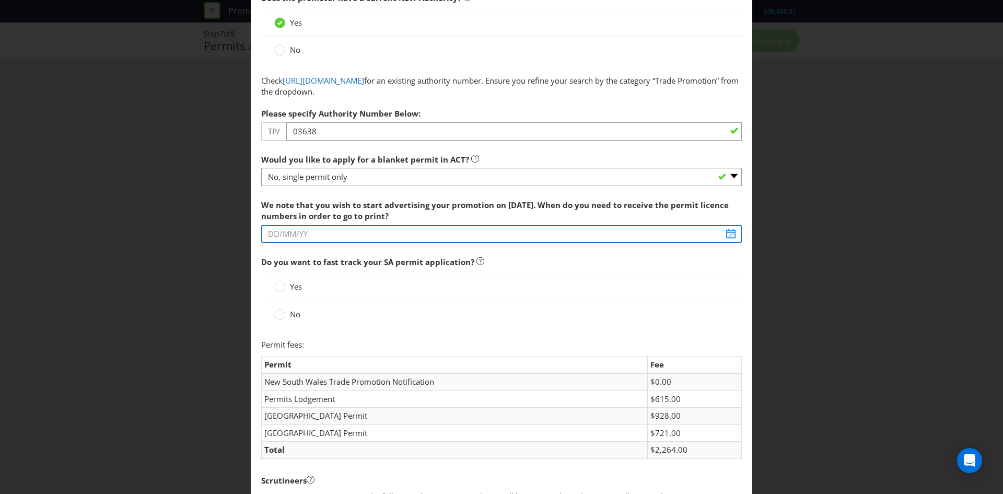
click at [405, 230] on input "text" at bounding box center [501, 234] width 481 height 18
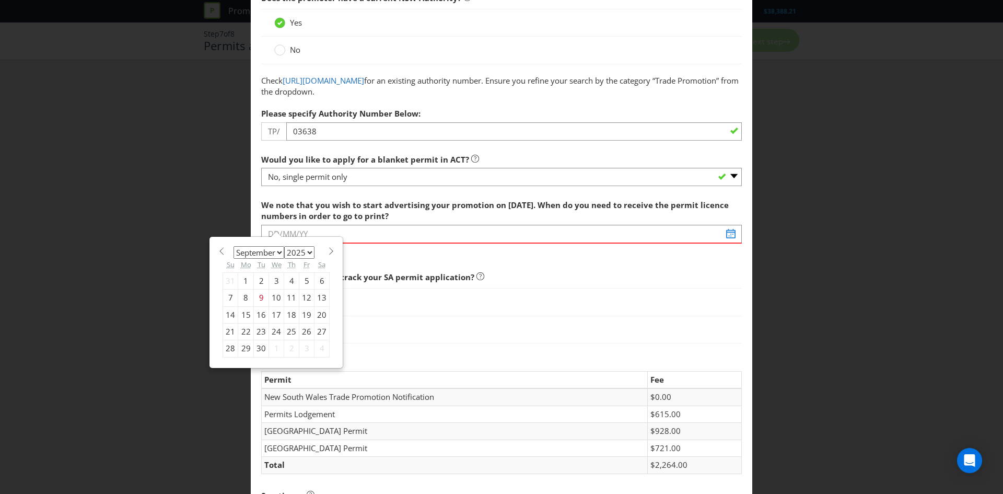
click at [275, 249] on select "January February March April May June July August September October November De…" at bounding box center [258, 252] width 51 height 13
select select "9"
click at [233, 246] on select "January February March April May June July August September October November De…" at bounding box center [258, 252] width 51 height 13
click at [288, 294] on div "9" at bounding box center [291, 297] width 15 height 17
type input "[DATE]"
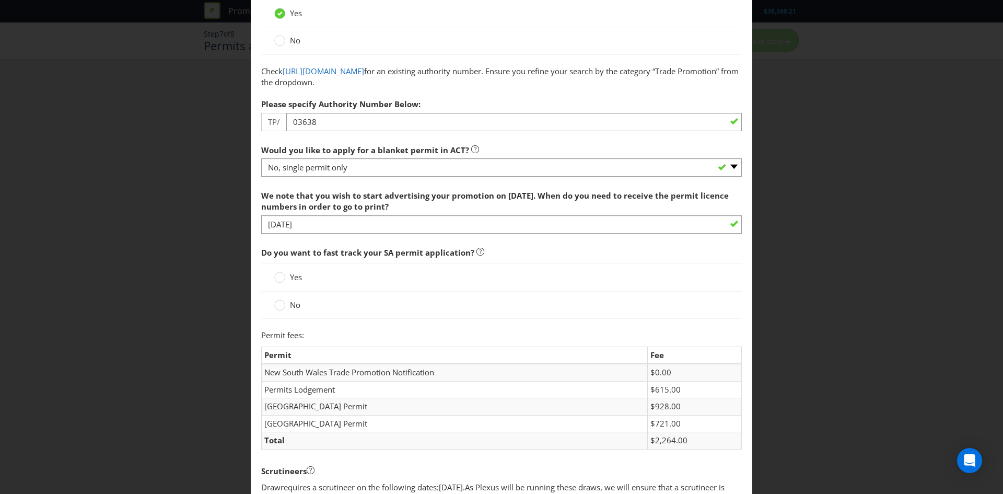
scroll to position [127, 0]
click at [283, 280] on icon at bounding box center [279, 276] width 11 height 11
click at [0, 0] on input "Yes" at bounding box center [0, 0] width 0 height 0
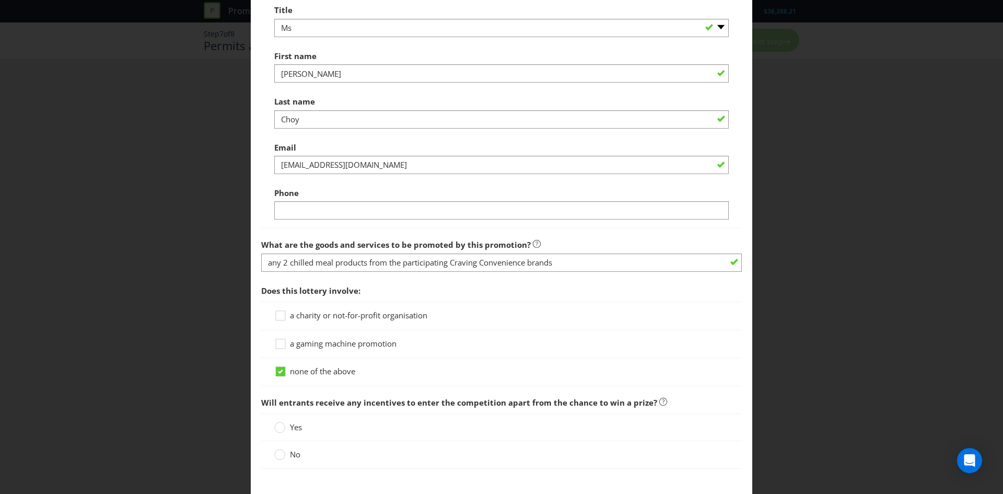
scroll to position [806, 0]
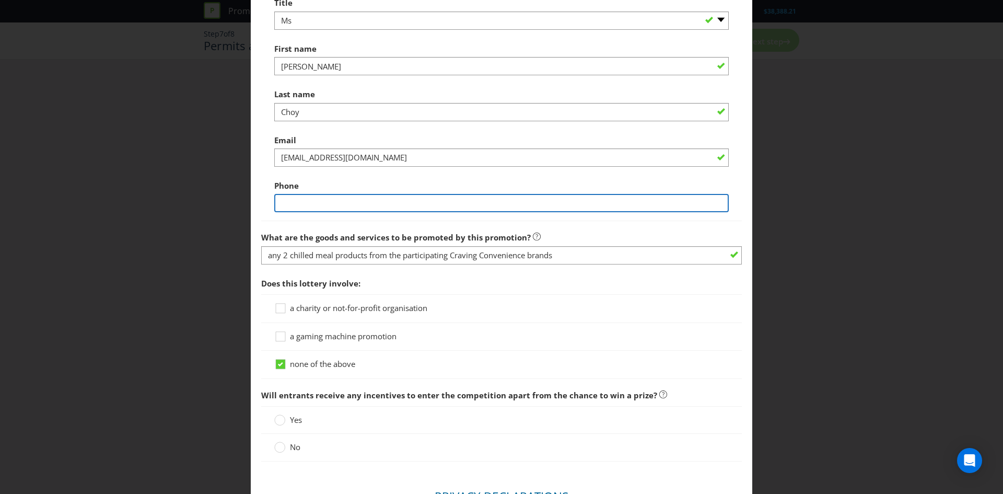
click at [329, 195] on input "text" at bounding box center [501, 203] width 454 height 18
type input "0486290667"
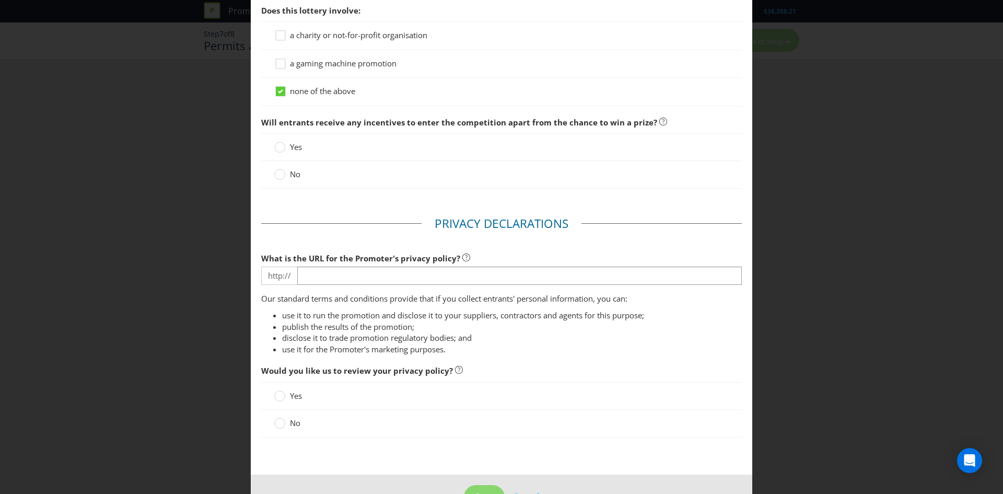
scroll to position [1112, 0]
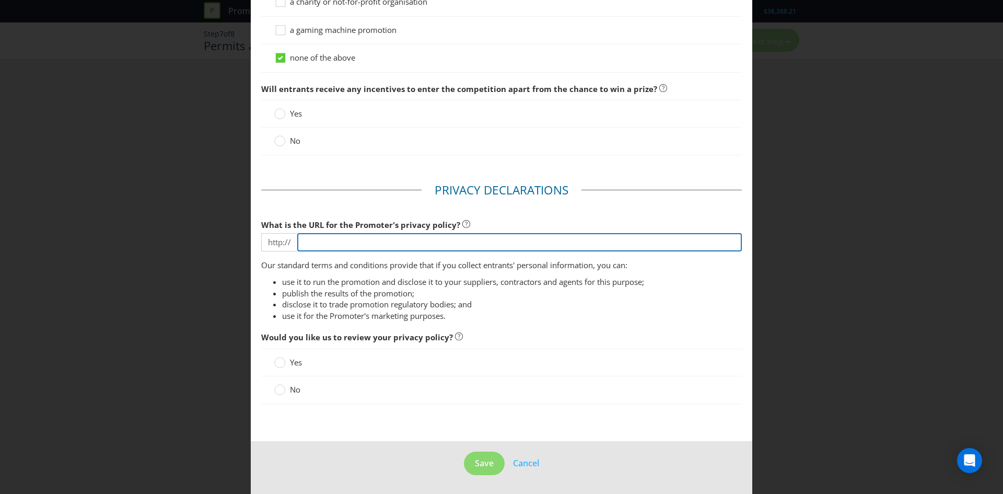
click at [408, 242] on input "text" at bounding box center [519, 242] width 445 height 18
type input "[DOMAIN_NAME][URL]"
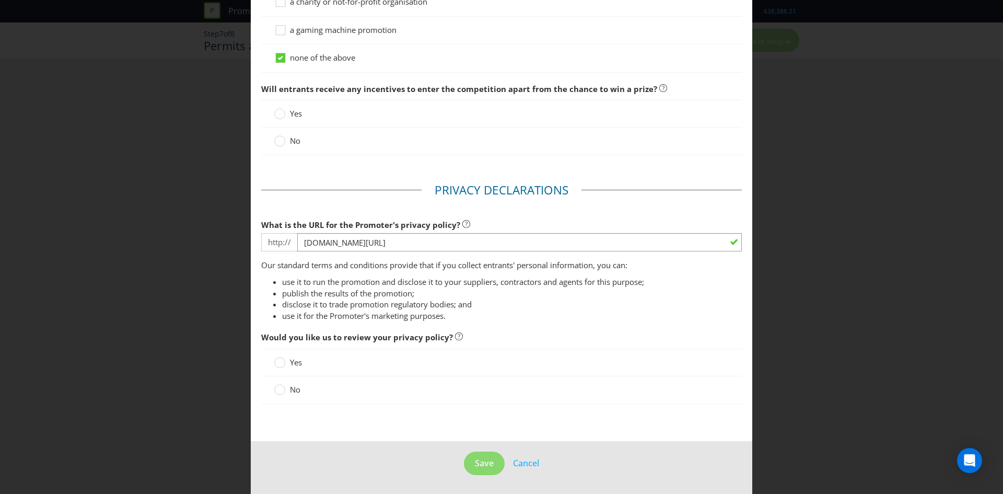
click at [285, 393] on label "No" at bounding box center [288, 389] width 28 height 11
click at [0, 0] on input "No" at bounding box center [0, 0] width 0 height 0
click at [464, 458] on button "Save" at bounding box center [484, 463] width 41 height 24
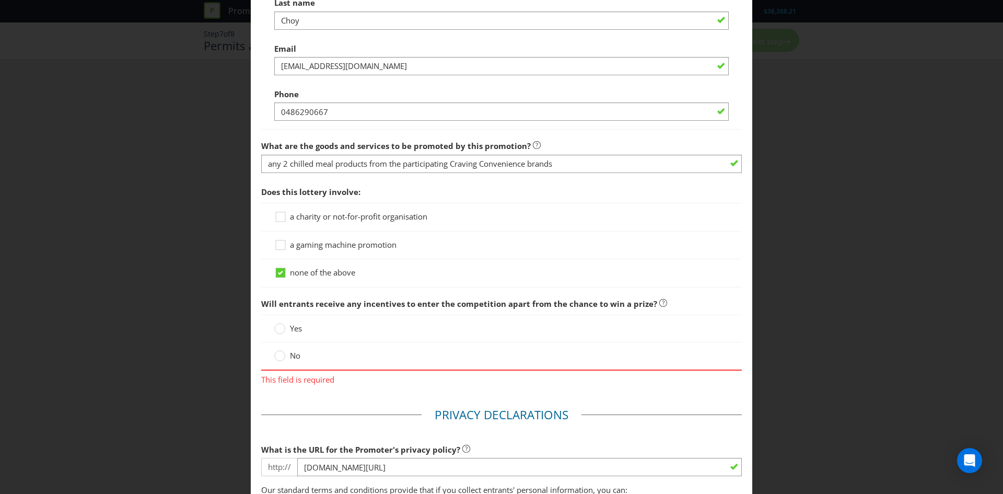
scroll to position [899, 0]
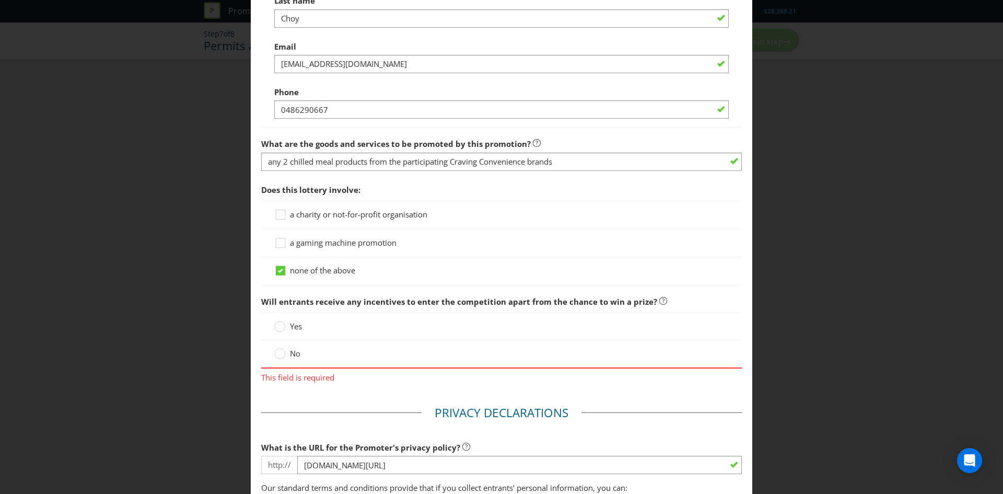
click at [286, 354] on label "No" at bounding box center [288, 353] width 28 height 11
click at [0, 0] on input "No" at bounding box center [0, 0] width 0 height 0
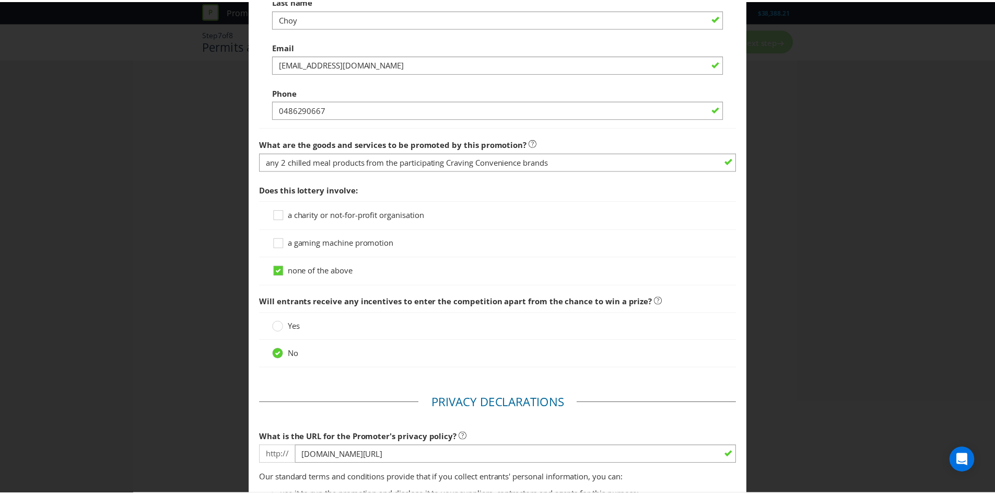
scroll to position [1112, 0]
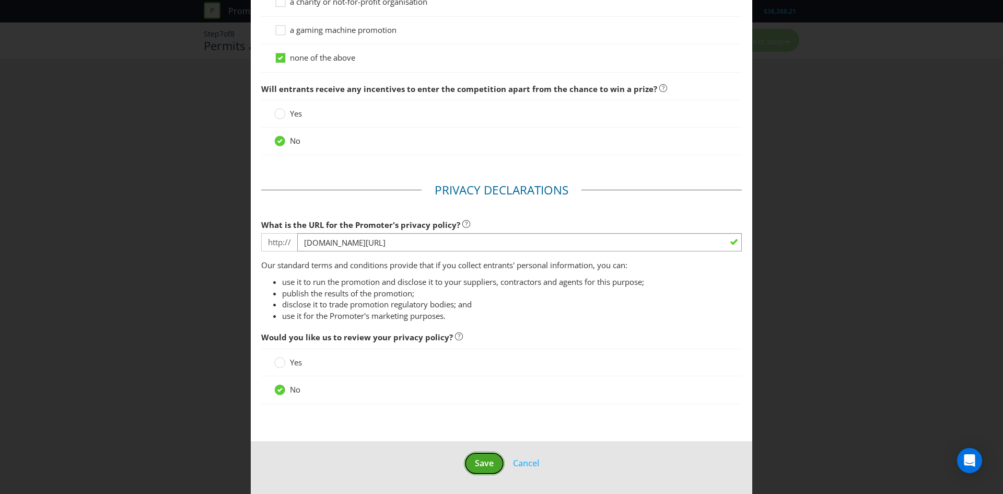
click at [468, 460] on button "Save" at bounding box center [484, 463] width 41 height 24
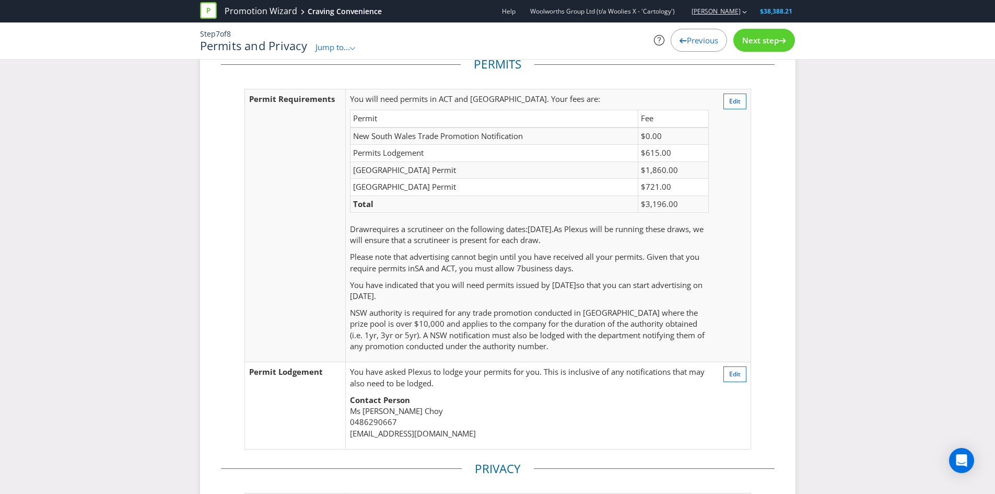
scroll to position [31, 0]
click at [774, 38] on span "Next step" at bounding box center [760, 40] width 37 height 10
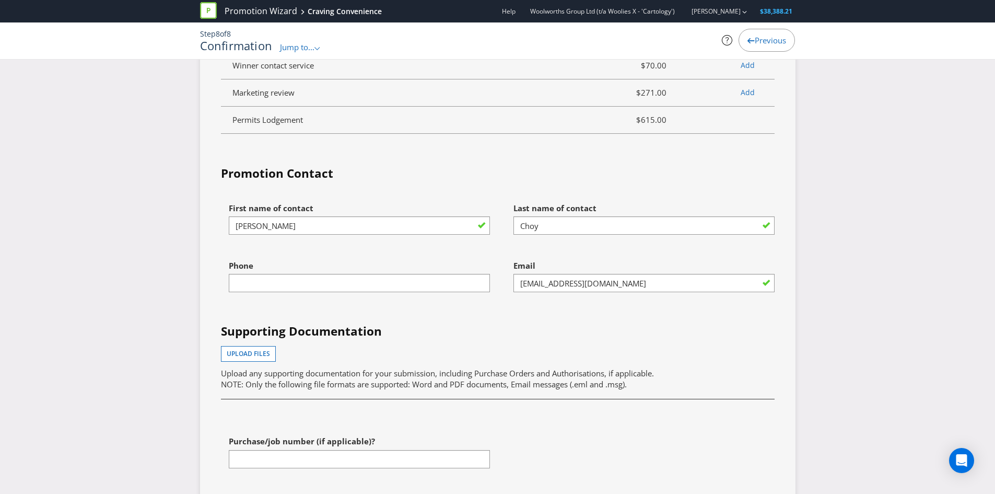
scroll to position [3412, 0]
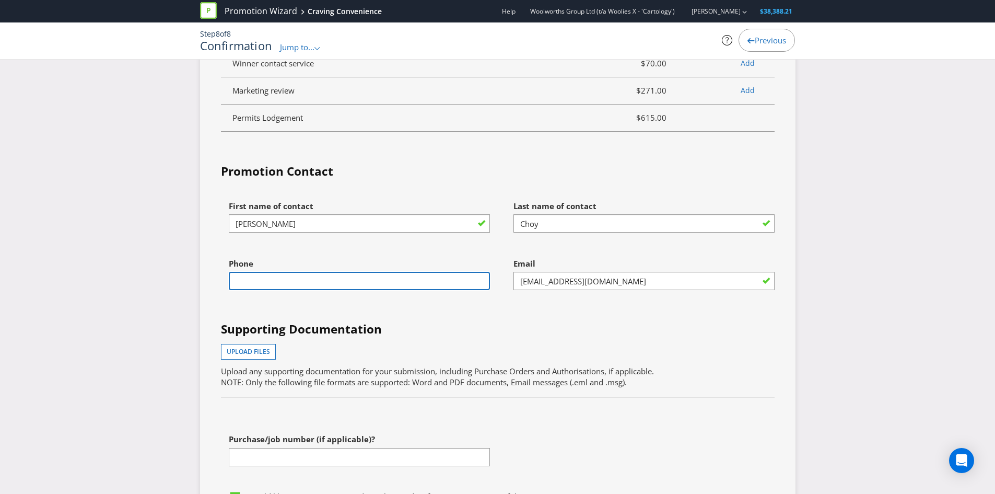
click at [440, 290] on input "text" at bounding box center [359, 281] width 261 height 18
type input "0486290667"
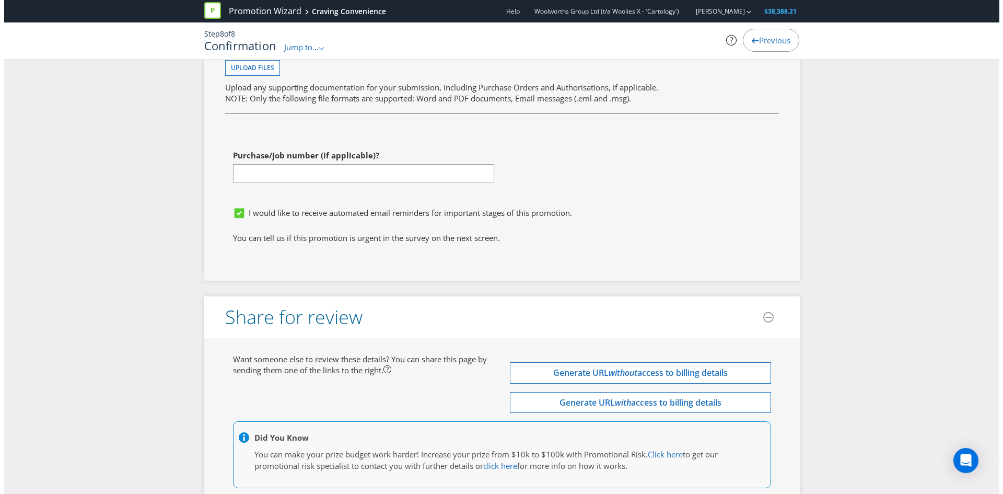
scroll to position [3781, 0]
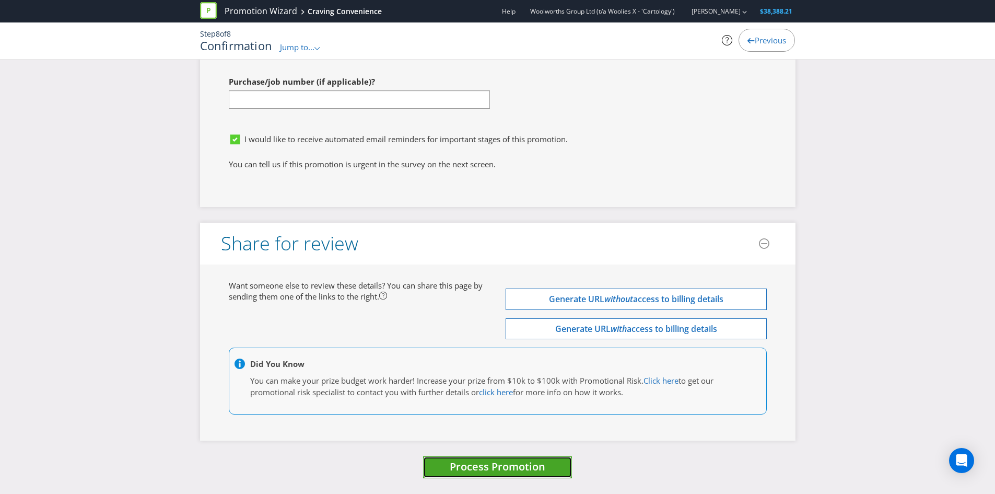
click at [487, 469] on span "Process Promotion" at bounding box center [498, 466] width 96 height 14
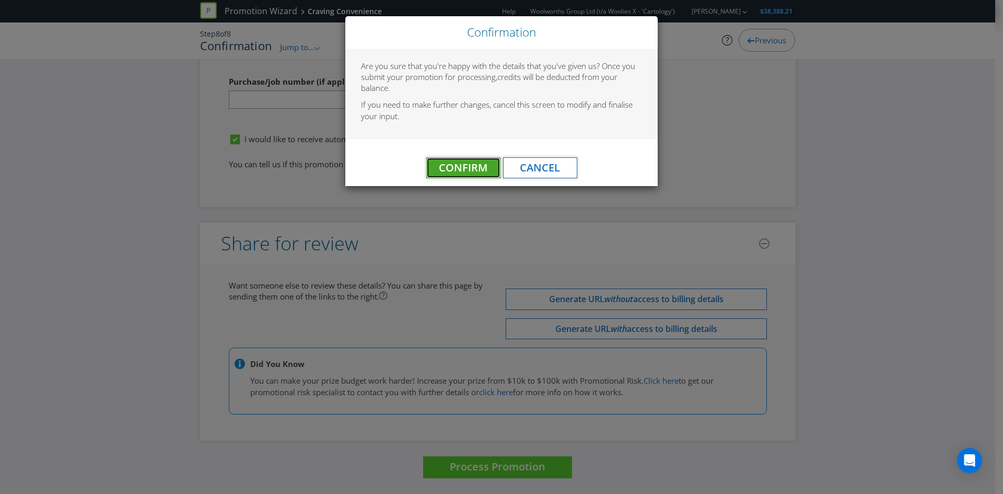
click at [464, 176] on button "Confirm" at bounding box center [463, 167] width 74 height 21
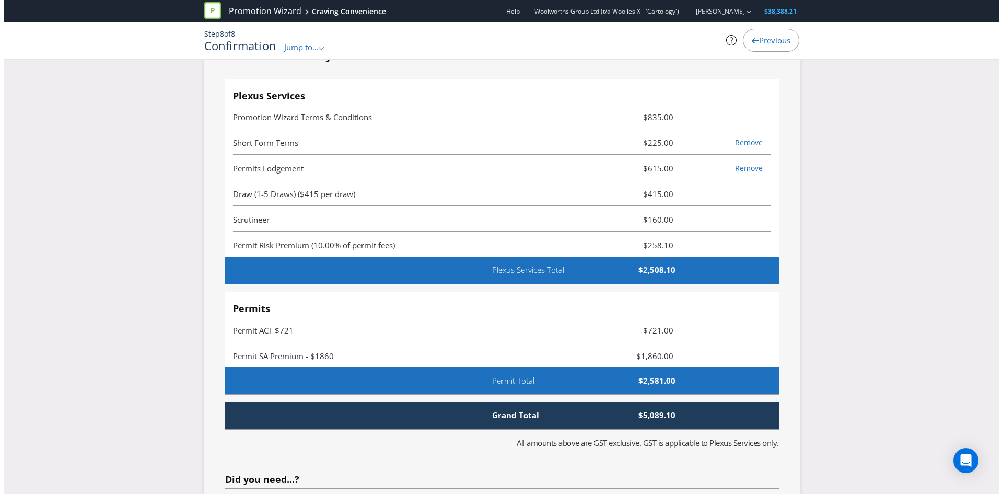
scroll to position [0, 0]
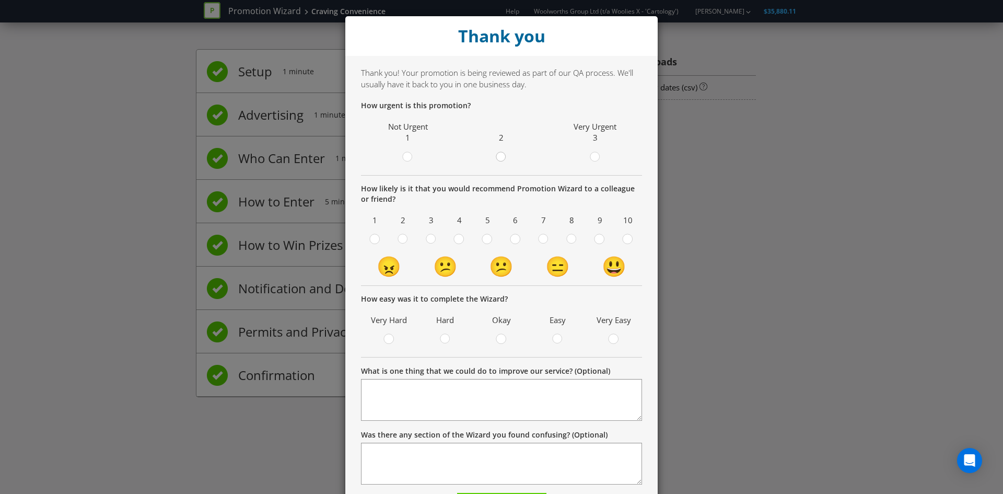
click at [498, 158] on circle at bounding box center [500, 156] width 9 height 9
click at [0, 0] on input "radio" at bounding box center [0, 0] width 0 height 0
click at [624, 243] on circle at bounding box center [627, 238] width 9 height 9
click at [0, 0] on input "radio" at bounding box center [0, 0] width 0 height 0
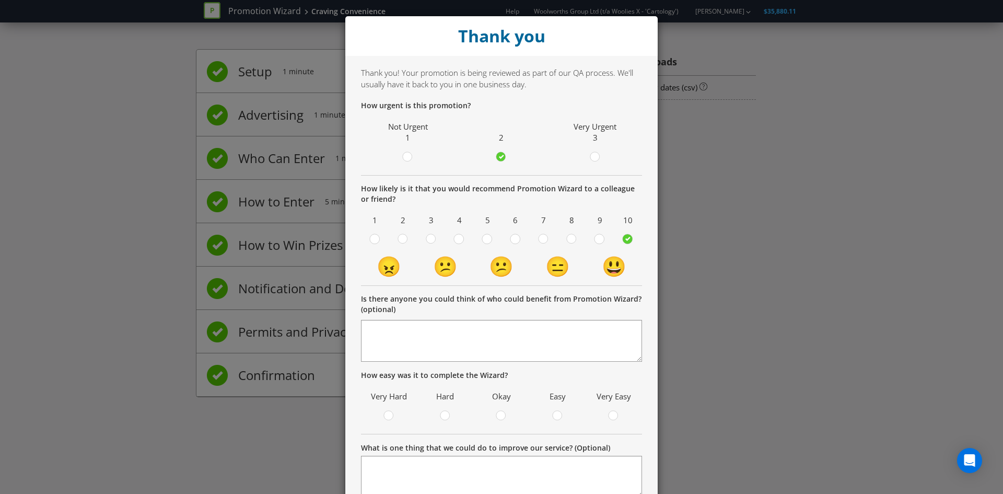
click at [603, 407] on div "Very Easy" at bounding box center [614, 405] width 46 height 34
click at [611, 417] on circle at bounding box center [613, 415] width 9 height 9
click at [0, 0] on input "radio" at bounding box center [0, 0] width 0 height 0
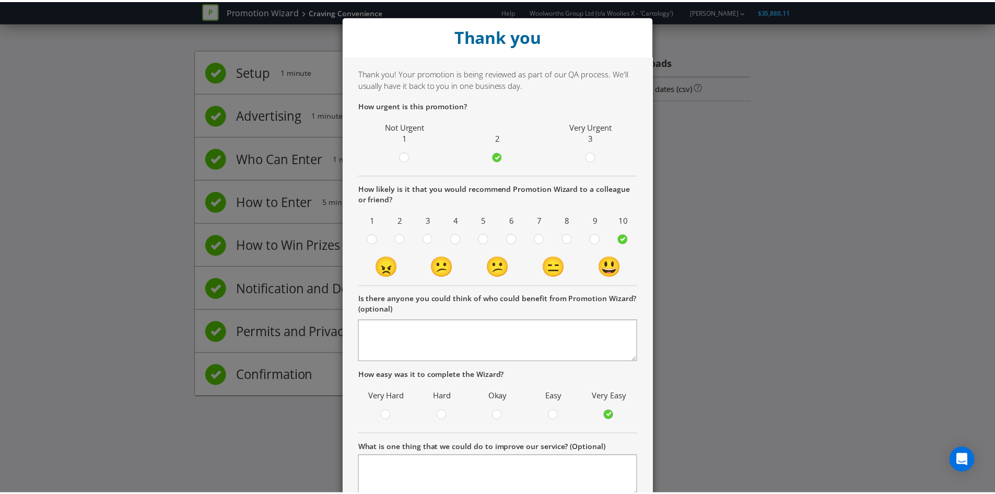
scroll to position [142, 0]
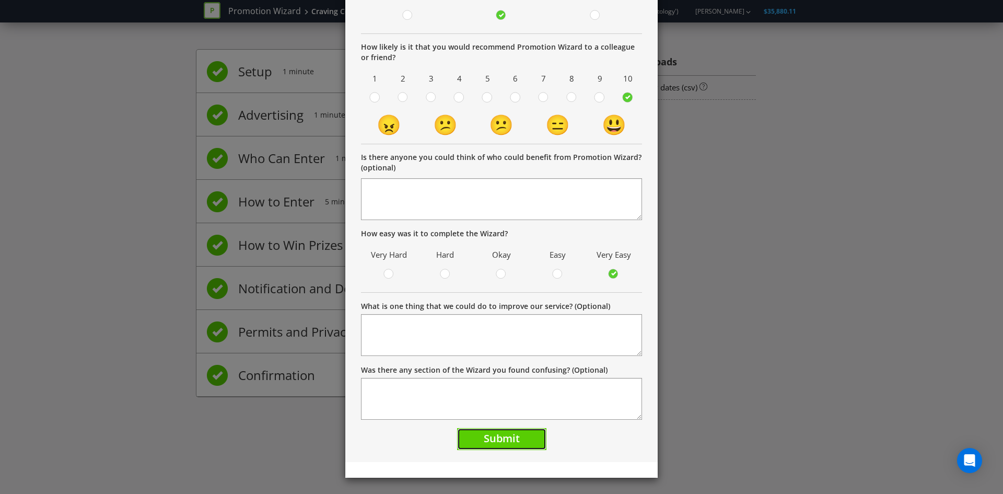
click at [532, 433] on button "Submit" at bounding box center [501, 439] width 89 height 22
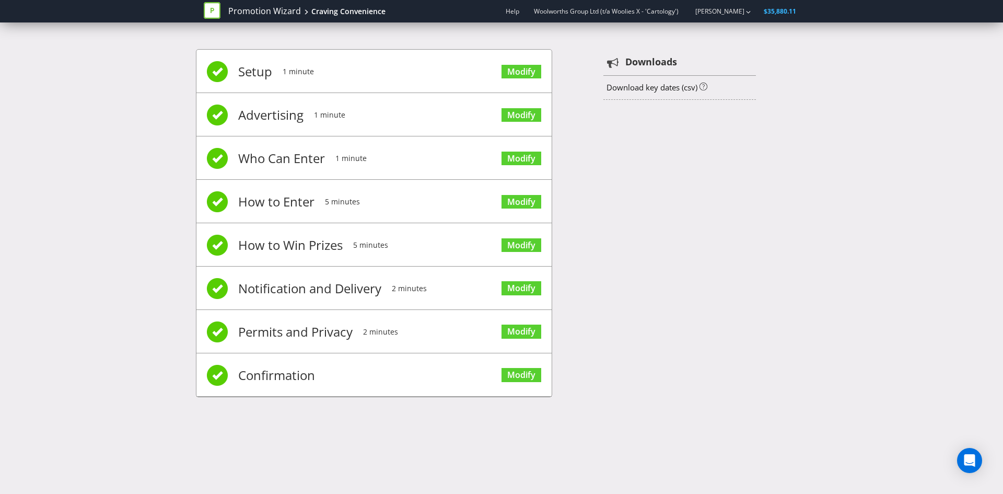
click at [264, 3] on div "Promotion Wizard Craving Convenience" at bounding box center [299, 11] width 190 height 22
click at [260, 10] on link "Promotion Wizard" at bounding box center [264, 11] width 73 height 12
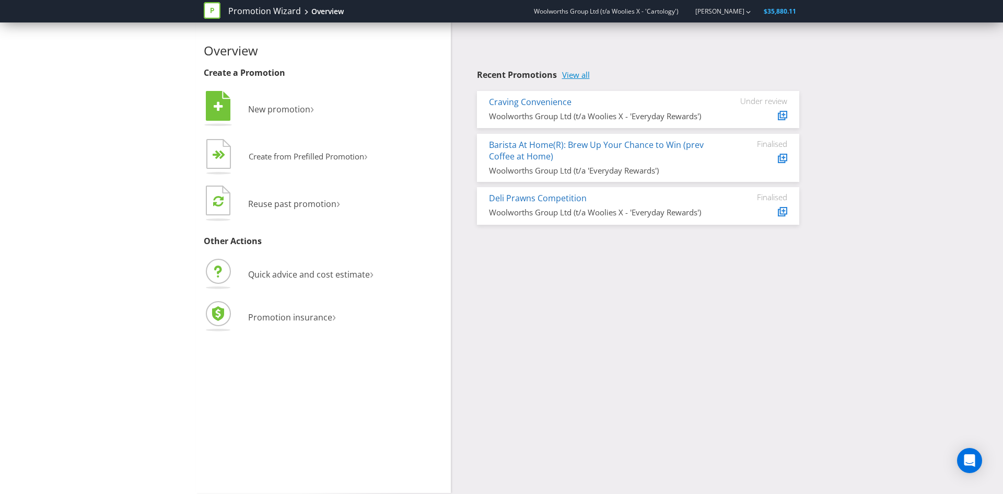
click at [580, 79] on link "View all" at bounding box center [576, 75] width 28 height 9
